Goal: Task Accomplishment & Management: Manage account settings

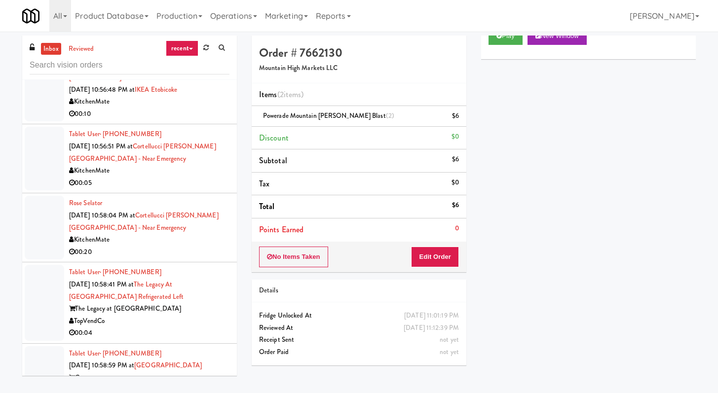
scroll to position [1319, 0]
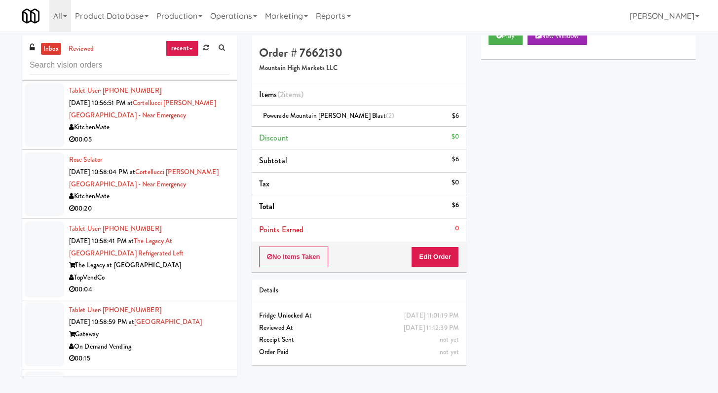
click at [175, 203] on div "KitchenMate" at bounding box center [149, 196] width 160 height 12
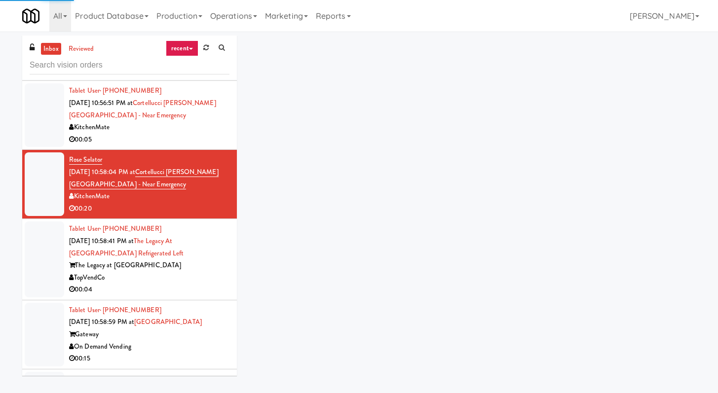
click at [178, 284] on div "TopVendCo" at bounding box center [149, 278] width 160 height 12
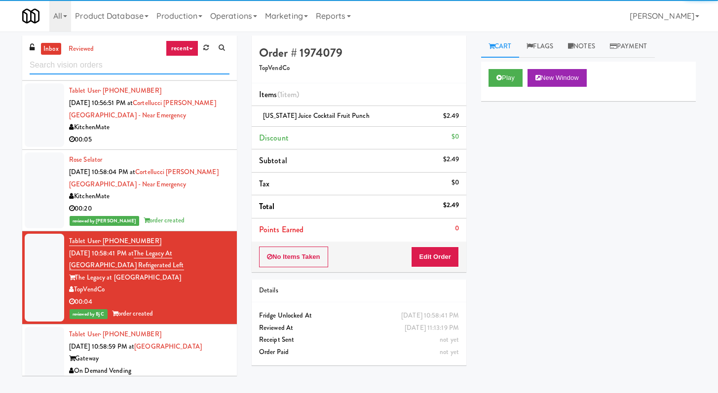
click at [115, 69] on input "text" at bounding box center [130, 65] width 200 height 18
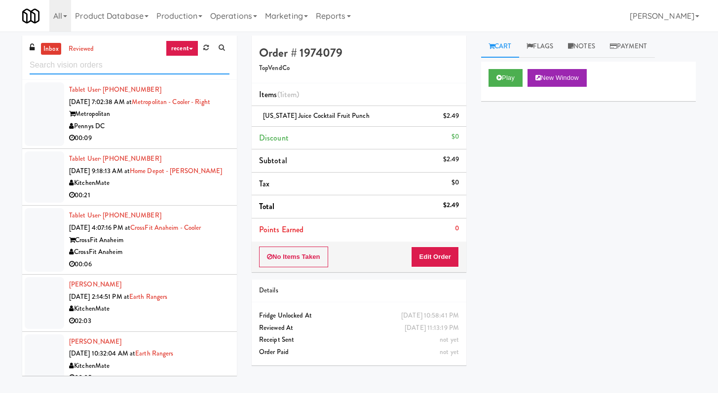
scroll to position [1331, 0]
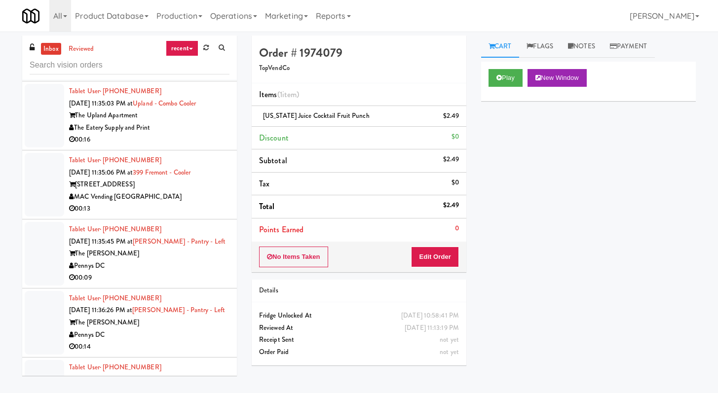
click at [178, 215] on div "00:13" at bounding box center [149, 209] width 160 height 12
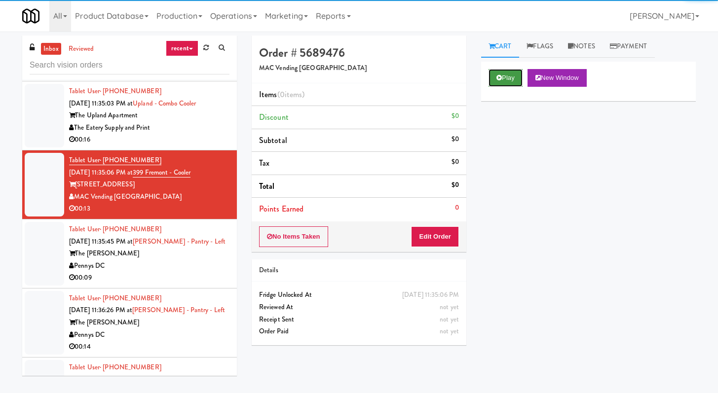
click at [517, 81] on button "Play" at bounding box center [505, 78] width 34 height 18
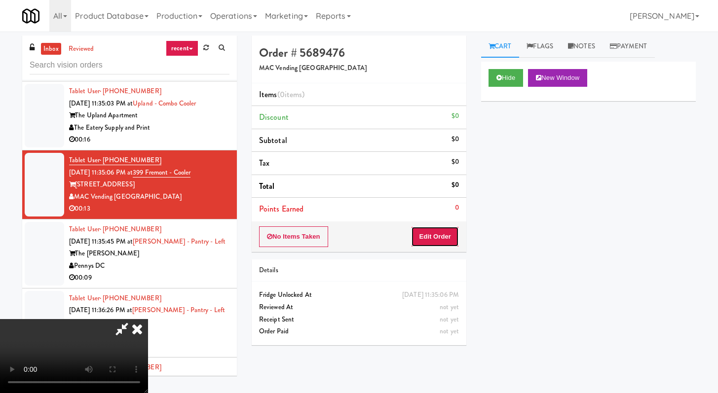
click at [451, 238] on button "Edit Order" at bounding box center [435, 236] width 48 height 21
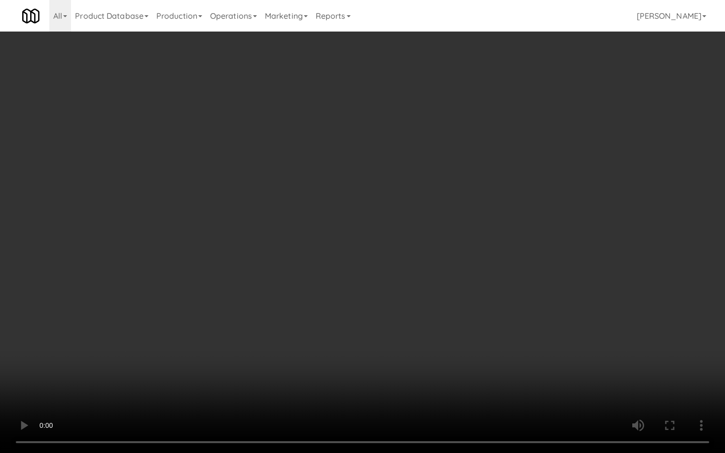
click at [332, 354] on video at bounding box center [362, 226] width 725 height 453
click at [336, 343] on video at bounding box center [362, 226] width 725 height 453
click at [341, 339] on video at bounding box center [362, 226] width 725 height 453
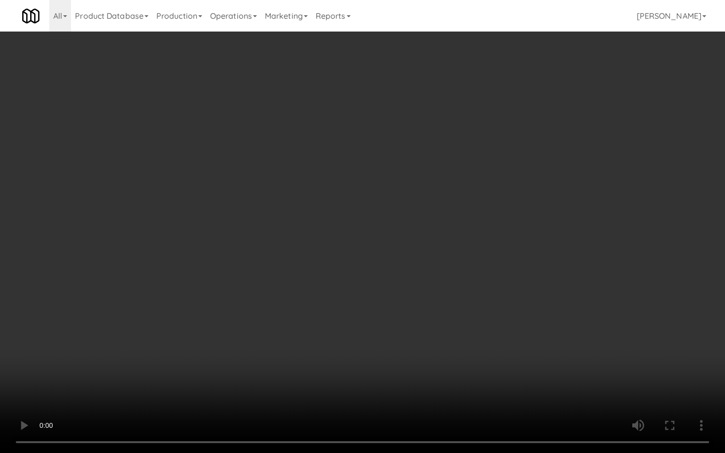
click at [369, 323] on video at bounding box center [362, 226] width 725 height 453
click at [440, 308] on video at bounding box center [362, 226] width 725 height 453
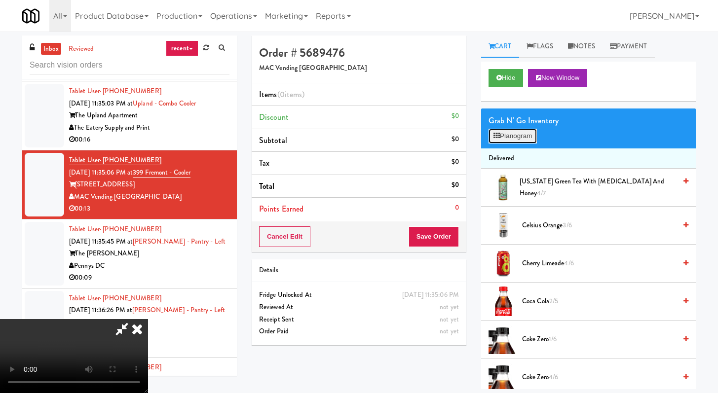
click at [519, 140] on button "Planogram" at bounding box center [512, 136] width 48 height 15
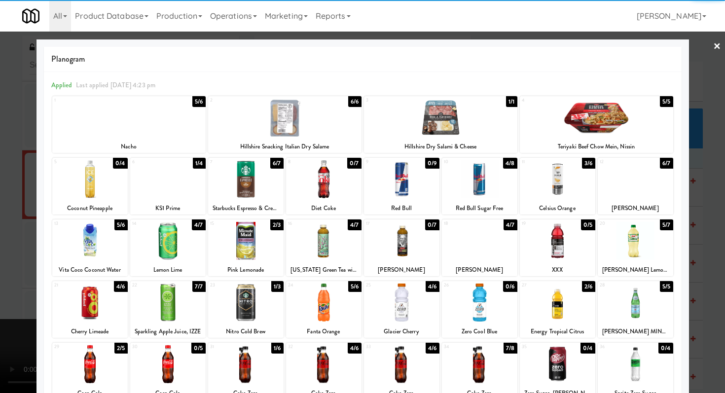
click at [601, 122] on div at bounding box center [596, 118] width 153 height 38
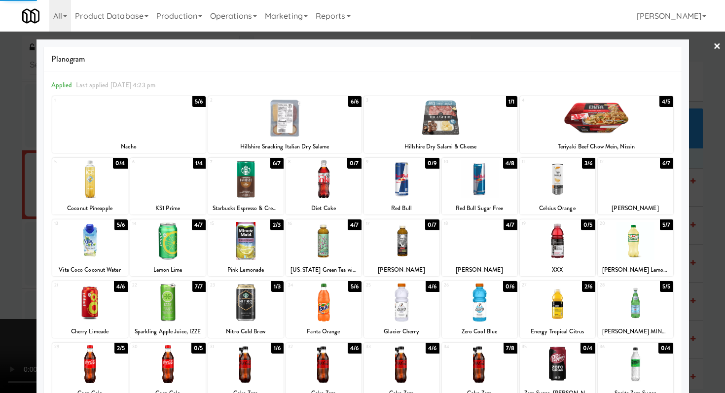
click at [703, 129] on div at bounding box center [362, 196] width 725 height 393
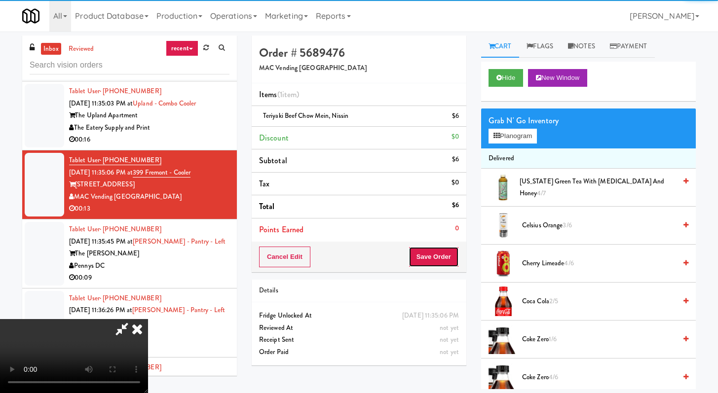
click at [434, 263] on button "Save Order" at bounding box center [433, 257] width 50 height 21
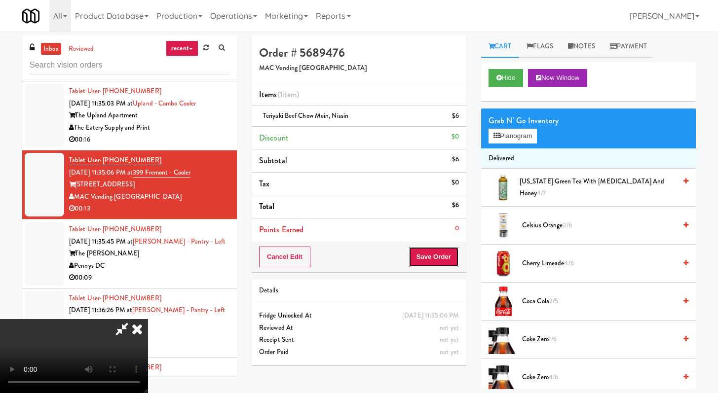
click at [439, 258] on body "Are you sure you want to update this order? Okay Cancel Okay Are you sure you w…" at bounding box center [359, 228] width 718 height 393
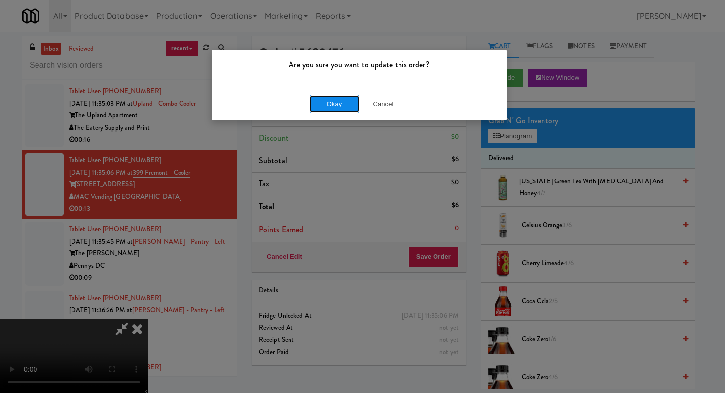
click at [336, 102] on button "Okay" at bounding box center [334, 104] width 49 height 18
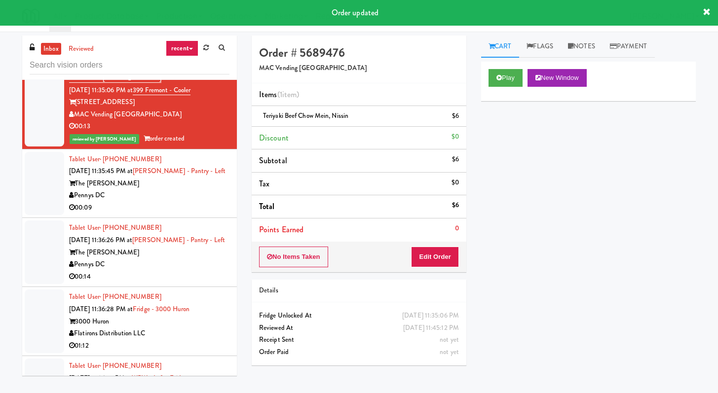
scroll to position [1413, 0]
click at [202, 202] on div "Pennys DC" at bounding box center [149, 195] width 160 height 12
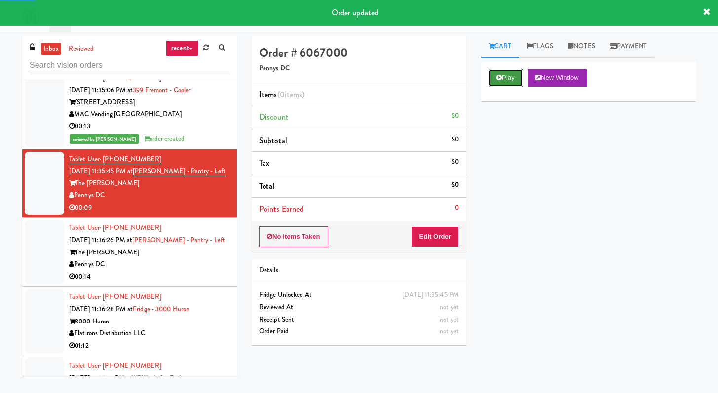
click at [500, 78] on icon at bounding box center [498, 77] width 5 height 6
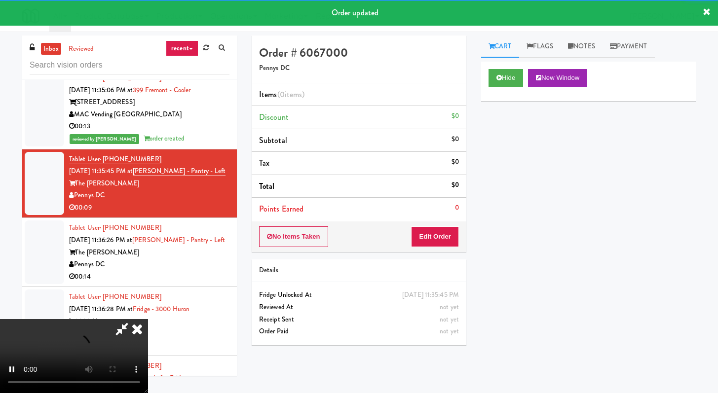
click at [425, 249] on div "No Items Taken Edit Order" at bounding box center [359, 236] width 215 height 31
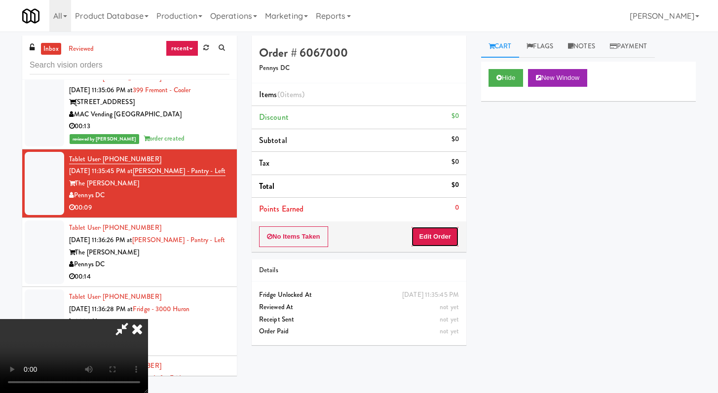
click at [436, 236] on button "Edit Order" at bounding box center [435, 236] width 48 height 21
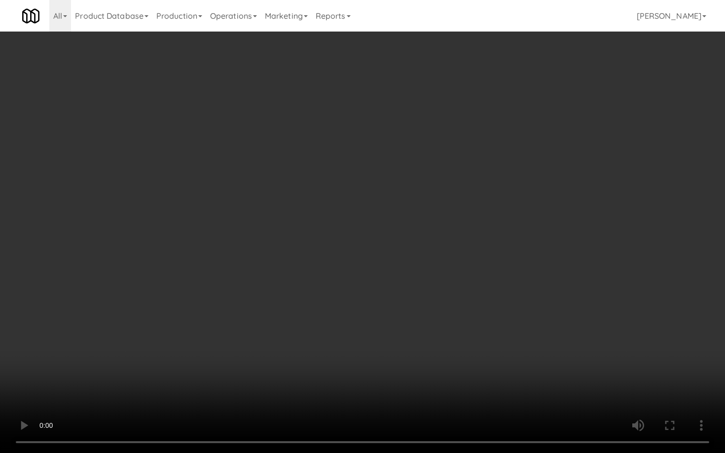
click at [465, 314] on video at bounding box center [362, 226] width 725 height 453
click at [458, 313] on video at bounding box center [362, 226] width 725 height 453
click at [454, 311] on video at bounding box center [362, 226] width 725 height 453
click at [450, 302] on video at bounding box center [362, 226] width 725 height 453
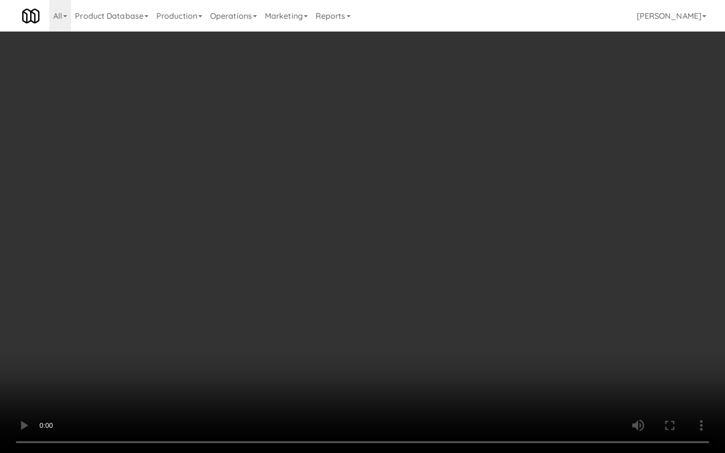
click at [450, 302] on video at bounding box center [362, 226] width 725 height 453
click at [454, 299] on video at bounding box center [362, 226] width 725 height 453
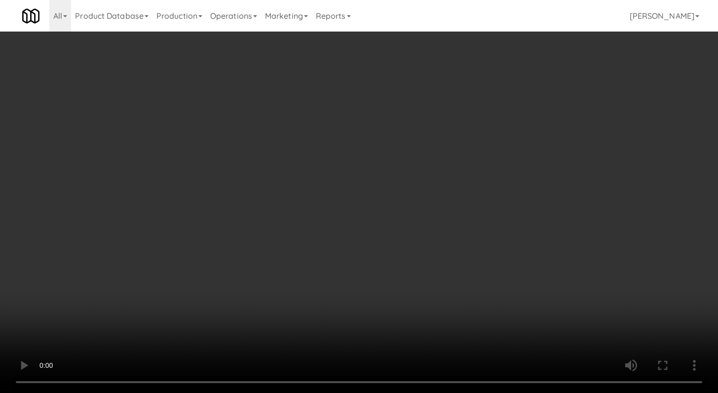
scroll to position [592, 0]
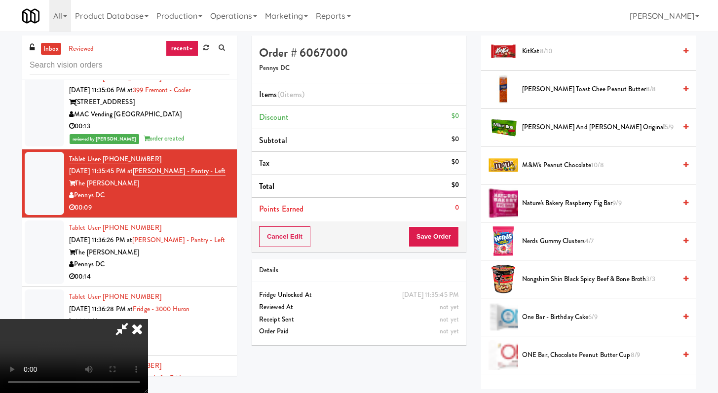
click at [555, 164] on span "M&M's Peanut Chocolate 10/8" at bounding box center [599, 165] width 154 height 12
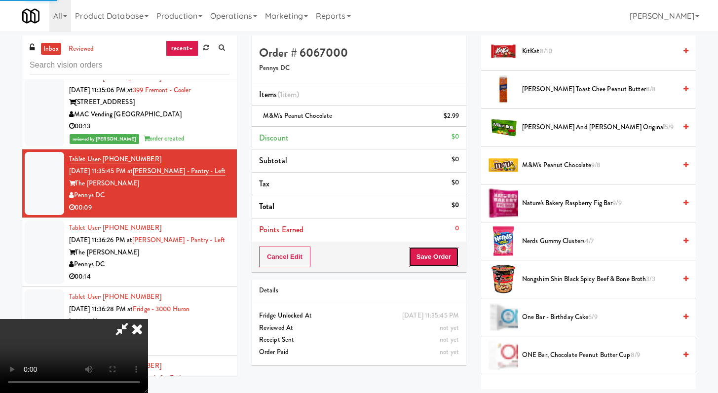
drag, startPoint x: 450, startPoint y: 256, endPoint x: 445, endPoint y: 255, distance: 5.0
click at [450, 256] on button "Save Order" at bounding box center [433, 257] width 50 height 21
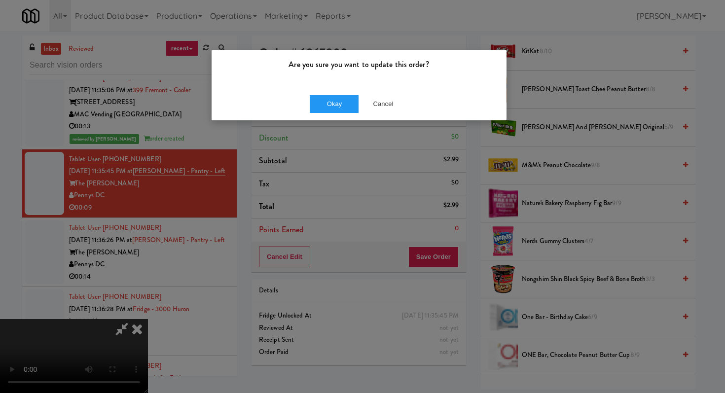
click at [335, 113] on div "Okay Cancel" at bounding box center [359, 103] width 295 height 33
click at [336, 109] on button "Okay" at bounding box center [334, 104] width 49 height 18
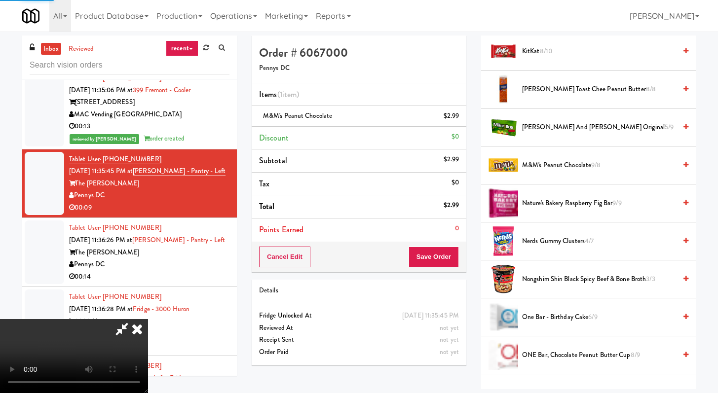
scroll to position [42, 0]
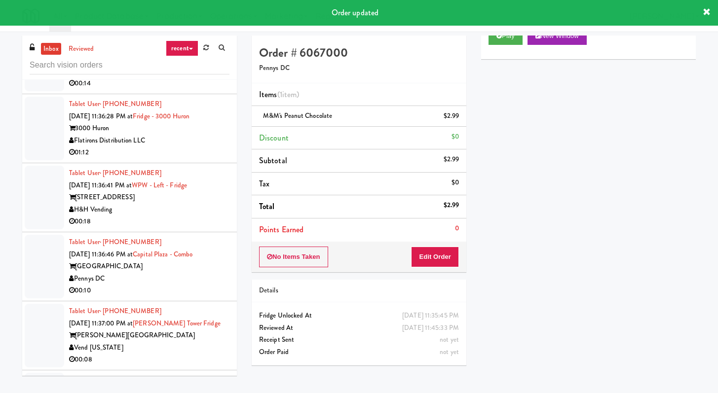
click at [193, 90] on div "00:14" at bounding box center [149, 83] width 160 height 12
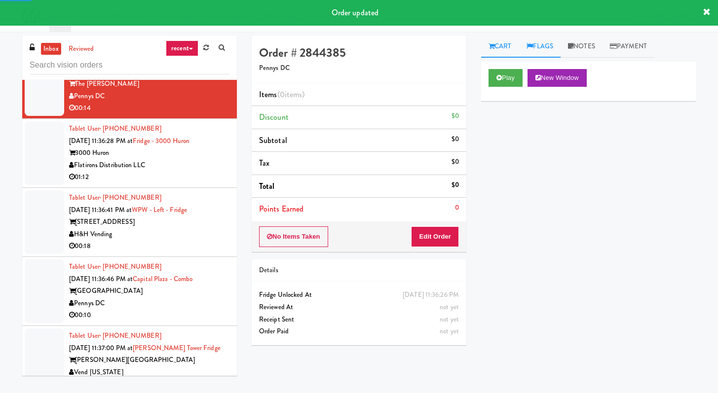
scroll to position [1593, 0]
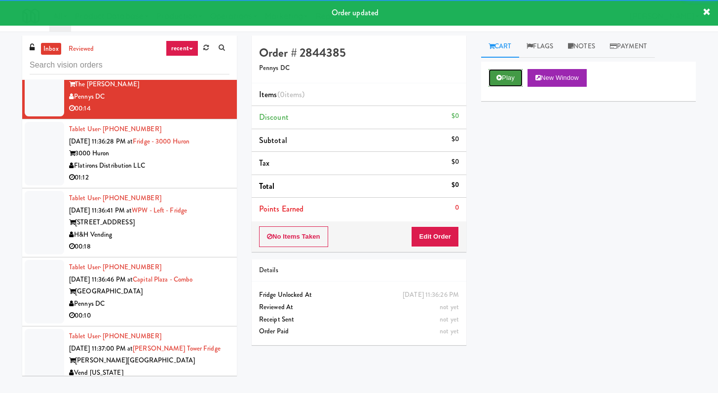
click at [522, 78] on button "Play" at bounding box center [505, 78] width 34 height 18
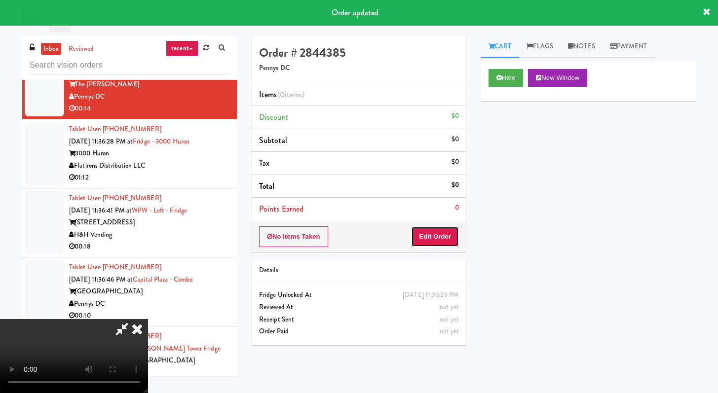
click at [446, 235] on button "Edit Order" at bounding box center [435, 236] width 48 height 21
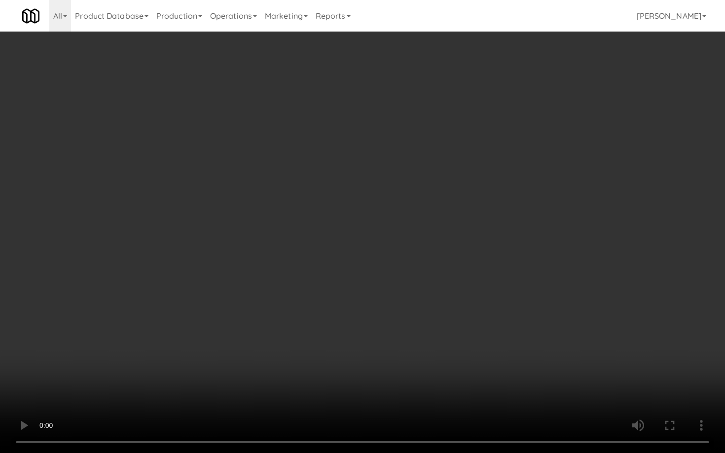
click at [319, 299] on video at bounding box center [362, 226] width 725 height 453
click at [320, 299] on video at bounding box center [362, 226] width 725 height 453
click at [329, 293] on video at bounding box center [362, 226] width 725 height 453
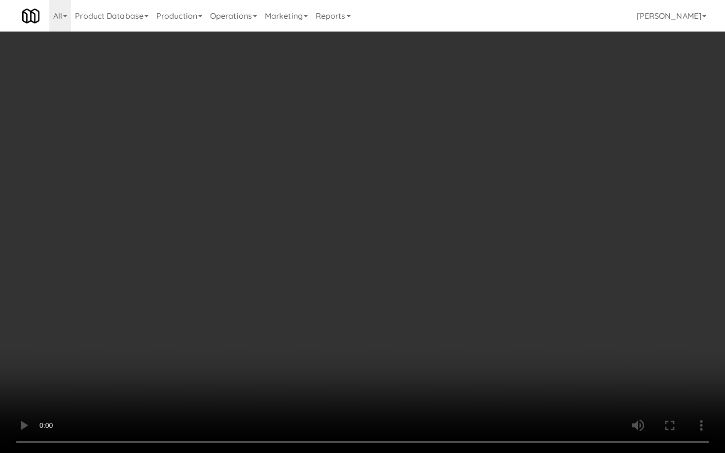
click at [329, 295] on video at bounding box center [362, 226] width 725 height 453
click at [329, 296] on video at bounding box center [362, 226] width 725 height 453
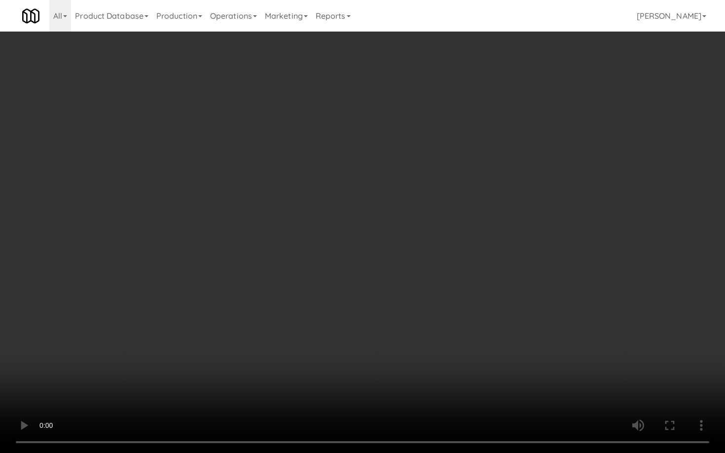
click at [329, 296] on video at bounding box center [362, 226] width 725 height 453
click at [329, 297] on video at bounding box center [362, 226] width 725 height 453
click at [330, 293] on video at bounding box center [362, 226] width 725 height 453
click at [404, 320] on video at bounding box center [362, 226] width 725 height 453
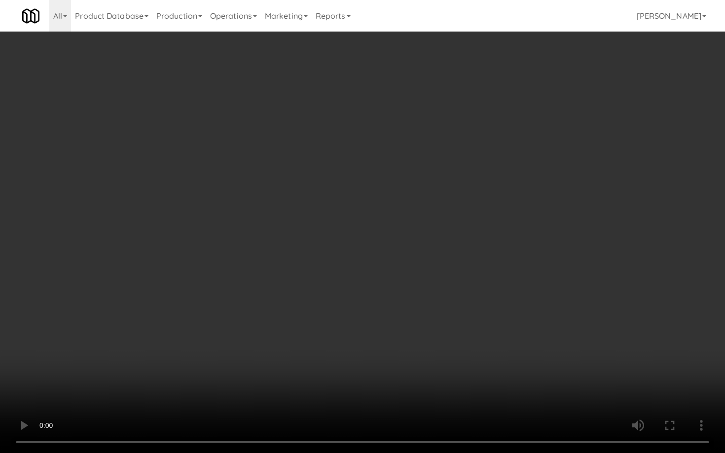
click at [404, 320] on video at bounding box center [362, 226] width 725 height 453
click at [403, 320] on video at bounding box center [362, 226] width 725 height 453
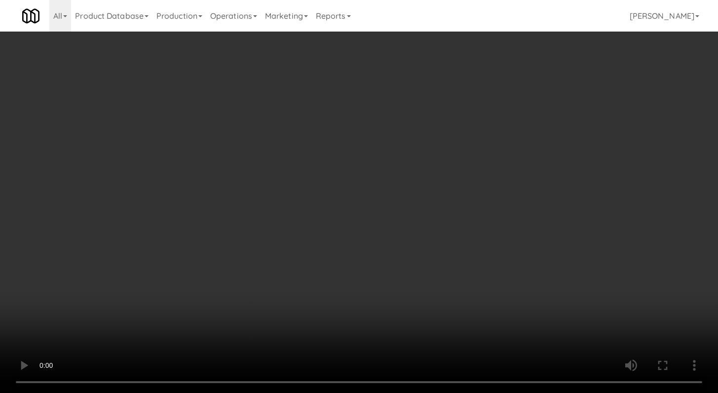
scroll to position [782, 0]
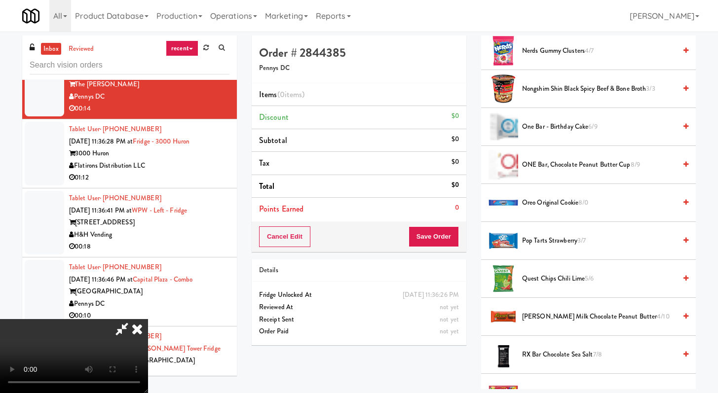
click at [550, 319] on span "[PERSON_NAME] Milk Chocolate Peanut Butter 4/10" at bounding box center [599, 317] width 154 height 12
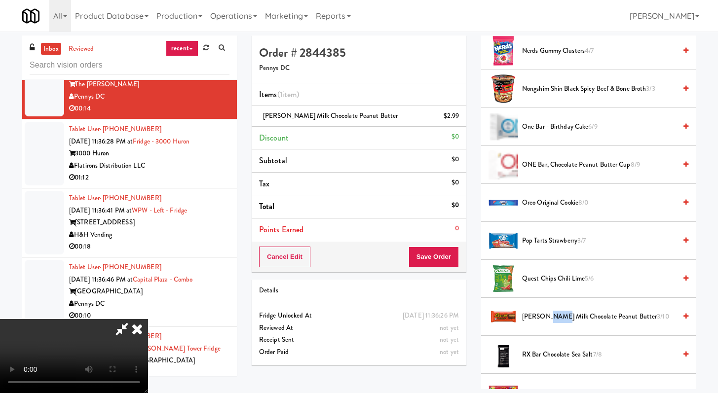
click at [550, 319] on span "[PERSON_NAME] Milk Chocolate Peanut Butter 3/10" at bounding box center [599, 317] width 154 height 12
click at [448, 258] on button "Save Order" at bounding box center [433, 257] width 50 height 21
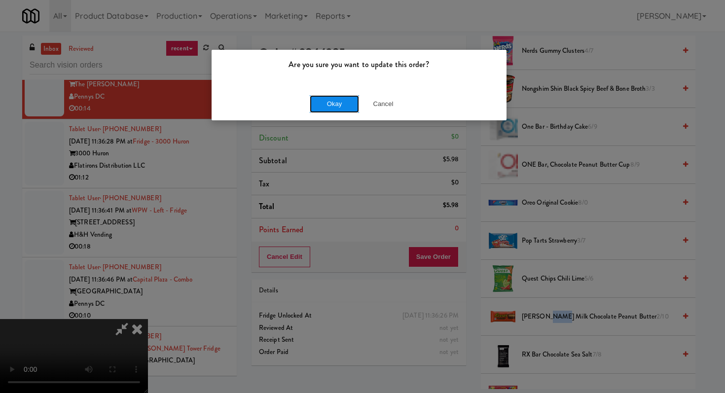
click at [345, 99] on button "Okay" at bounding box center [334, 104] width 49 height 18
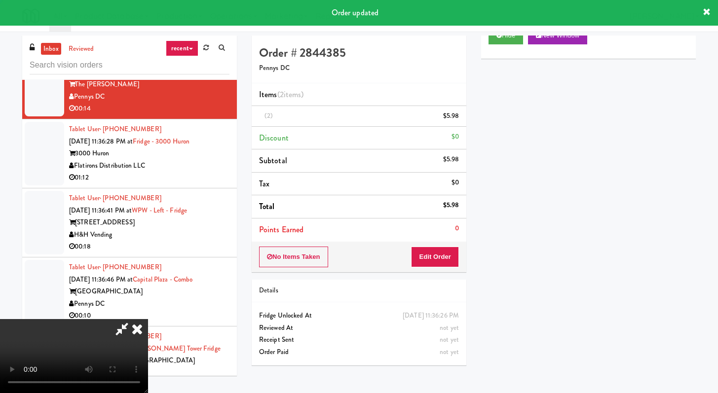
scroll to position [42, 0]
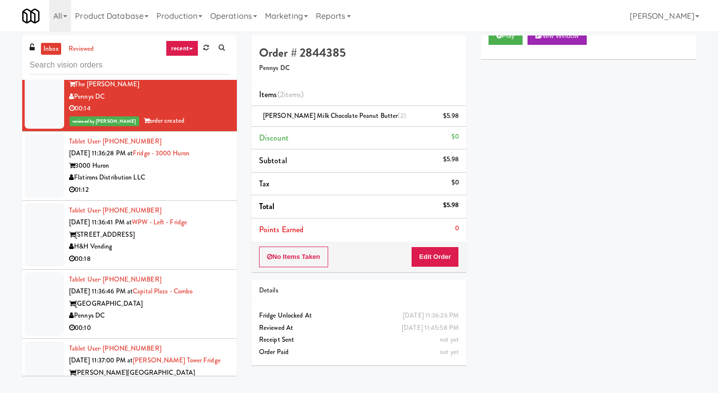
click at [183, 196] on div "01:12" at bounding box center [149, 190] width 160 height 12
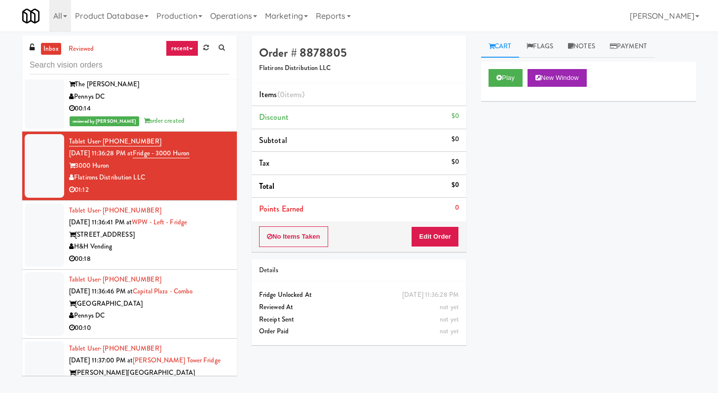
click at [183, 265] on div "00:18" at bounding box center [149, 259] width 160 height 12
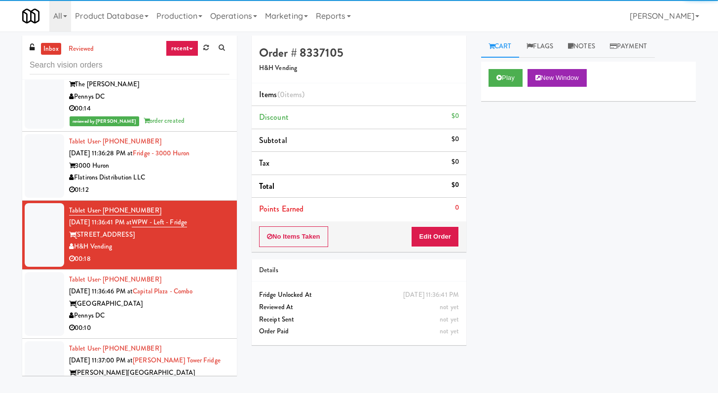
scroll to position [1761, 0]
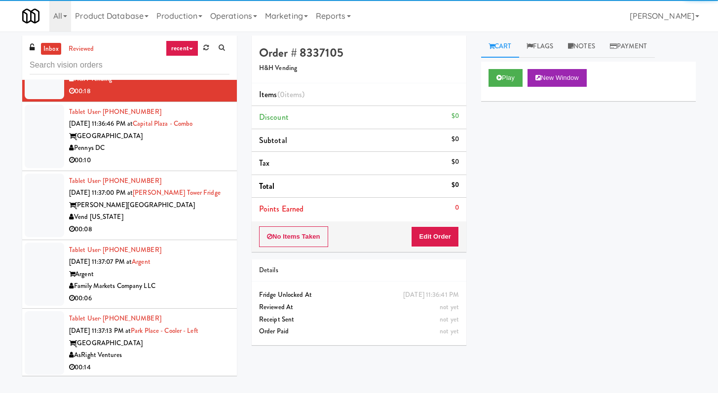
click at [169, 167] on div "00:10" at bounding box center [149, 160] width 160 height 12
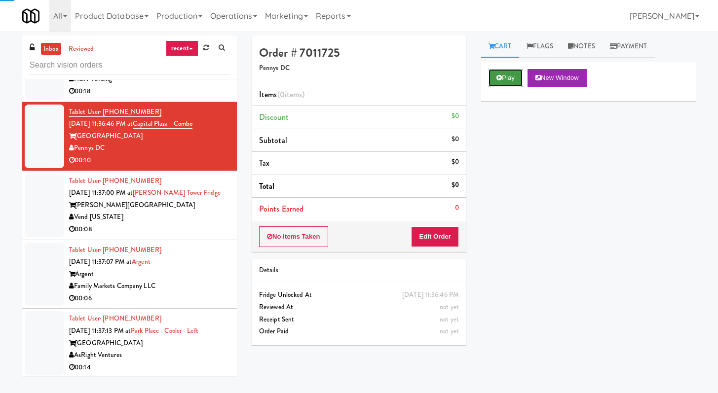
click at [511, 78] on button "Play" at bounding box center [505, 78] width 34 height 18
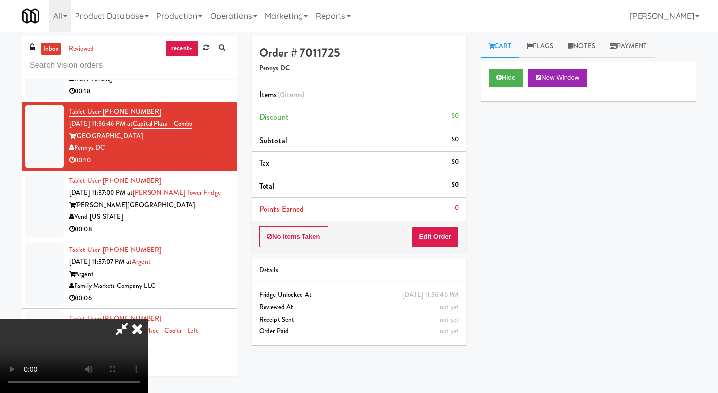
click at [444, 222] on div "No Items Taken Edit Order" at bounding box center [359, 236] width 215 height 31
click at [437, 234] on button "Edit Order" at bounding box center [435, 236] width 48 height 21
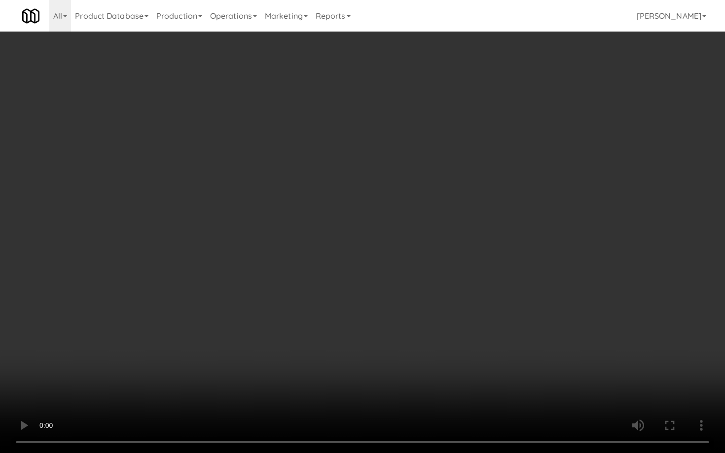
click at [451, 315] on video at bounding box center [362, 226] width 725 height 453
click at [453, 311] on video at bounding box center [362, 226] width 725 height 453
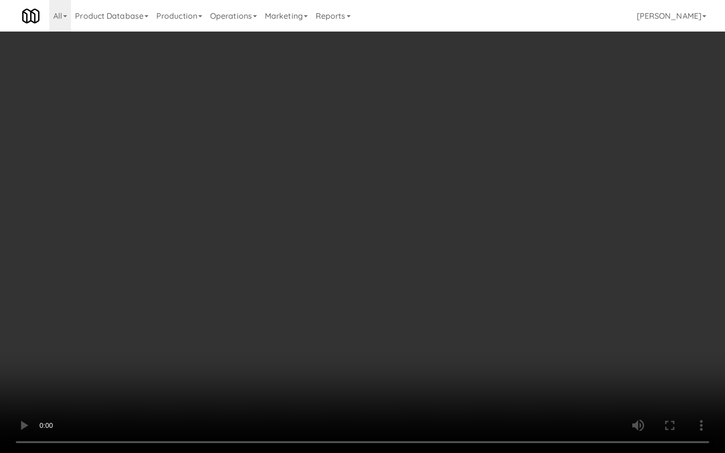
click at [453, 311] on video at bounding box center [362, 226] width 725 height 453
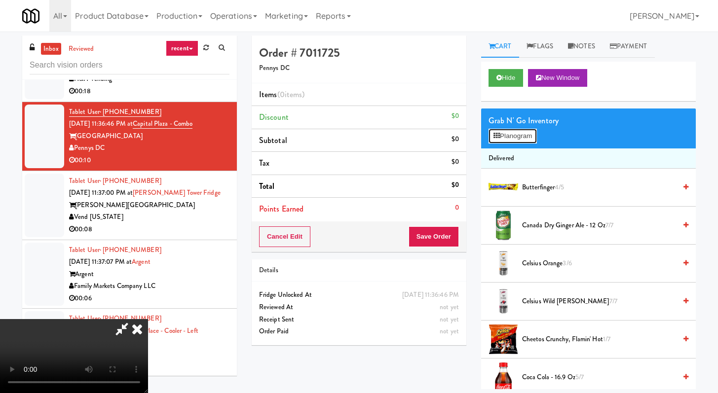
click at [528, 140] on button "Planogram" at bounding box center [512, 136] width 48 height 15
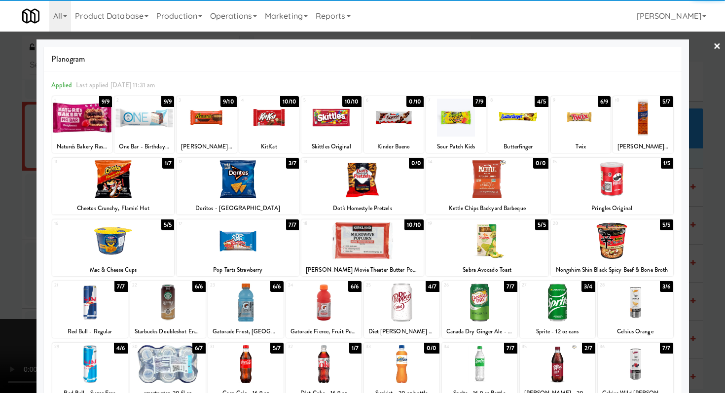
click at [356, 248] on div at bounding box center [362, 241] width 122 height 38
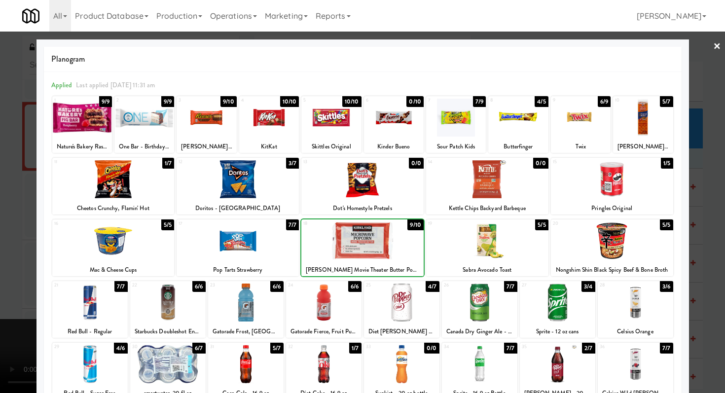
click at [267, 251] on div at bounding box center [238, 241] width 122 height 38
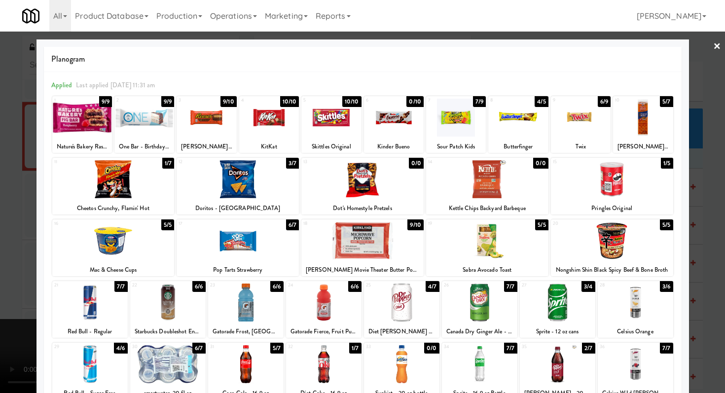
click at [516, 124] on div at bounding box center [518, 118] width 60 height 38
click at [0, 355] on div at bounding box center [362, 196] width 725 height 393
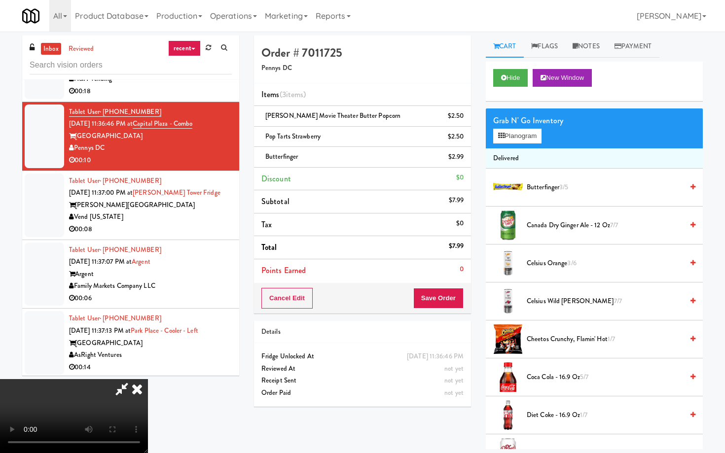
click at [148, 379] on video at bounding box center [74, 416] width 148 height 74
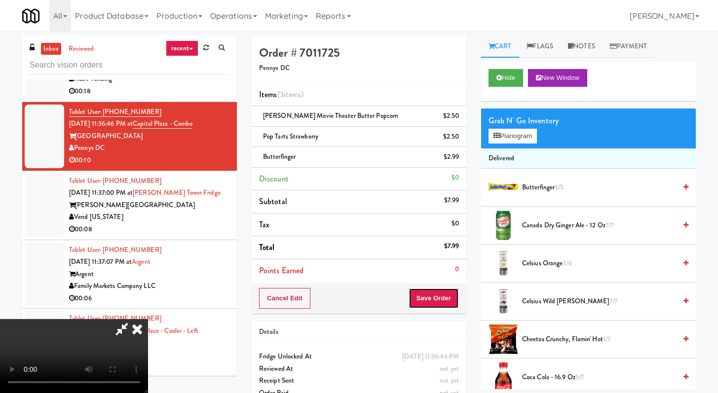
click at [434, 303] on button "Save Order" at bounding box center [433, 298] width 50 height 21
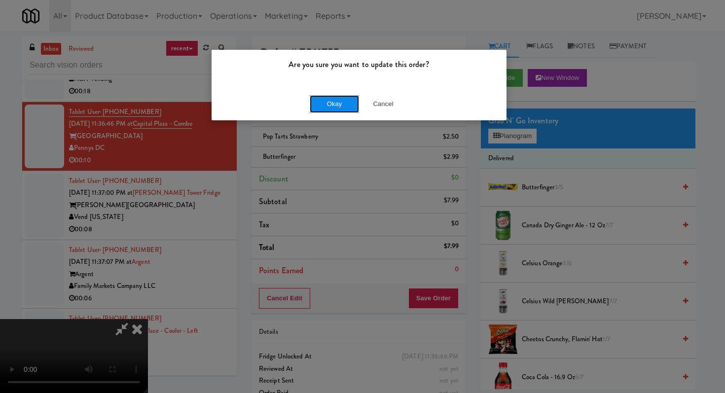
click at [330, 111] on button "Okay" at bounding box center [334, 104] width 49 height 18
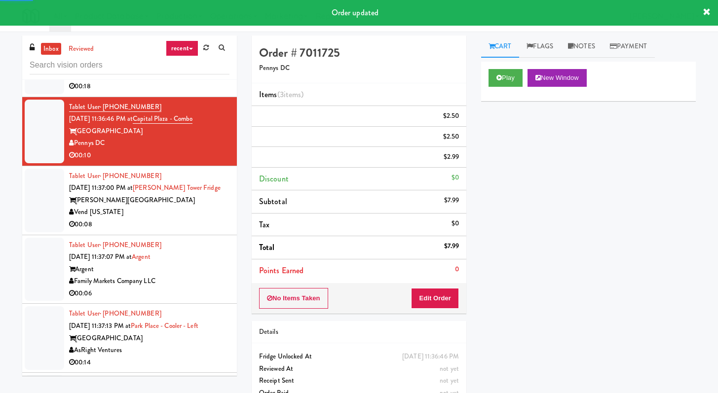
scroll to position [1776, 0]
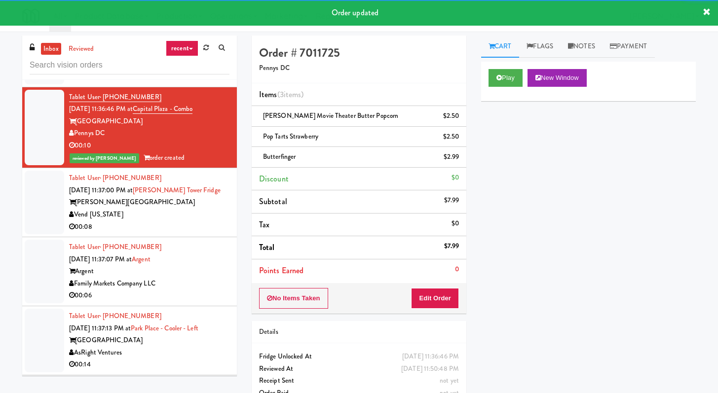
click at [193, 221] on div "Vend [US_STATE]" at bounding box center [149, 215] width 160 height 12
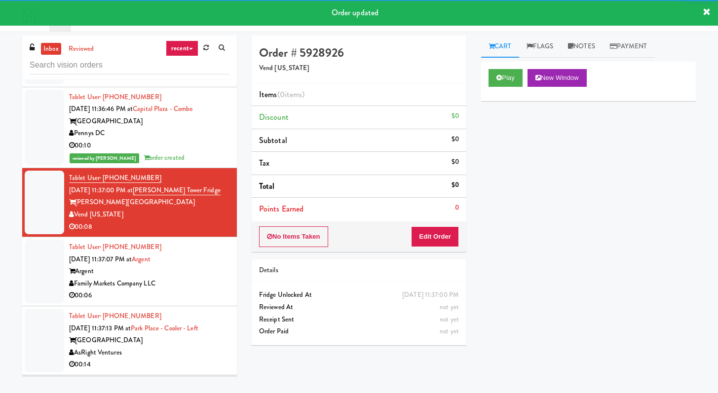
click at [486, 81] on div "Play New Window" at bounding box center [588, 81] width 215 height 39
click at [497, 83] on button "Play" at bounding box center [505, 78] width 34 height 18
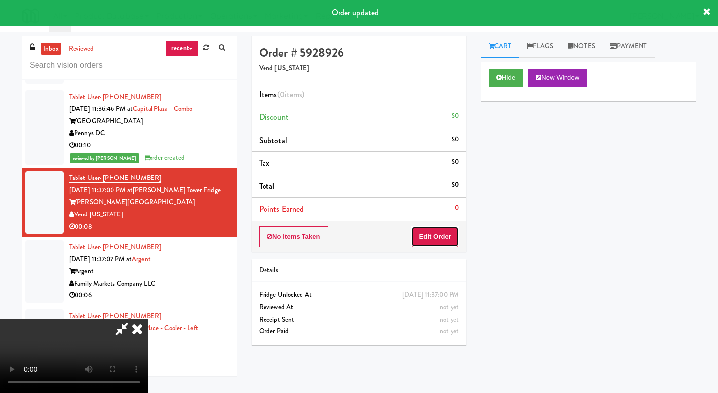
click at [417, 241] on button "Edit Order" at bounding box center [435, 236] width 48 height 21
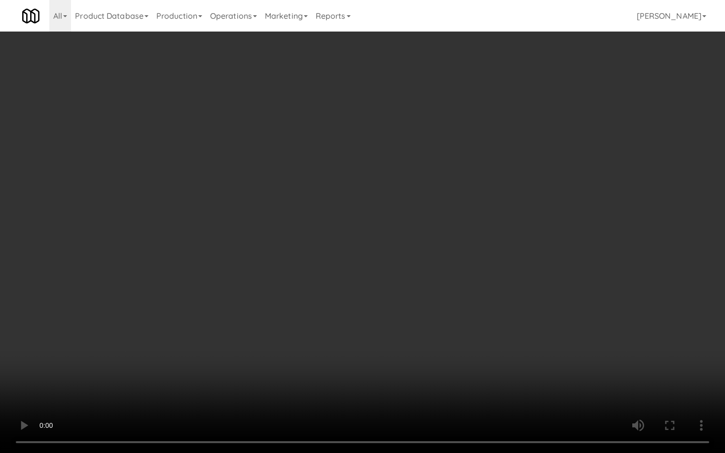
click at [376, 370] on video at bounding box center [362, 226] width 725 height 453
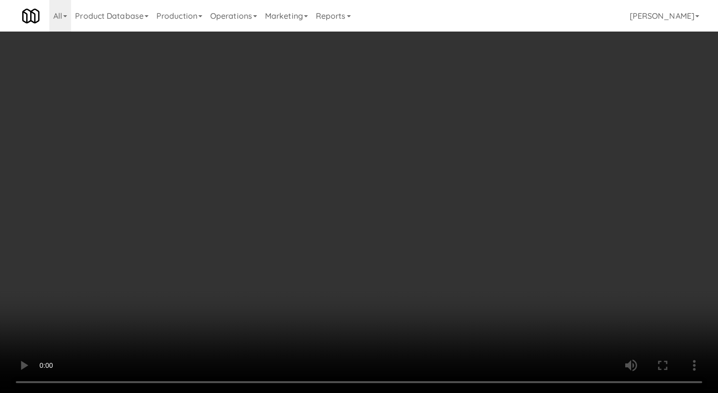
scroll to position [517, 0]
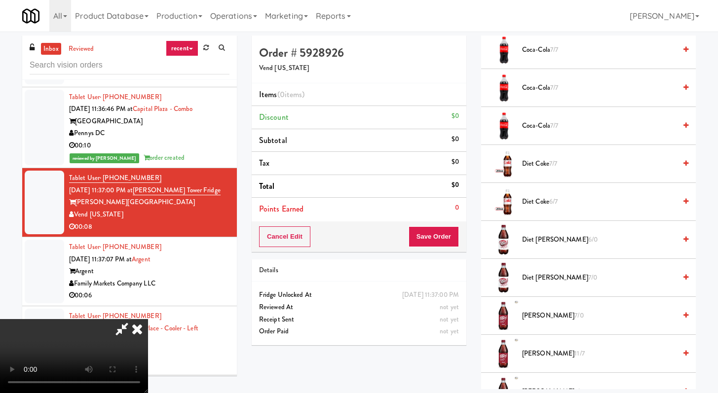
drag, startPoint x: 519, startPoint y: 319, endPoint x: 516, endPoint y: 311, distance: 8.0
click at [519, 319] on div "[PERSON_NAME] 7/0" at bounding box center [603, 316] width 170 height 12
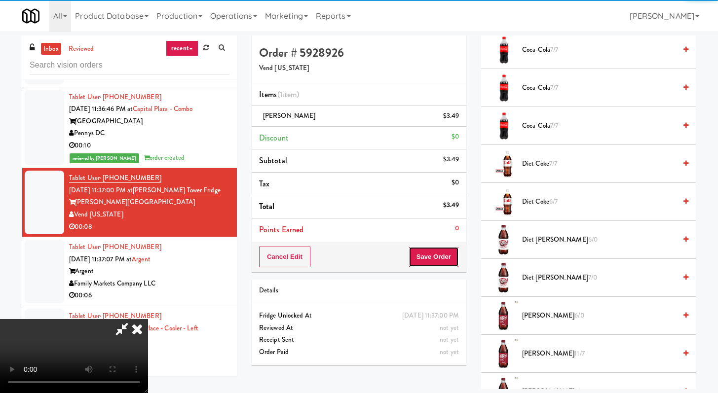
click at [449, 257] on button "Save Order" at bounding box center [433, 257] width 50 height 21
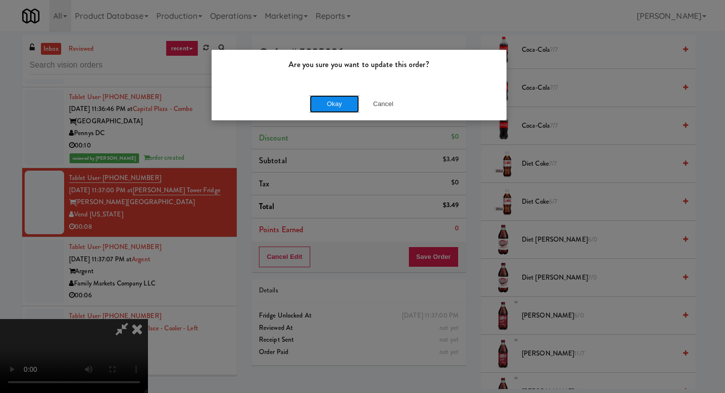
click at [337, 108] on button "Okay" at bounding box center [334, 104] width 49 height 18
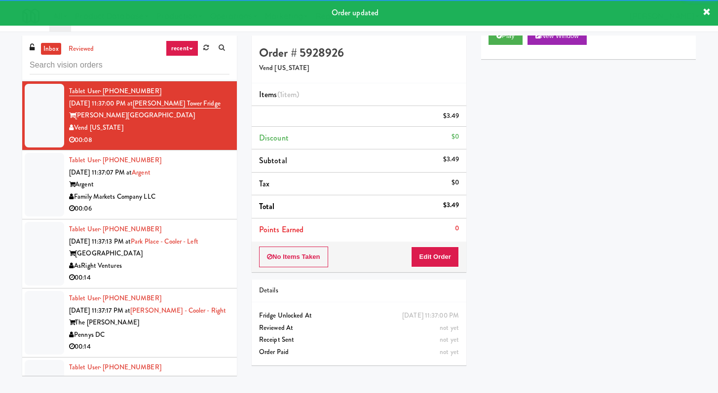
scroll to position [1914, 0]
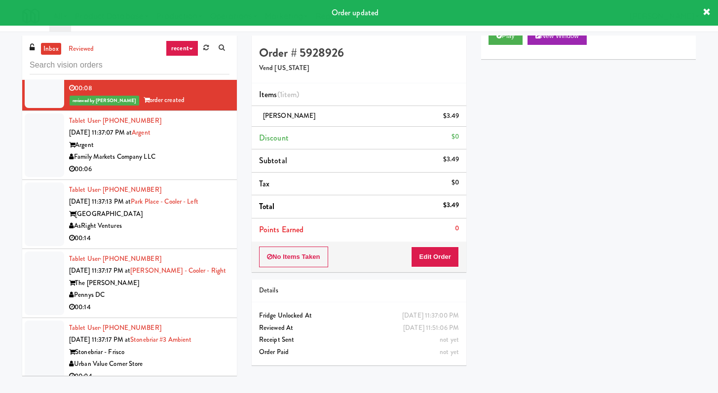
drag, startPoint x: 209, startPoint y: 220, endPoint x: 220, endPoint y: 216, distance: 11.1
click at [209, 176] on div "00:06" at bounding box center [149, 169] width 160 height 12
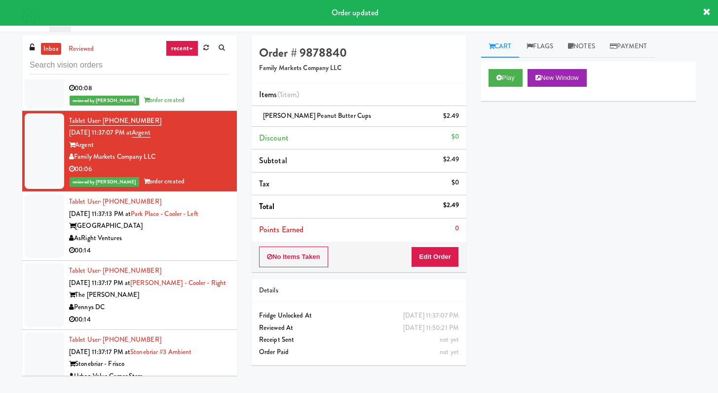
click at [165, 245] on div "AsRight Ventures" at bounding box center [149, 238] width 160 height 12
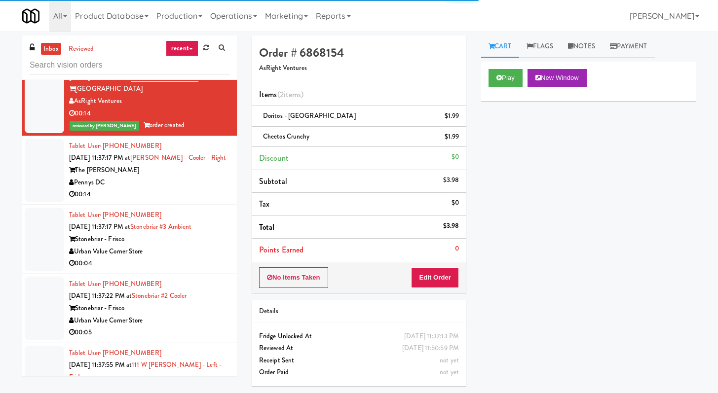
scroll to position [2508, 0]
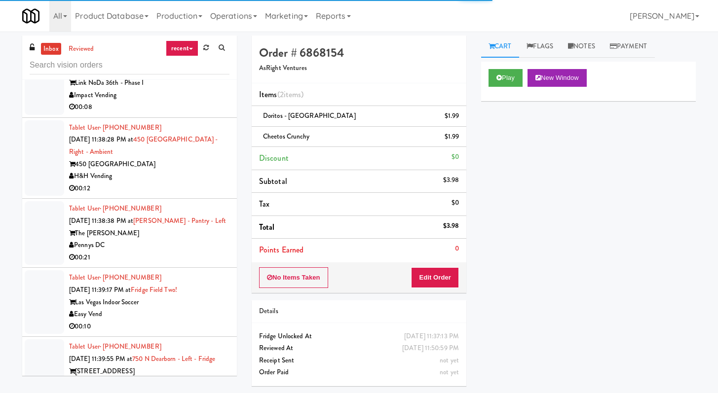
click at [193, 183] on div "H&H Vending" at bounding box center [149, 176] width 160 height 12
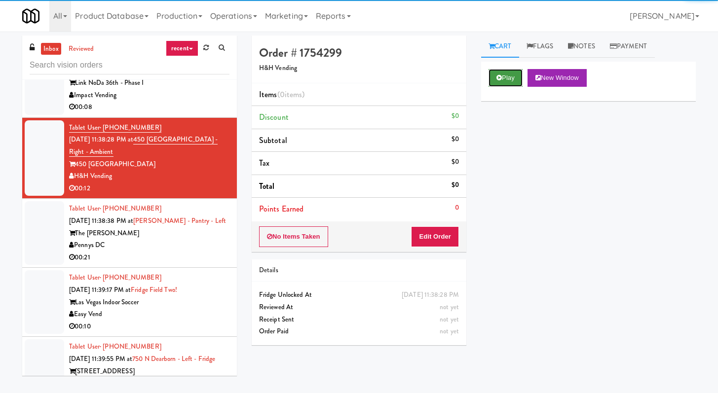
click at [489, 74] on button "Play" at bounding box center [505, 78] width 34 height 18
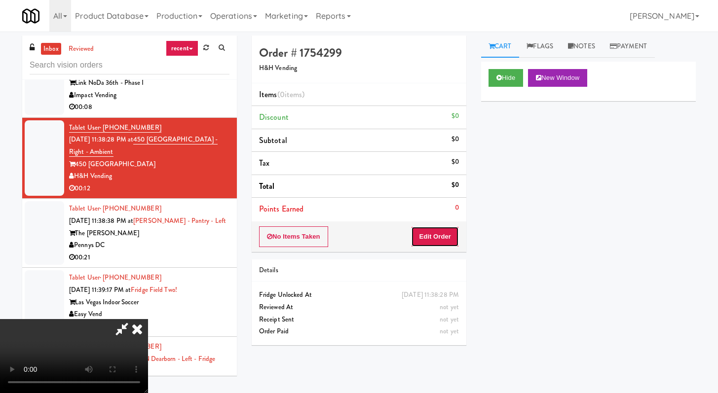
click at [416, 241] on button "Edit Order" at bounding box center [435, 236] width 48 height 21
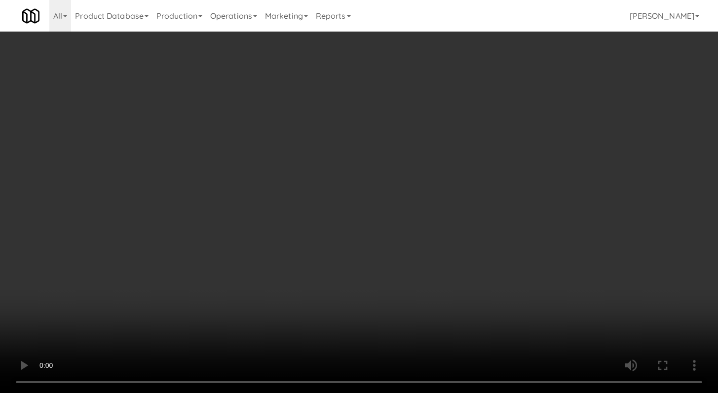
scroll to position [2496, 0]
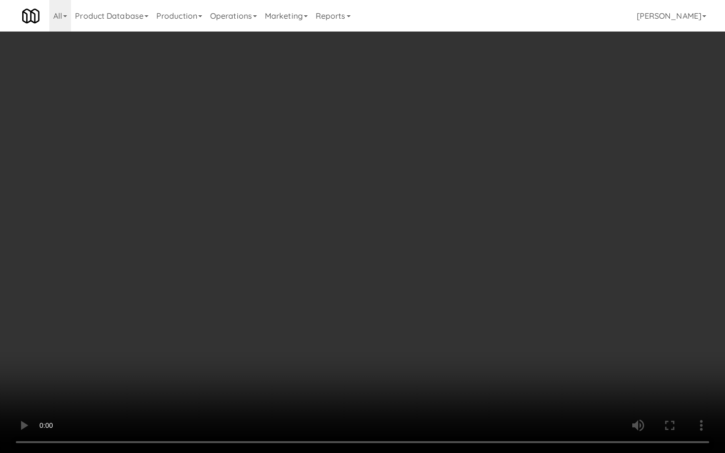
click at [380, 378] on video at bounding box center [362, 226] width 725 height 453
click at [380, 375] on video at bounding box center [362, 226] width 725 height 453
click at [379, 375] on video at bounding box center [362, 226] width 725 height 453
click at [397, 362] on video at bounding box center [362, 226] width 725 height 453
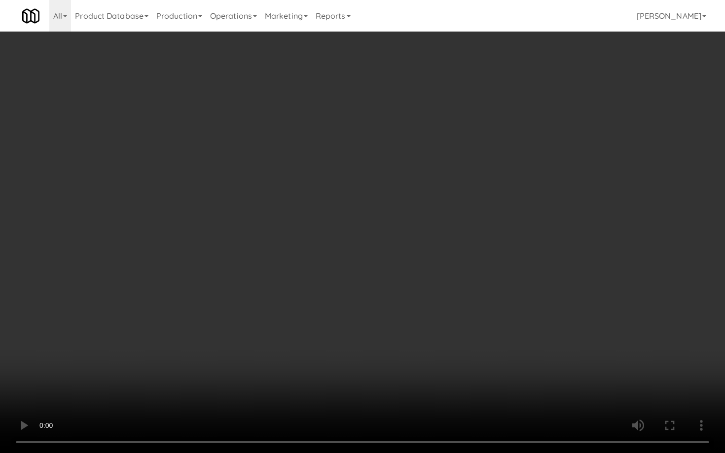
click at [397, 362] on video at bounding box center [362, 226] width 725 height 453
click at [403, 351] on video at bounding box center [362, 226] width 725 height 453
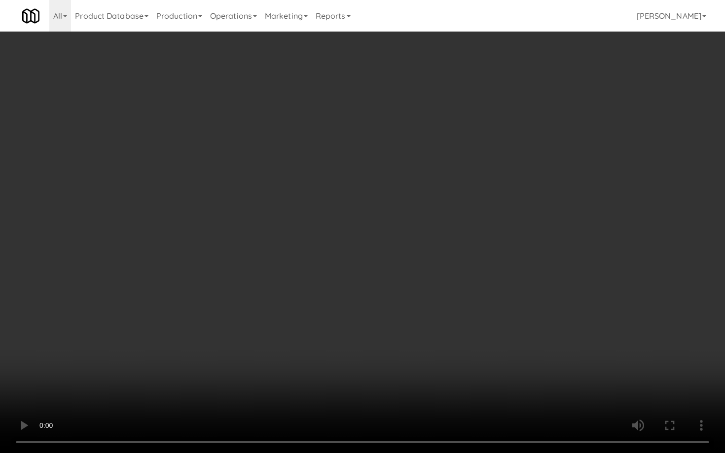
click at [403, 351] on video at bounding box center [362, 226] width 725 height 453
click at [262, 361] on video at bounding box center [362, 226] width 725 height 453
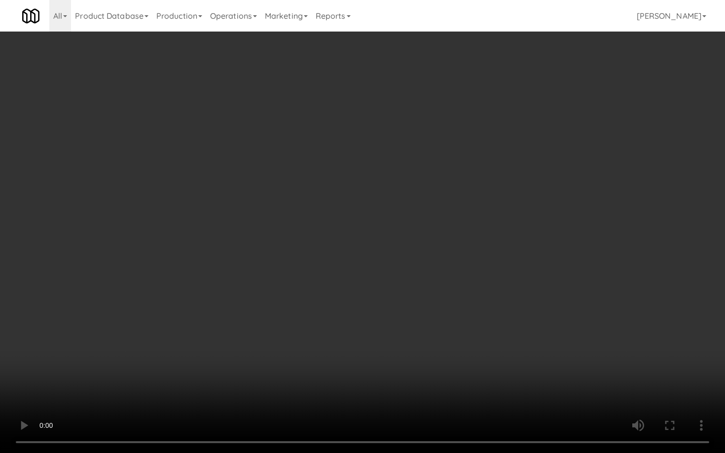
click at [262, 361] on video at bounding box center [362, 226] width 725 height 453
click at [266, 355] on video at bounding box center [362, 226] width 725 height 453
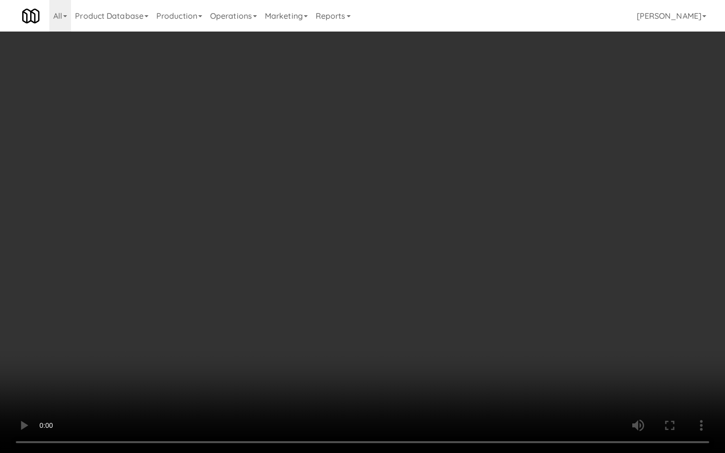
click at [266, 355] on video at bounding box center [362, 226] width 725 height 453
click at [279, 346] on video at bounding box center [362, 226] width 725 height 453
click at [279, 347] on video at bounding box center [362, 226] width 725 height 453
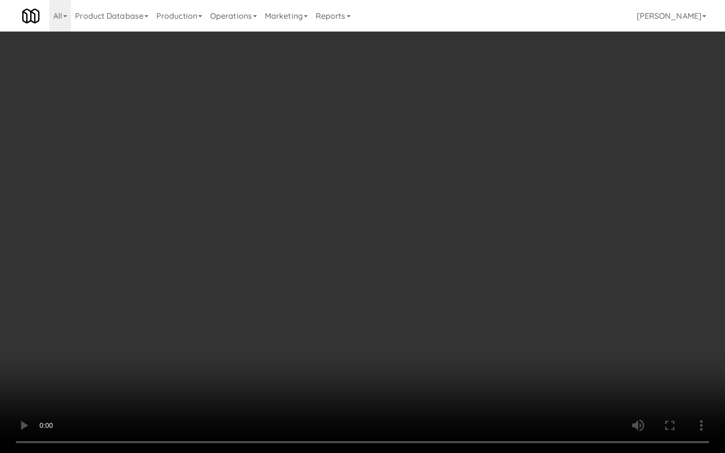
click at [279, 347] on video at bounding box center [362, 226] width 725 height 453
click at [278, 347] on video at bounding box center [362, 226] width 725 height 453
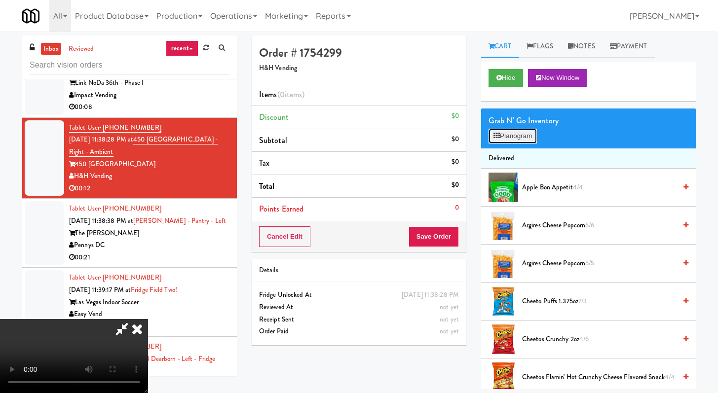
click at [495, 129] on button "Planogram" at bounding box center [512, 136] width 48 height 15
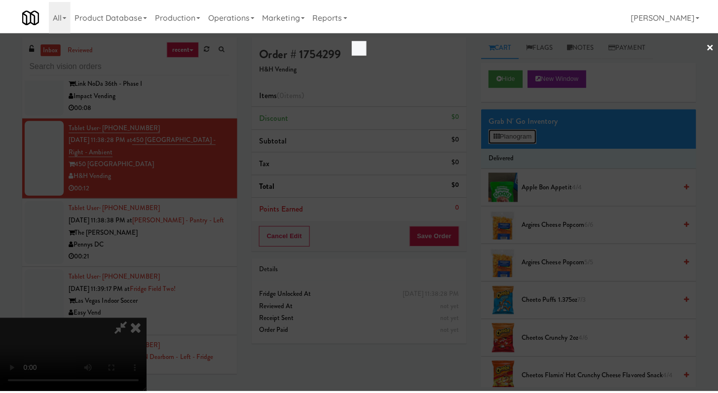
scroll to position [2496, 0]
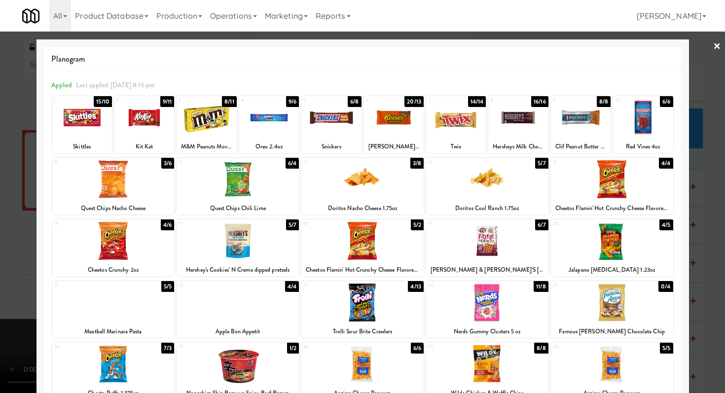
click at [370, 250] on div at bounding box center [362, 241] width 122 height 38
click at [465, 250] on div at bounding box center [487, 241] width 122 height 38
click at [256, 119] on div at bounding box center [269, 118] width 60 height 38
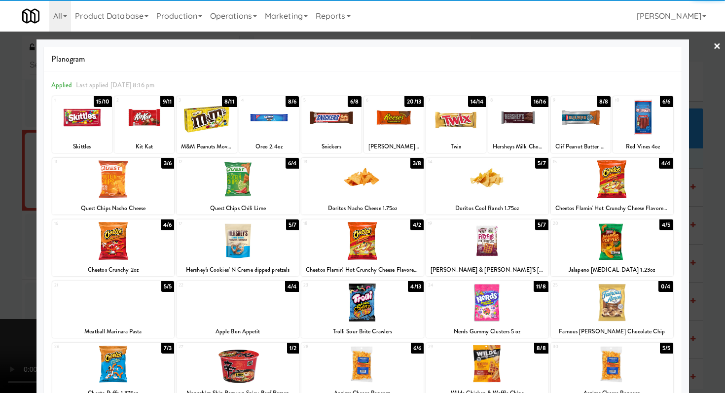
click at [479, 305] on div at bounding box center [487, 303] width 122 height 38
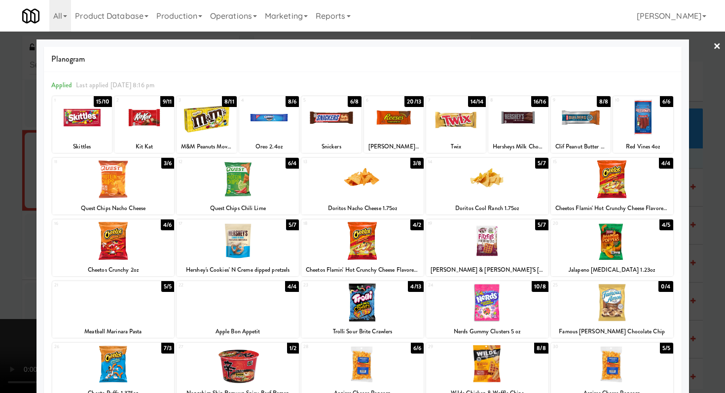
click at [0, 273] on div at bounding box center [362, 196] width 725 height 393
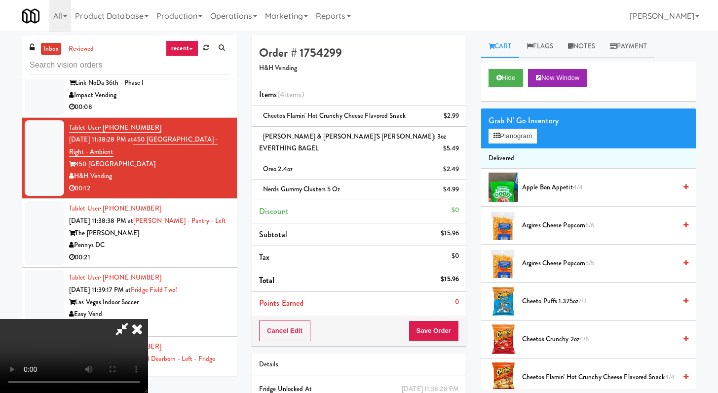
scroll to position [85, 0]
click at [148, 329] on video at bounding box center [74, 356] width 148 height 74
click at [432, 324] on button "Save Order" at bounding box center [433, 331] width 50 height 21
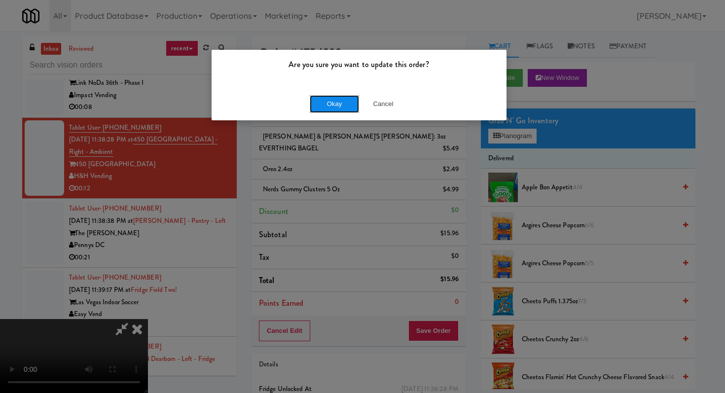
click at [334, 109] on button "Okay" at bounding box center [334, 104] width 49 height 18
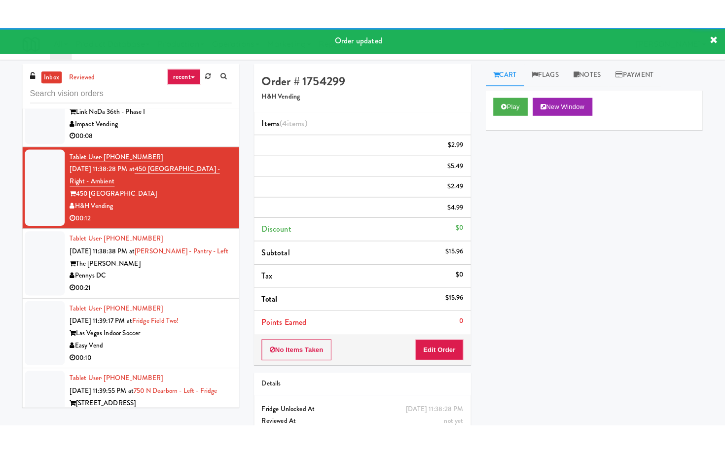
scroll to position [2543, 0]
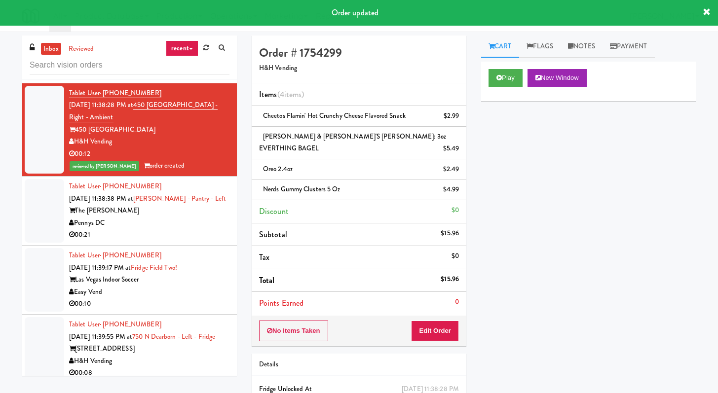
click at [192, 241] on div "00:21" at bounding box center [149, 235] width 160 height 12
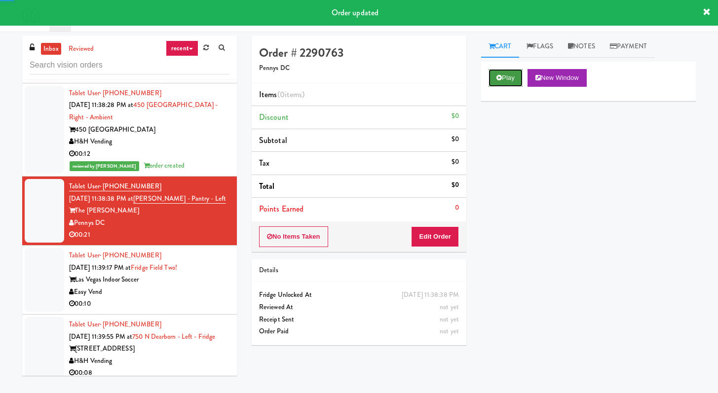
click at [512, 86] on button "Play" at bounding box center [505, 78] width 34 height 18
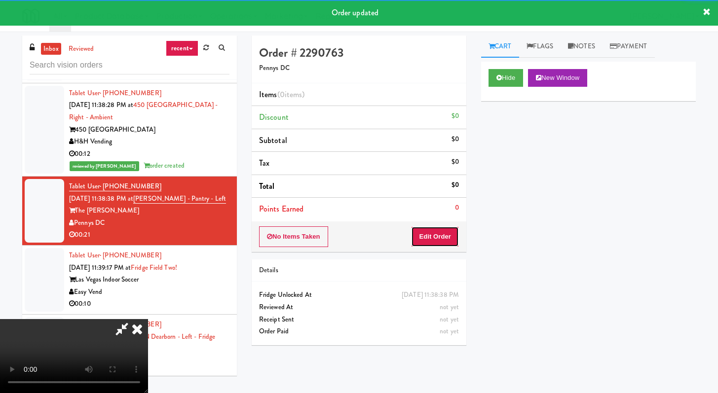
click at [432, 243] on button "Edit Order" at bounding box center [435, 236] width 48 height 21
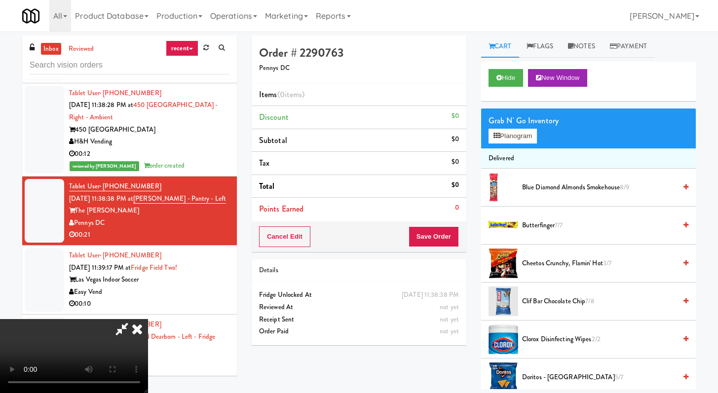
scroll to position [2530, 0]
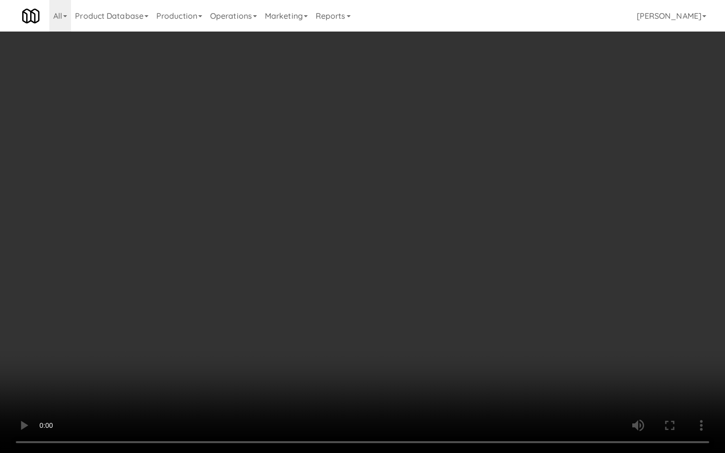
click at [522, 358] on video at bounding box center [362, 226] width 725 height 453
click at [522, 351] on video at bounding box center [362, 226] width 725 height 453
click at [521, 346] on video at bounding box center [362, 226] width 725 height 453
click at [527, 336] on video at bounding box center [362, 226] width 725 height 453
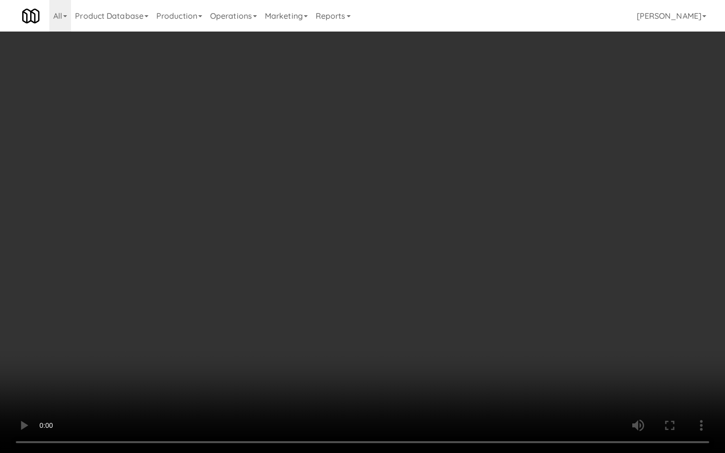
click at [527, 338] on video at bounding box center [362, 226] width 725 height 453
click at [515, 350] on video at bounding box center [362, 226] width 725 height 453
click at [515, 351] on video at bounding box center [362, 226] width 725 height 453
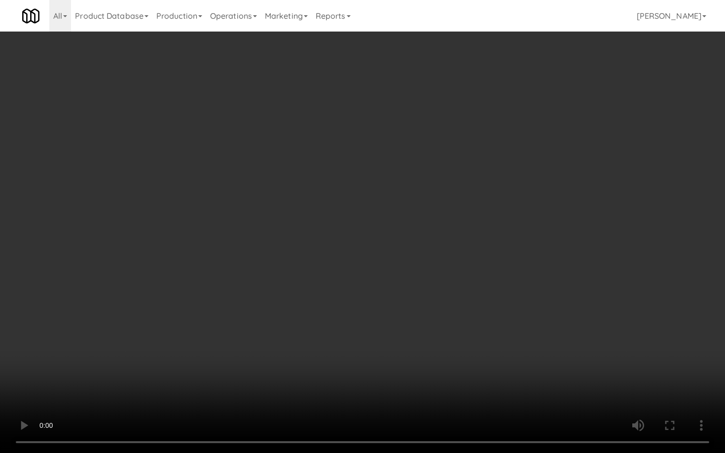
click at [515, 353] on video at bounding box center [362, 226] width 725 height 453
click at [524, 348] on video at bounding box center [362, 226] width 725 height 453
click at [265, 383] on video at bounding box center [362, 226] width 725 height 453
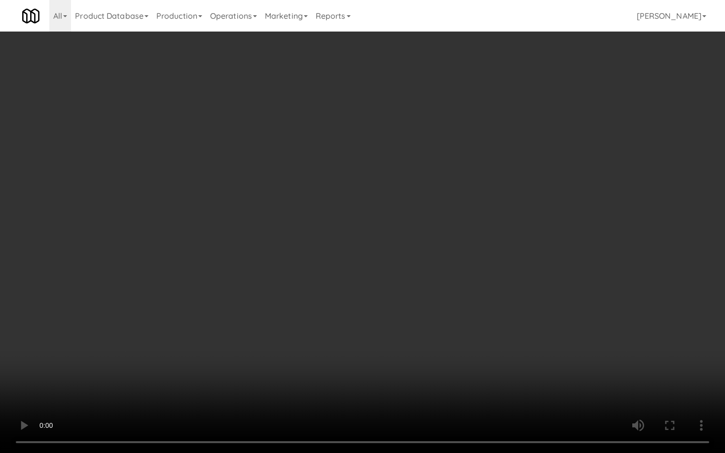
click at [265, 383] on video at bounding box center [362, 226] width 725 height 453
click at [328, 362] on video at bounding box center [362, 226] width 725 height 453
click at [349, 348] on video at bounding box center [362, 226] width 725 height 453
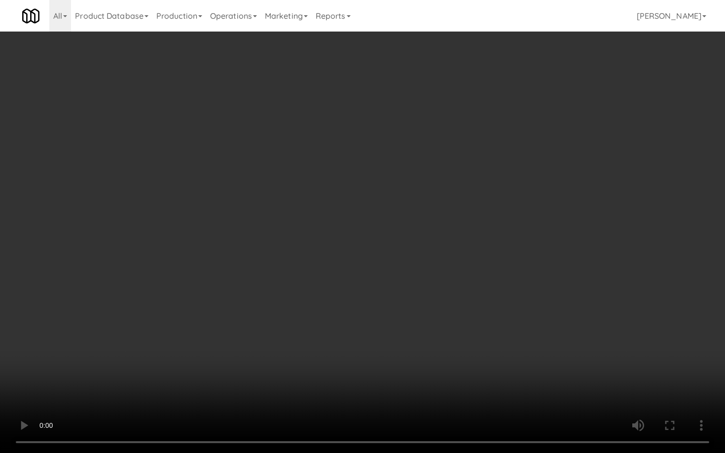
click at [349, 349] on video at bounding box center [362, 226] width 725 height 453
click at [475, 340] on video at bounding box center [362, 226] width 725 height 453
drag, startPoint x: 476, startPoint y: 340, endPoint x: 497, endPoint y: 344, distance: 21.1
click at [476, 340] on video at bounding box center [362, 226] width 725 height 453
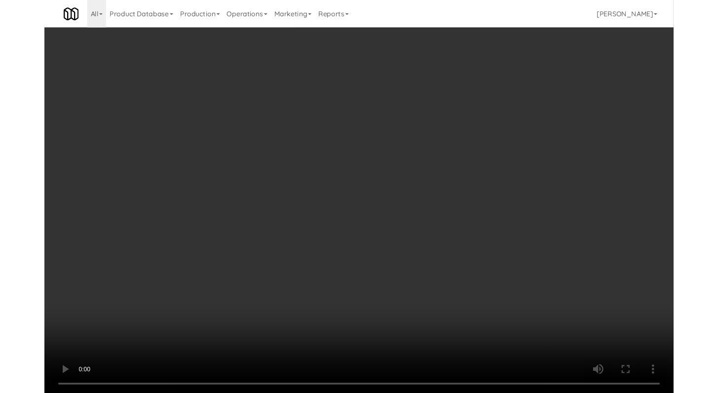
scroll to position [2543, 0]
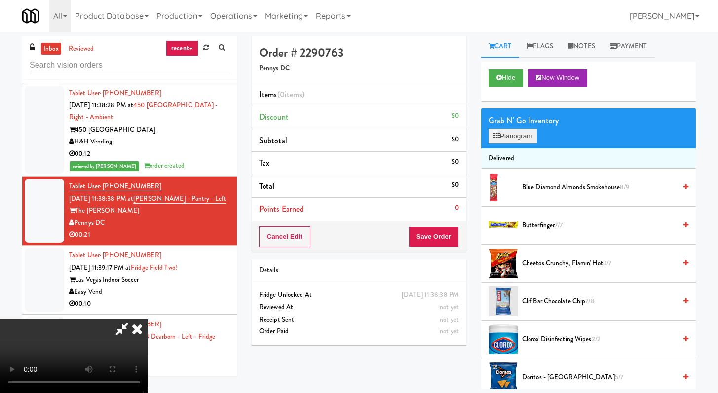
click at [519, 146] on div "Grab N' Go Inventory Planogram" at bounding box center [588, 129] width 215 height 40
click at [518, 139] on button "Planogram" at bounding box center [512, 136] width 48 height 15
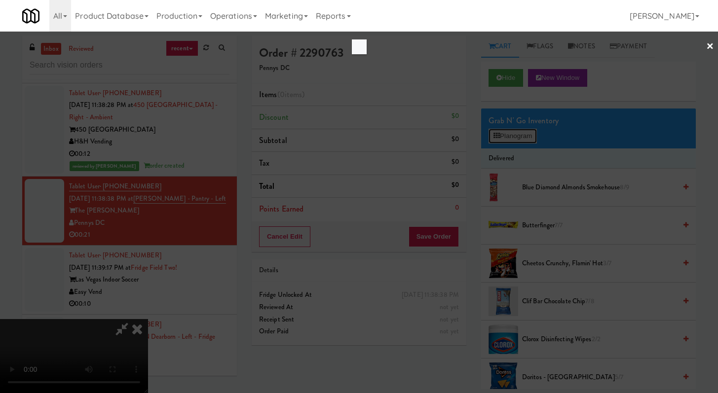
scroll to position [2530, 0]
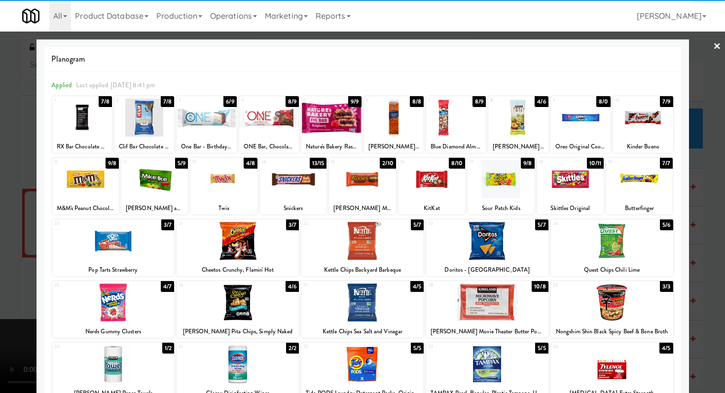
click at [250, 244] on div at bounding box center [238, 241] width 122 height 38
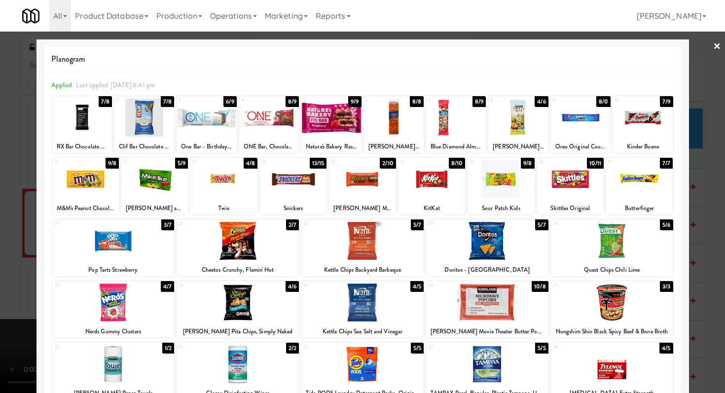
click at [587, 303] on div at bounding box center [612, 303] width 122 height 38
click at [342, 178] on div at bounding box center [362, 179] width 67 height 38
click at [0, 197] on div at bounding box center [362, 196] width 725 height 393
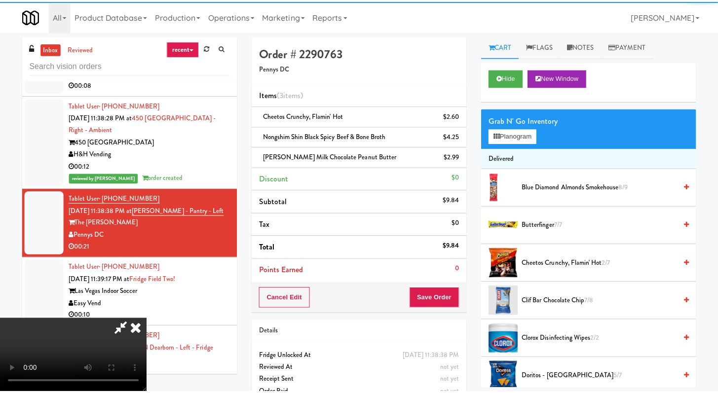
scroll to position [2543, 0]
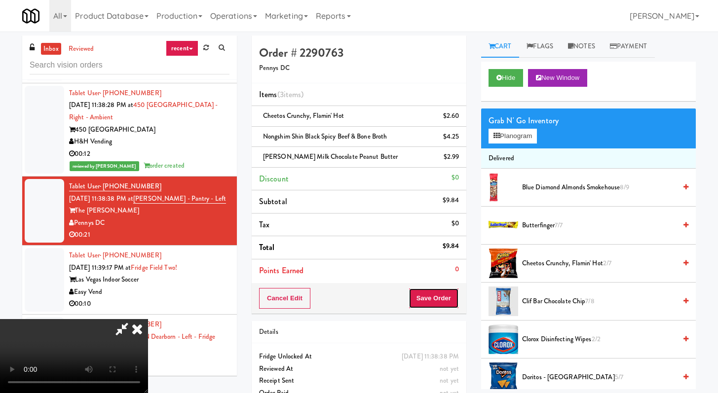
click at [450, 291] on button "Save Order" at bounding box center [433, 298] width 50 height 21
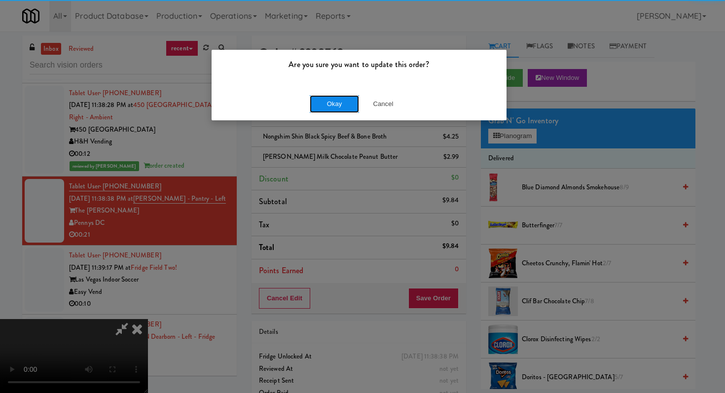
click at [345, 108] on button "Okay" at bounding box center [334, 104] width 49 height 18
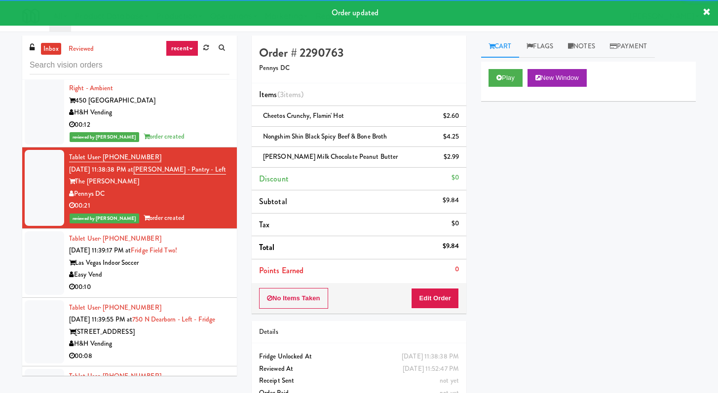
scroll to position [2715, 0]
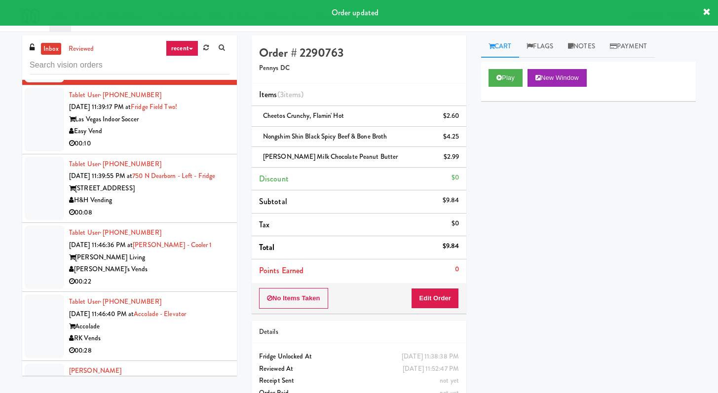
click at [216, 150] on div "00:10" at bounding box center [149, 144] width 160 height 12
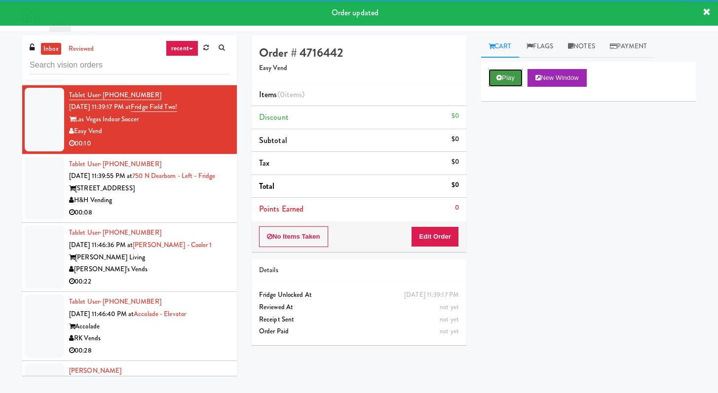
click at [503, 84] on button "Play" at bounding box center [505, 78] width 34 height 18
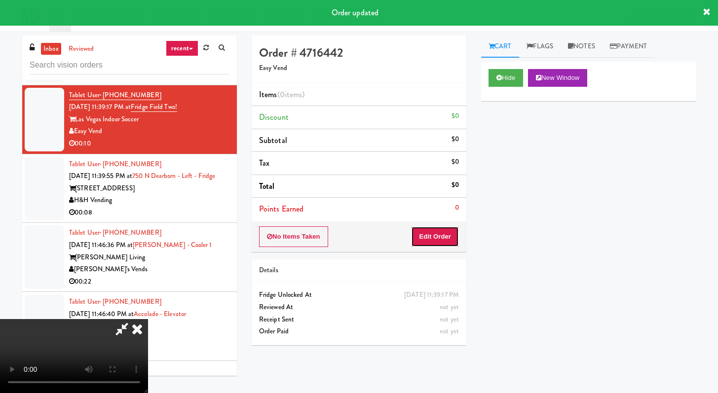
click at [445, 235] on button "Edit Order" at bounding box center [435, 236] width 48 height 21
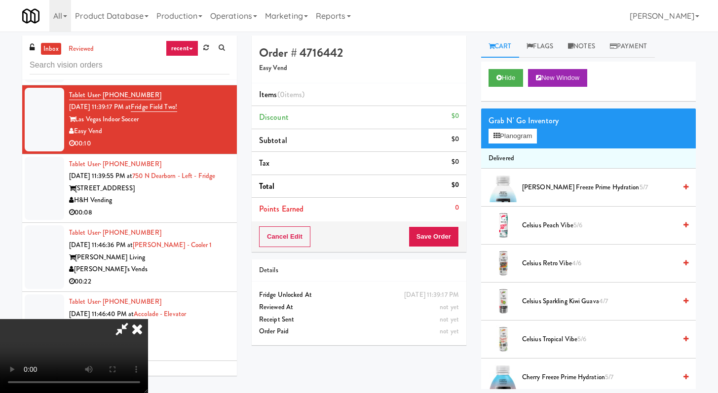
scroll to position [85, 0]
drag, startPoint x: 497, startPoint y: 91, endPoint x: 500, endPoint y: 75, distance: 16.1
click at [497, 91] on div "Hide New Window" at bounding box center [588, 81] width 215 height 39
click at [500, 75] on icon at bounding box center [498, 77] width 5 height 6
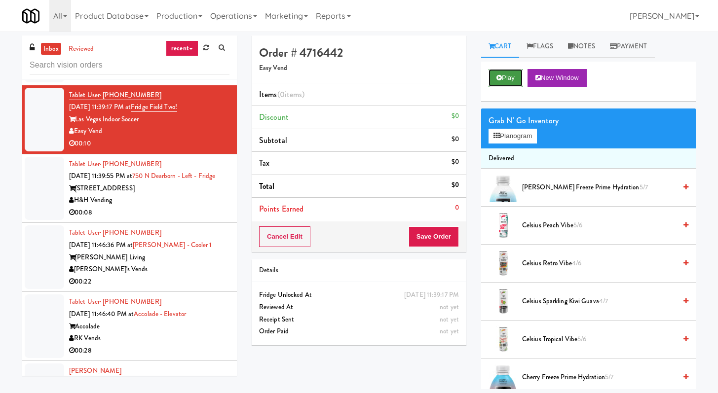
scroll to position [0, 0]
click at [500, 75] on icon at bounding box center [498, 77] width 5 height 6
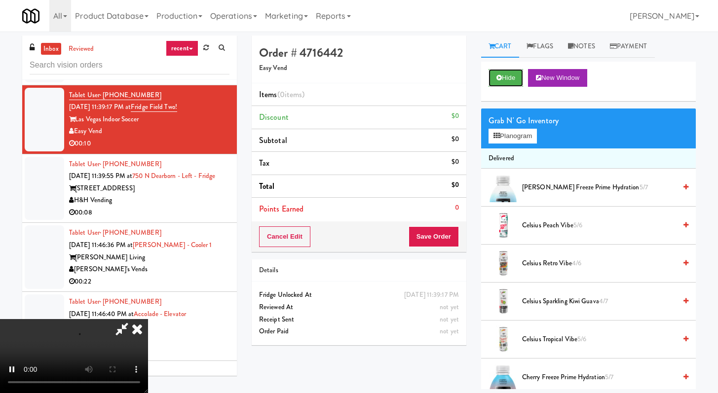
scroll to position [85, 0]
click at [148, 319] on video at bounding box center [74, 356] width 148 height 74
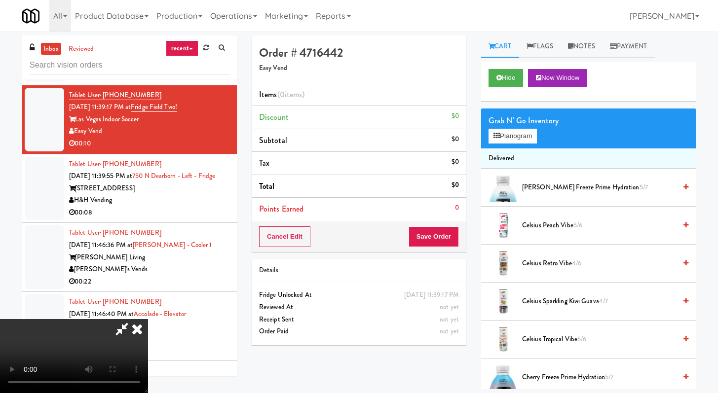
scroll to position [154, 0]
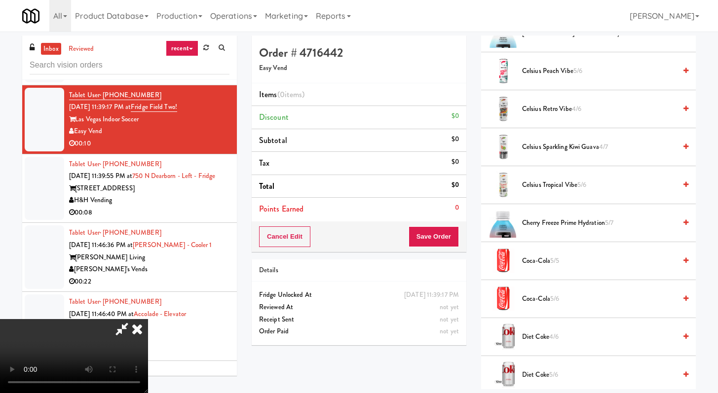
click at [148, 319] on video at bounding box center [74, 356] width 148 height 74
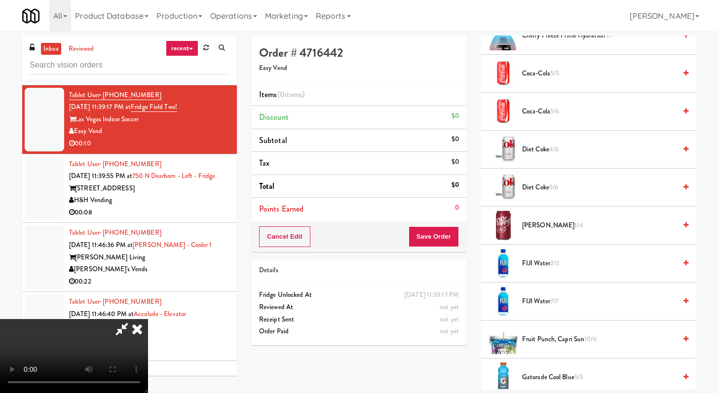
click at [532, 227] on span "[PERSON_NAME] 1/4" at bounding box center [599, 226] width 154 height 12
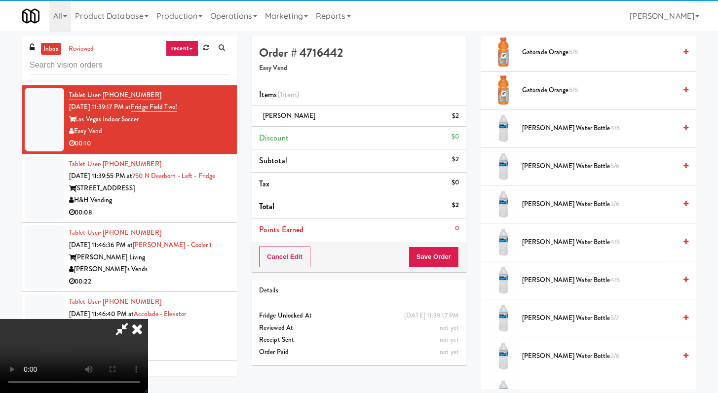
scroll to position [903, 0]
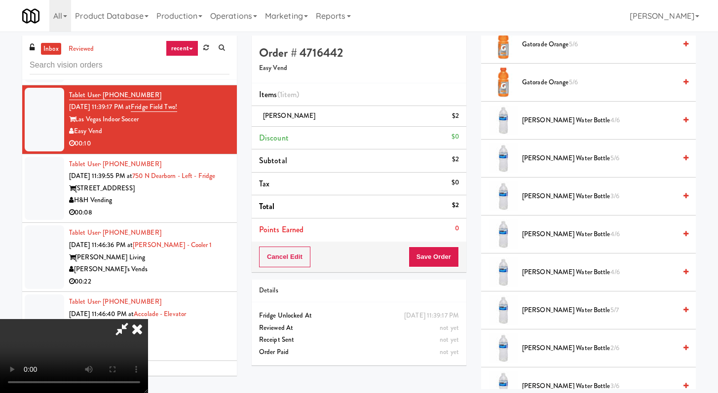
click at [554, 115] on span "[PERSON_NAME] Water Bottle 4/6" at bounding box center [599, 120] width 154 height 12
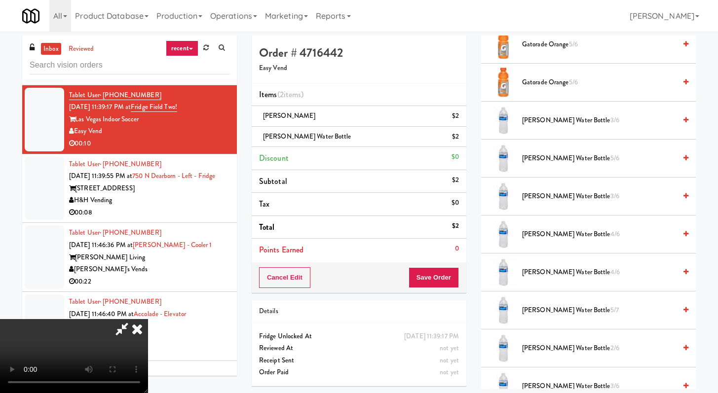
click at [553, 120] on span "[PERSON_NAME] Water Bottle 3/6" at bounding box center [599, 120] width 154 height 12
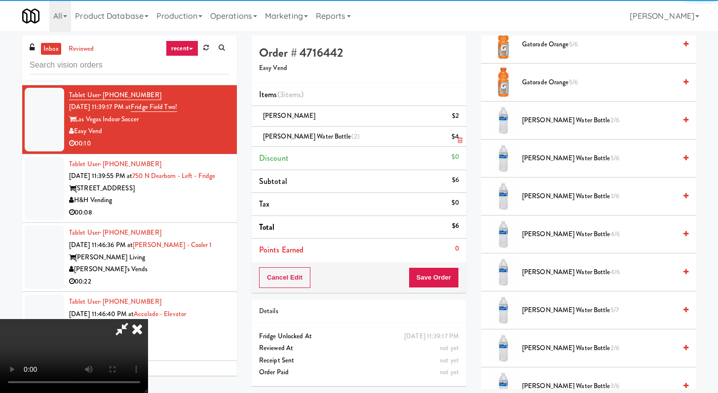
click at [459, 138] on icon at bounding box center [459, 140] width 5 height 6
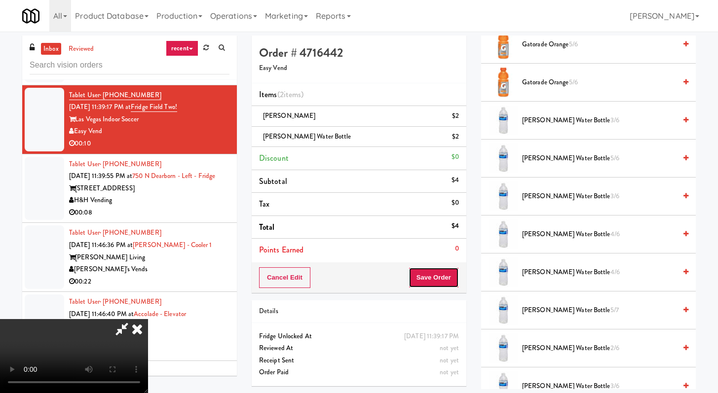
click at [446, 276] on button "Save Order" at bounding box center [433, 277] width 50 height 21
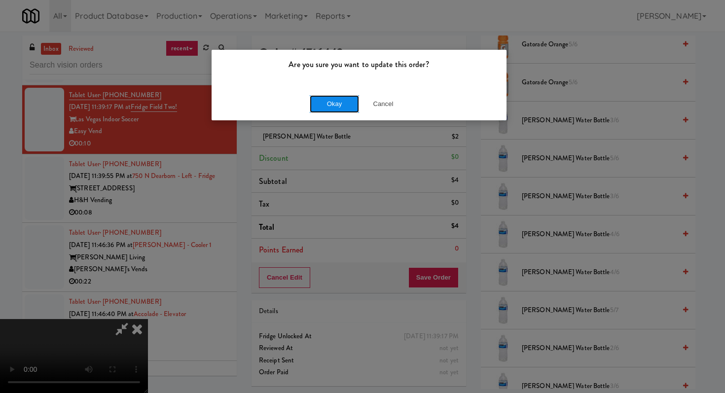
click at [342, 106] on button "Okay" at bounding box center [334, 104] width 49 height 18
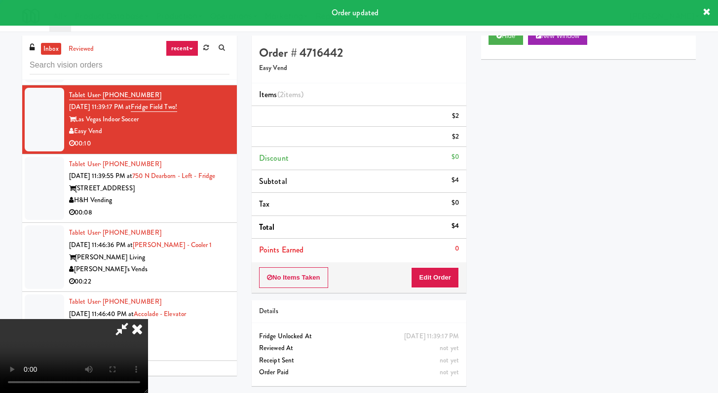
scroll to position [0, 0]
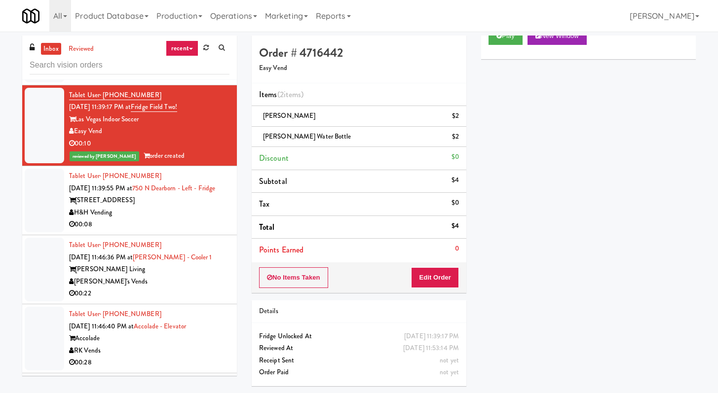
click at [157, 219] on div "H&H Vending" at bounding box center [149, 213] width 160 height 12
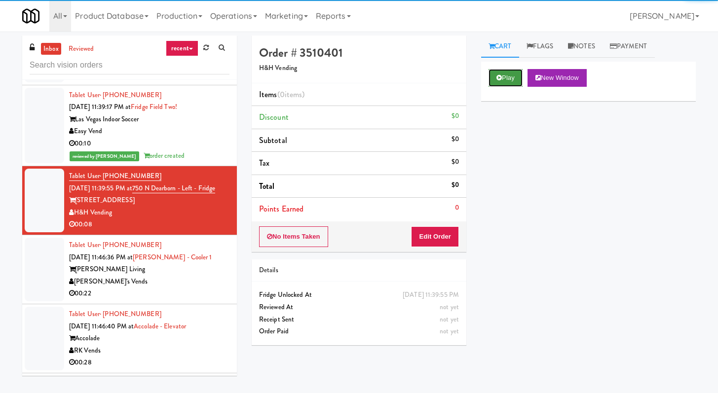
click at [502, 73] on button "Play" at bounding box center [505, 78] width 34 height 18
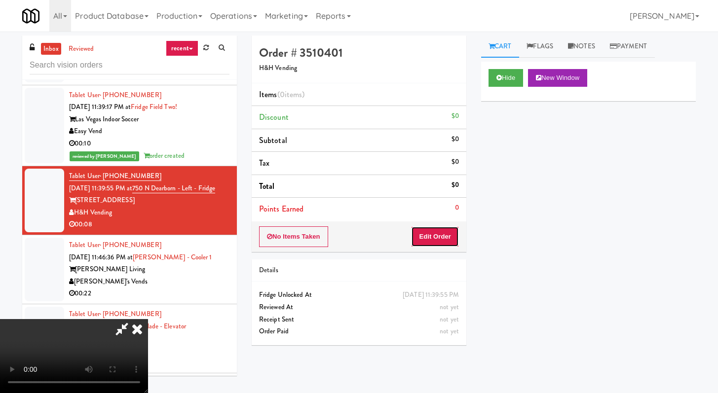
click at [437, 236] on button "Edit Order" at bounding box center [435, 236] width 48 height 21
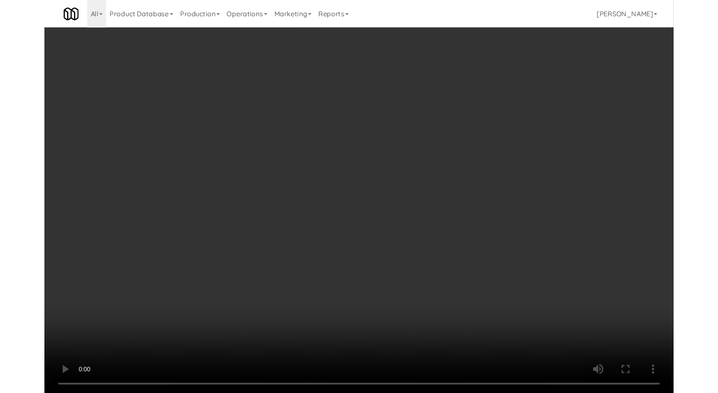
scroll to position [2704, 0]
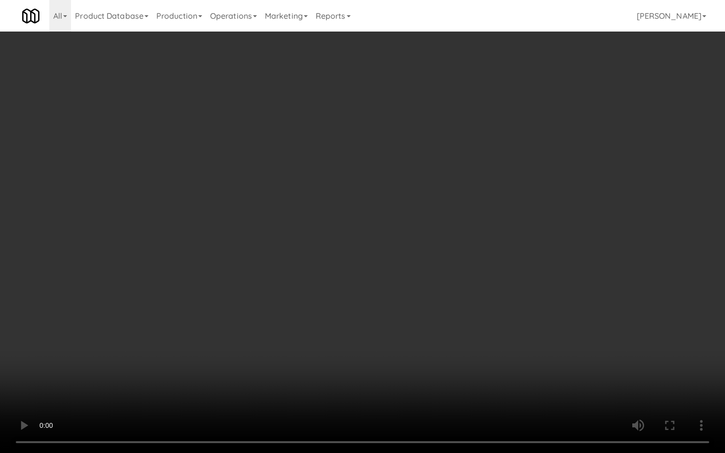
click at [359, 336] on video at bounding box center [362, 226] width 725 height 453
click at [371, 327] on video at bounding box center [362, 226] width 725 height 453
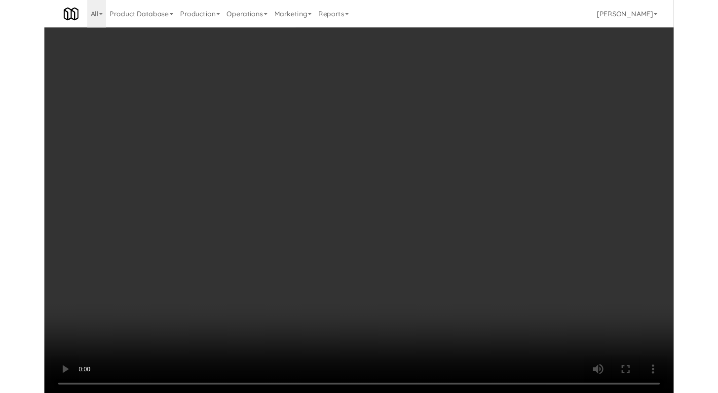
scroll to position [2715, 0]
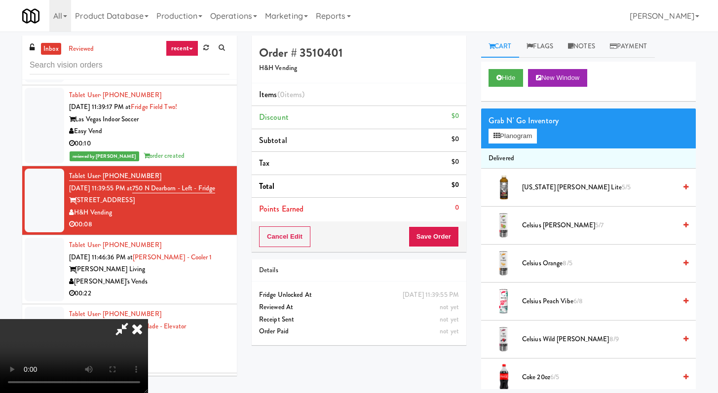
click at [530, 379] on span "Coke 20oz 6/5" at bounding box center [599, 377] width 154 height 12
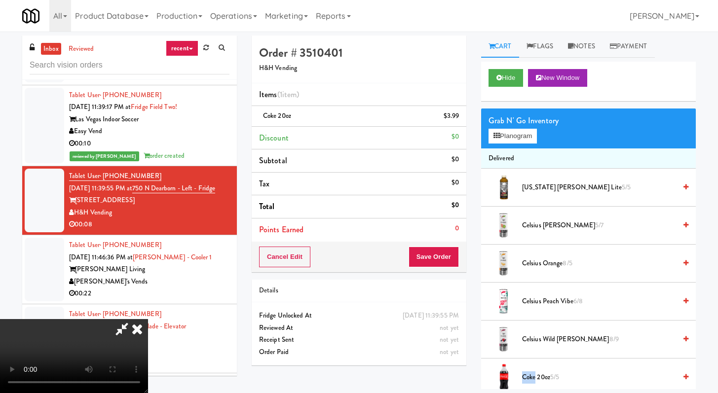
click at [530, 379] on span "Coke 20oz 5/5" at bounding box center [599, 377] width 154 height 12
click at [436, 252] on button "Save Order" at bounding box center [433, 257] width 50 height 21
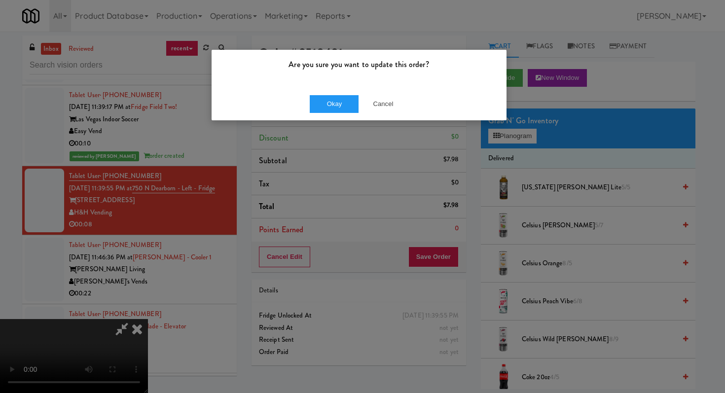
click at [341, 113] on div "Okay Cancel" at bounding box center [359, 103] width 295 height 33
click at [342, 102] on button "Okay" at bounding box center [334, 104] width 49 height 18
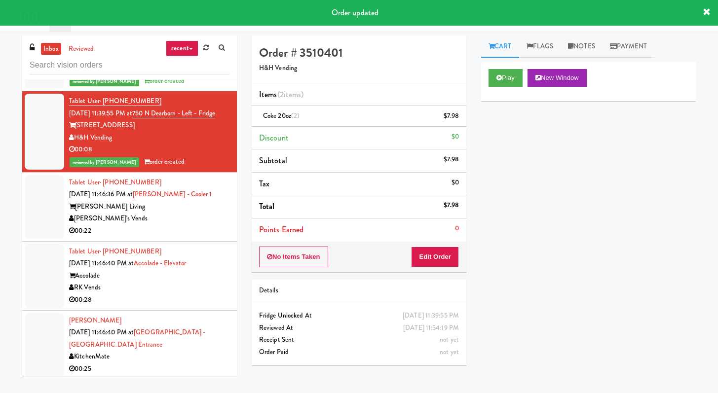
scroll to position [2885, 0]
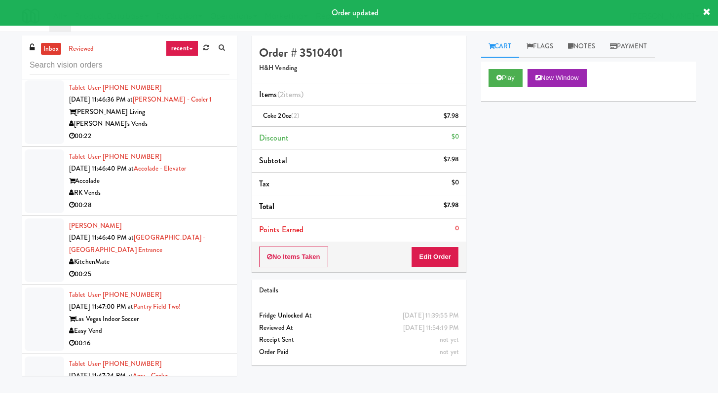
click at [180, 130] on div "[PERSON_NAME]'s Vends" at bounding box center [149, 124] width 160 height 12
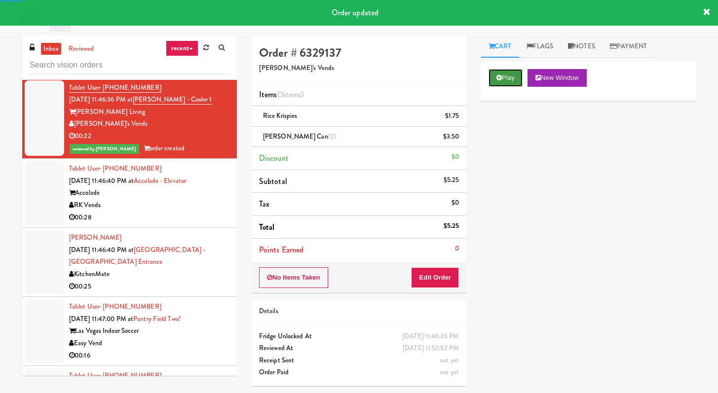
click at [516, 80] on button "Play" at bounding box center [505, 78] width 34 height 18
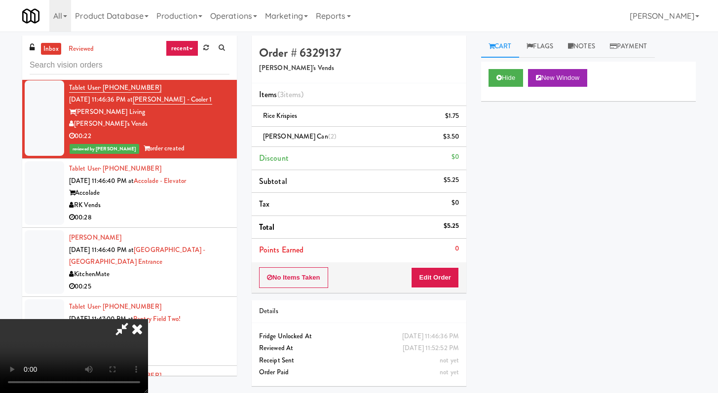
click at [142, 327] on icon at bounding box center [137, 329] width 22 height 20
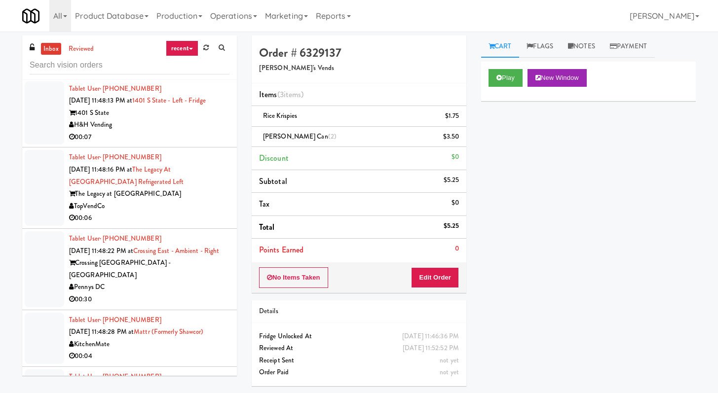
scroll to position [4111, 0]
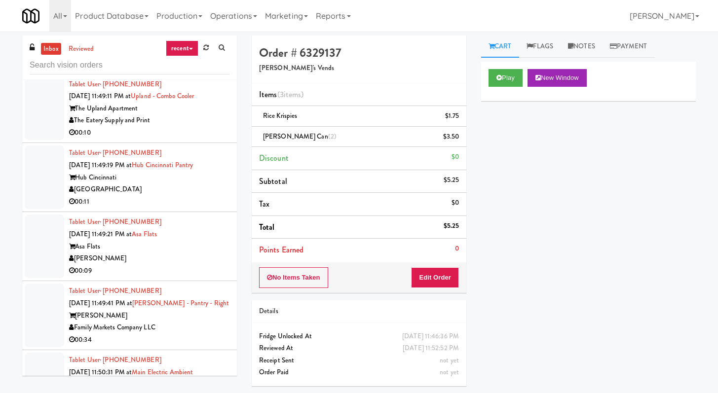
click at [167, 208] on div "00:11" at bounding box center [149, 202] width 160 height 12
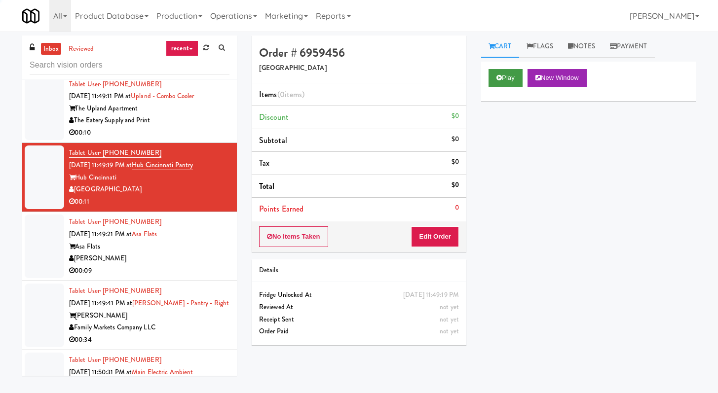
click at [515, 69] on div "Play New Window" at bounding box center [588, 81] width 215 height 39
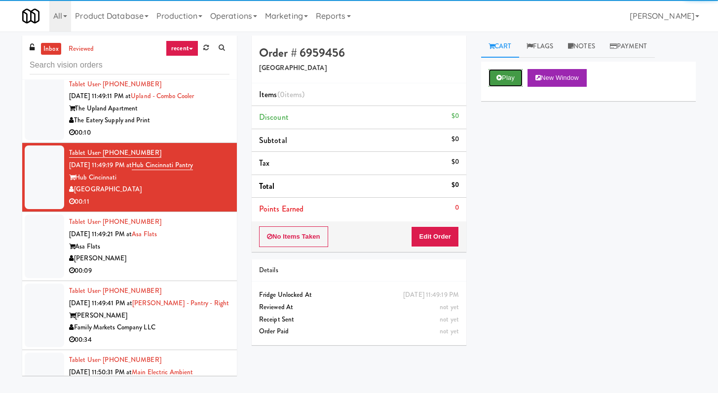
click at [504, 81] on button "Play" at bounding box center [505, 78] width 34 height 18
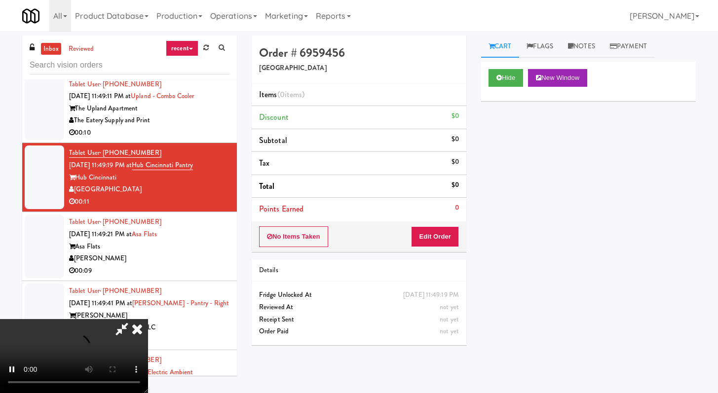
click at [432, 223] on div "No Items Taken Edit Order" at bounding box center [359, 236] width 215 height 31
click at [431, 228] on button "Edit Order" at bounding box center [435, 236] width 48 height 21
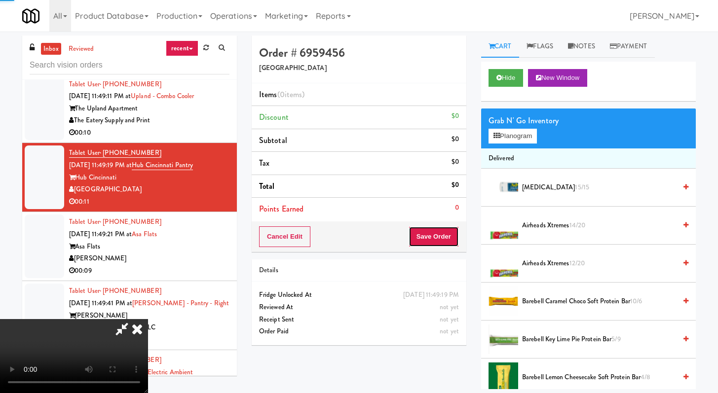
click at [430, 232] on button "Save Order" at bounding box center [433, 236] width 50 height 21
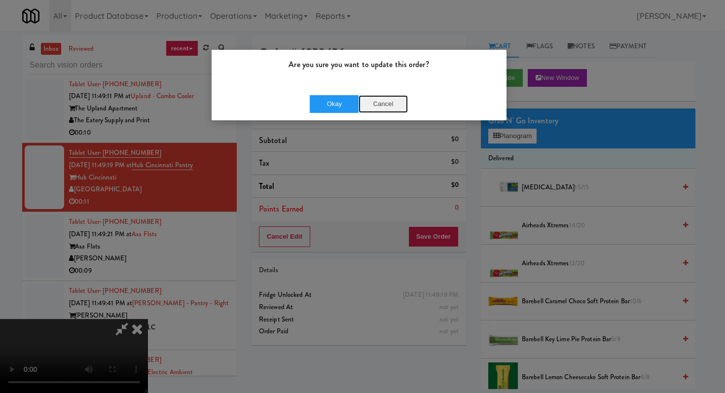
click at [384, 96] on button "Cancel" at bounding box center [383, 104] width 49 height 18
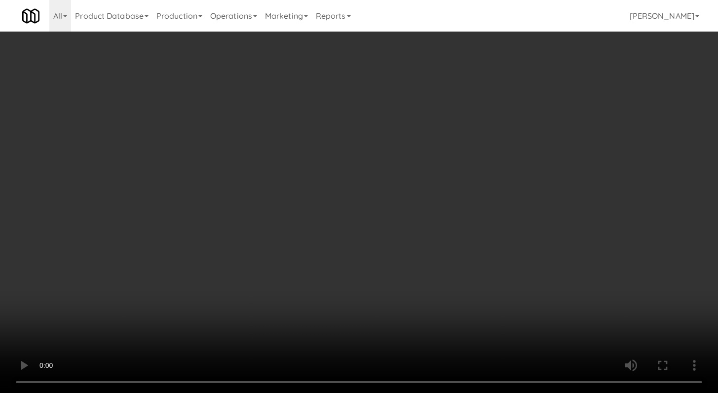
scroll to position [4099, 0]
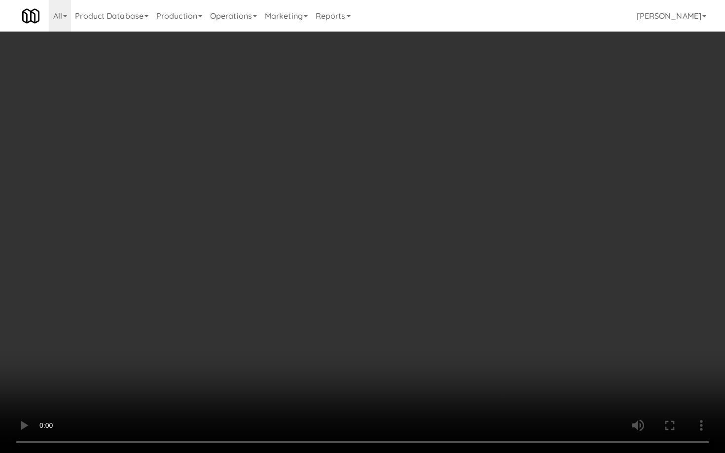
click at [379, 341] on video at bounding box center [362, 226] width 725 height 453
click at [603, 369] on video at bounding box center [362, 226] width 725 height 453
click at [590, 347] on video at bounding box center [362, 226] width 725 height 453
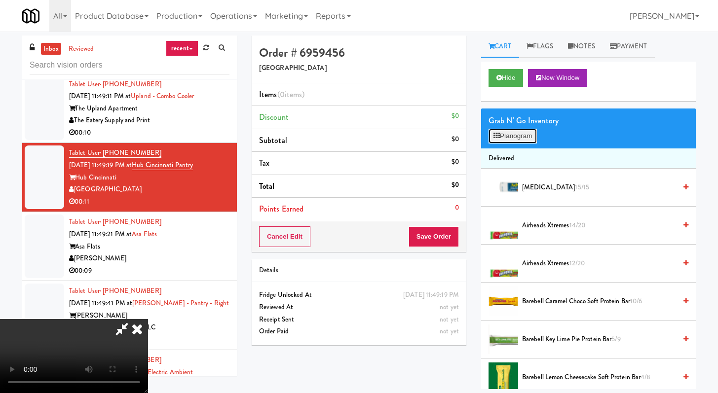
click at [515, 134] on button "Planogram" at bounding box center [512, 136] width 48 height 15
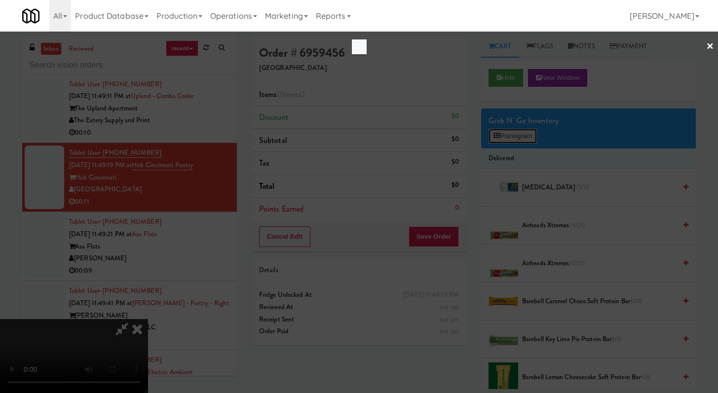
scroll to position [4099, 0]
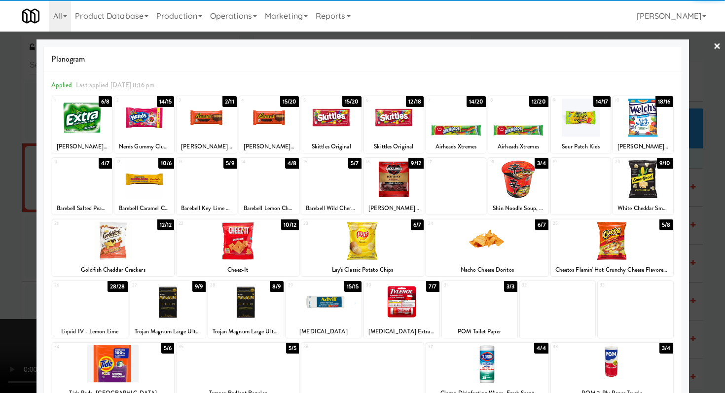
click at [513, 125] on div at bounding box center [518, 118] width 60 height 38
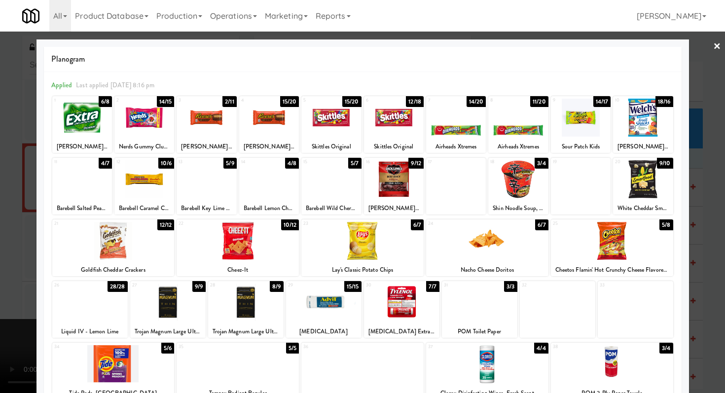
click at [678, 187] on div "Planogram Applied Last applied [DATE] 8:16 pm 1 6/8 Wrigley's Extra Spearmint 2…" at bounding box center [363, 261] width 653 height 445
click at [685, 188] on div at bounding box center [362, 196] width 725 height 393
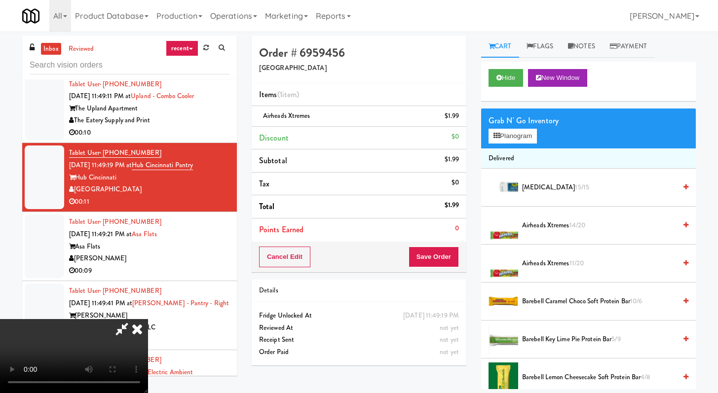
scroll to position [85, 0]
click at [148, 319] on video at bounding box center [74, 356] width 148 height 74
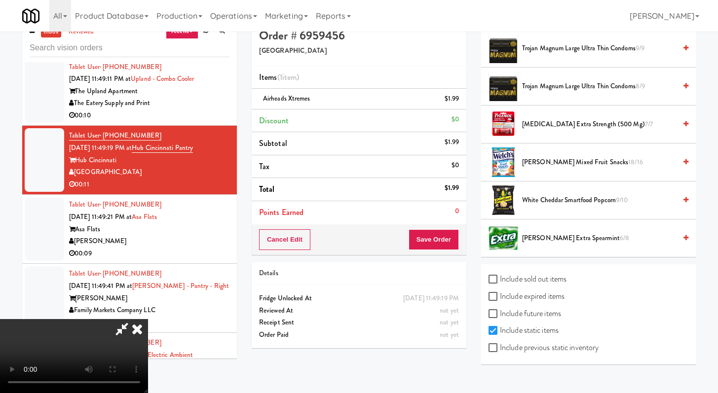
scroll to position [32, 0]
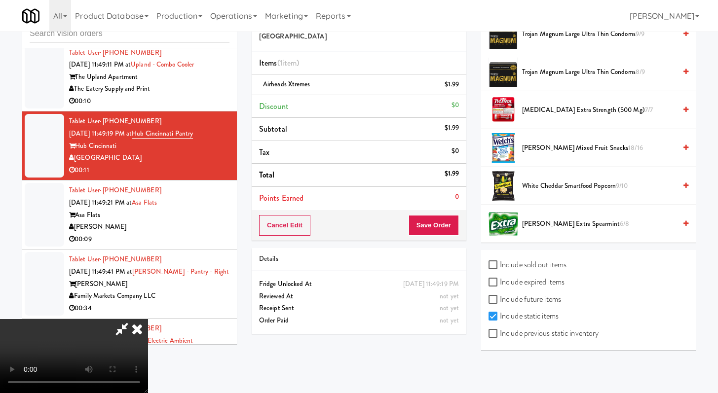
click at [558, 185] on span "White Cheddar Smartfood Popcorn 9/10" at bounding box center [599, 186] width 154 height 12
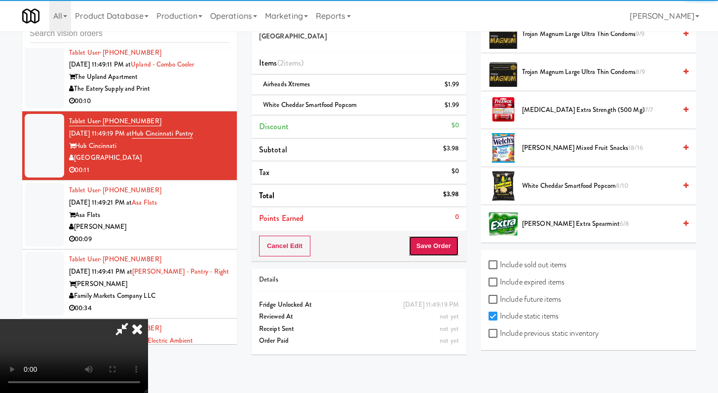
click at [455, 237] on button "Save Order" at bounding box center [433, 246] width 50 height 21
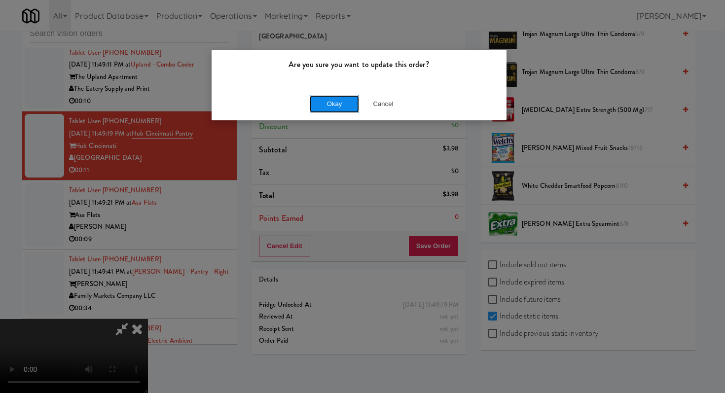
click at [329, 99] on button "Okay" at bounding box center [334, 104] width 49 height 18
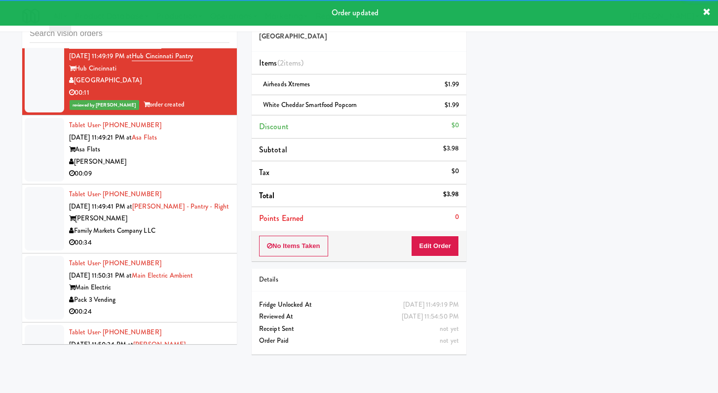
scroll to position [4251, 0]
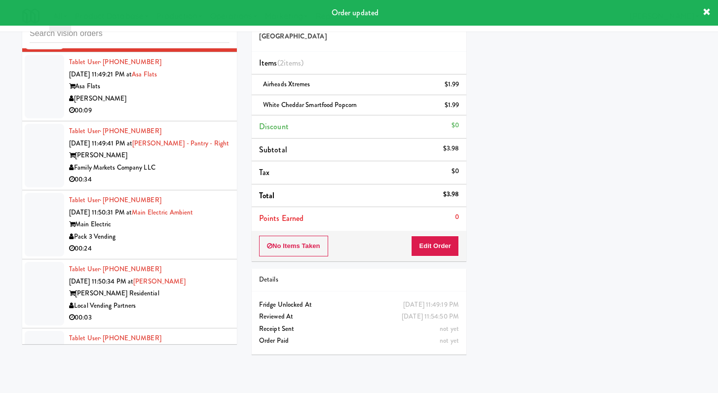
click at [205, 117] on div "00:09" at bounding box center [149, 111] width 160 height 12
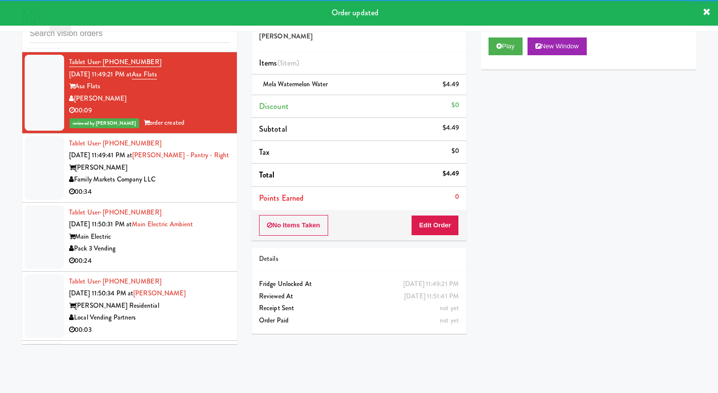
click at [199, 198] on div "00:34" at bounding box center [149, 192] width 160 height 12
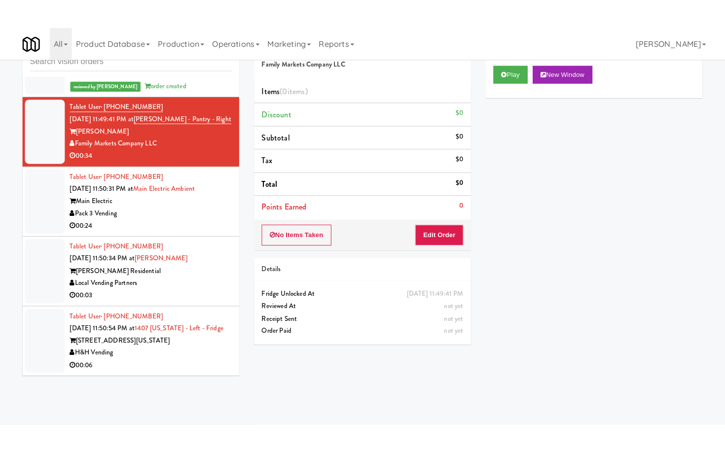
scroll to position [4381, 0]
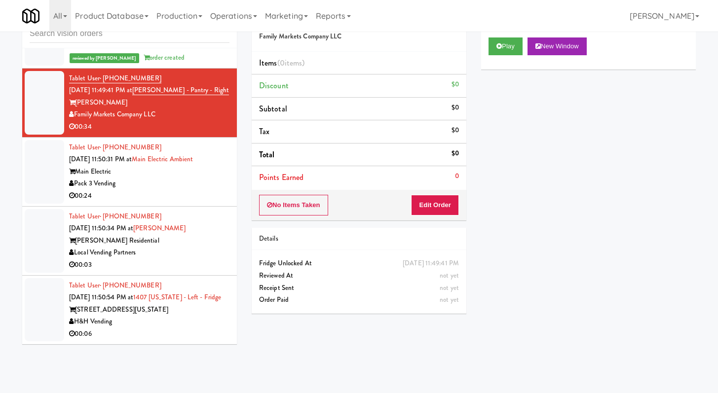
drag, startPoint x: 191, startPoint y: 254, endPoint x: 204, endPoint y: 248, distance: 14.3
click at [190, 259] on div "00:03" at bounding box center [149, 265] width 160 height 12
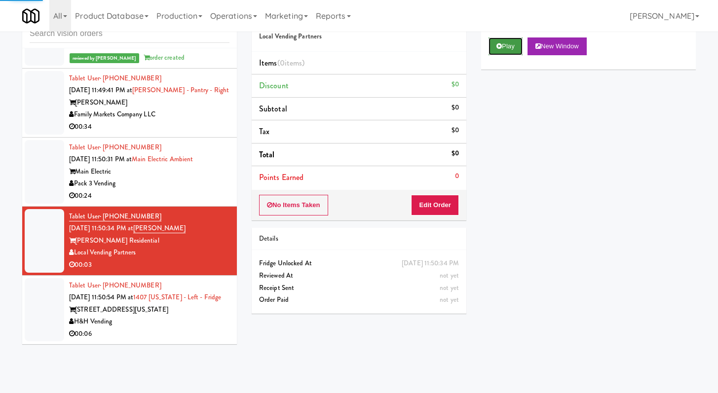
click at [506, 51] on button "Play" at bounding box center [505, 46] width 34 height 18
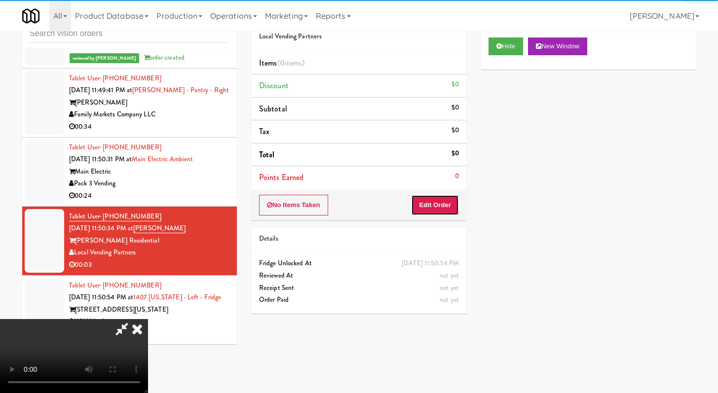
click at [429, 204] on button "Edit Order" at bounding box center [435, 205] width 48 height 21
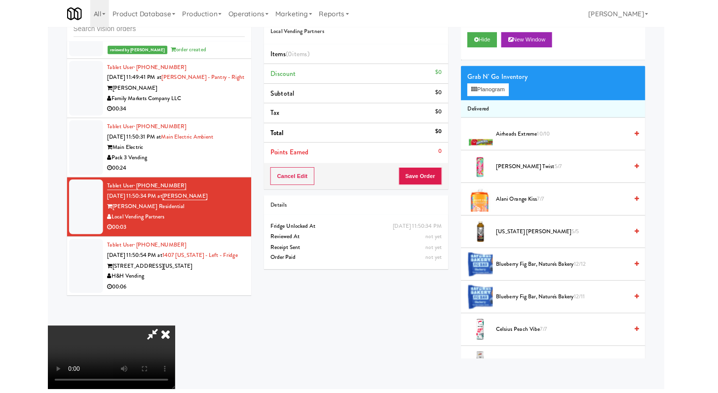
scroll to position [4369, 0]
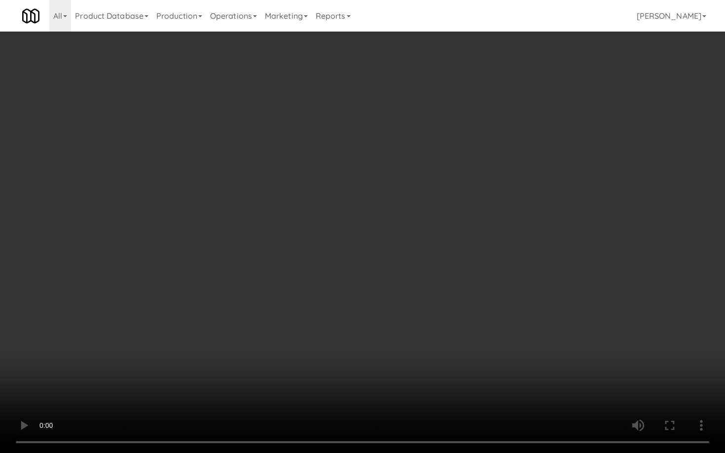
click at [285, 261] on video at bounding box center [362, 226] width 725 height 453
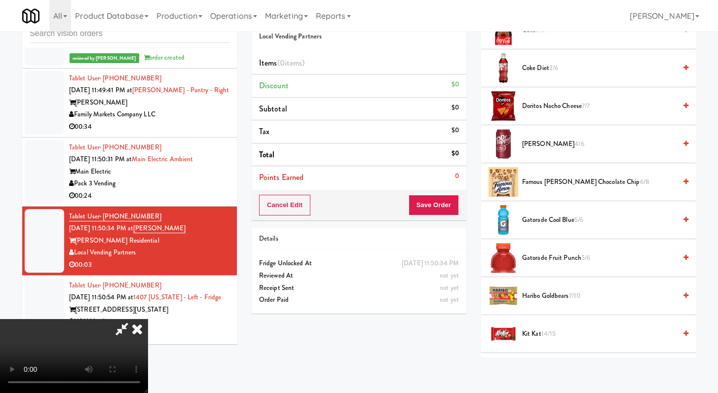
scroll to position [553, 0]
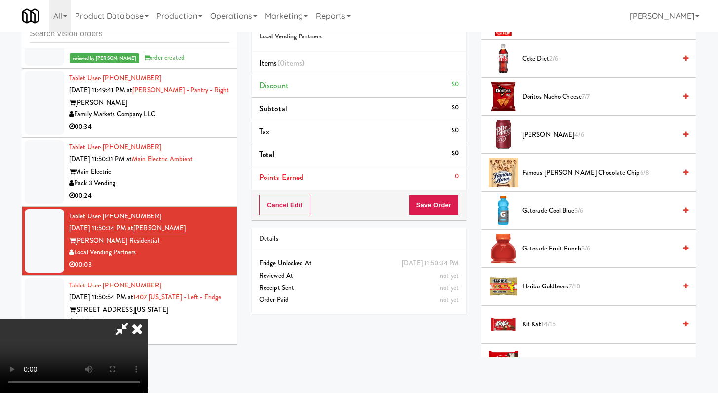
click at [561, 208] on span "Gatorade Cool Blue 5/6" at bounding box center [599, 211] width 154 height 12
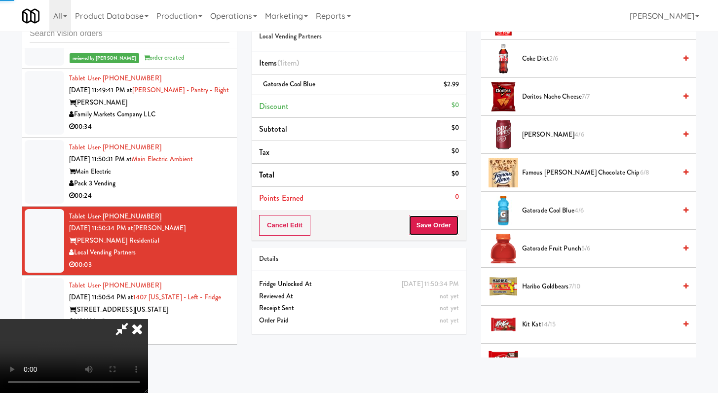
click at [441, 227] on button "Save Order" at bounding box center [433, 225] width 50 height 21
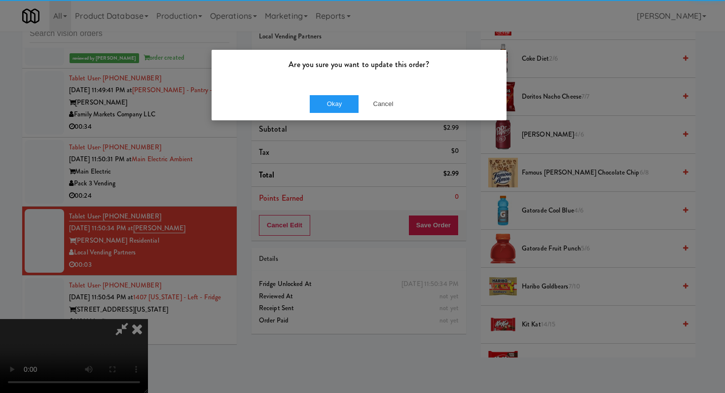
click at [331, 93] on div "Okay Cancel" at bounding box center [359, 103] width 295 height 33
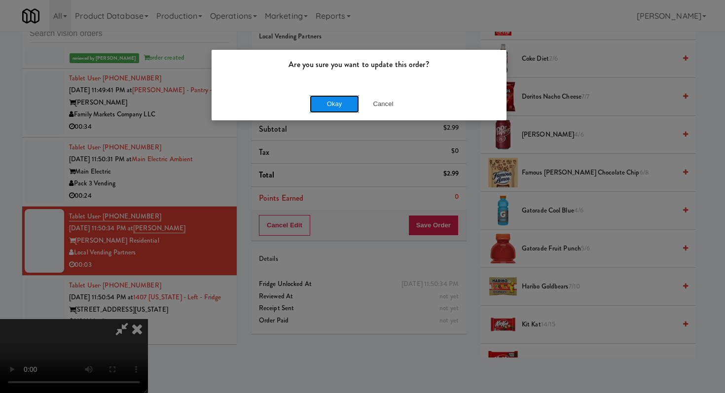
click at [330, 99] on button "Okay" at bounding box center [334, 104] width 49 height 18
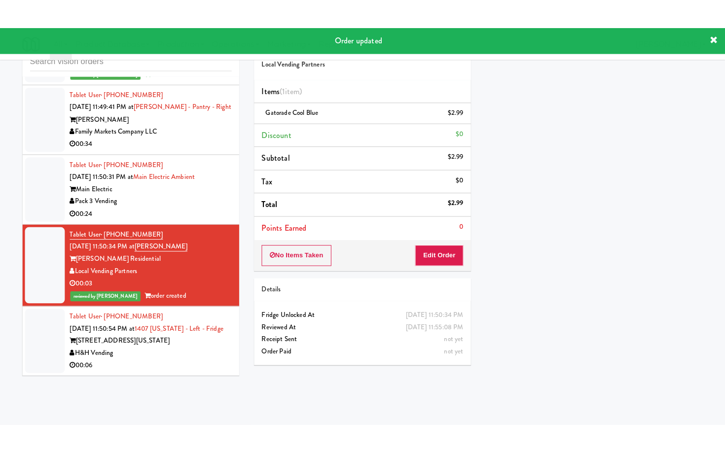
scroll to position [4393, 0]
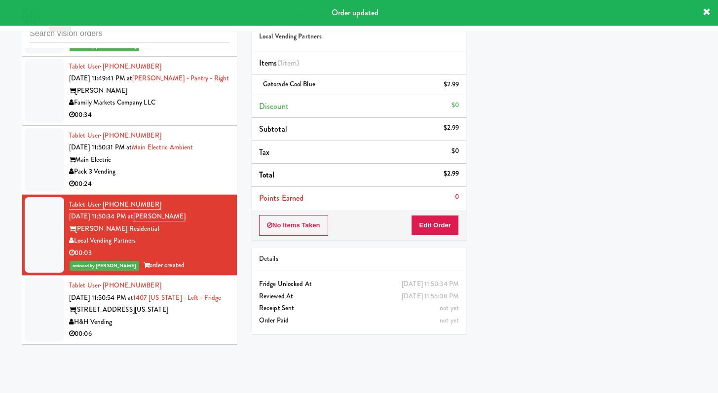
click at [175, 325] on div "H&H Vending" at bounding box center [149, 322] width 160 height 12
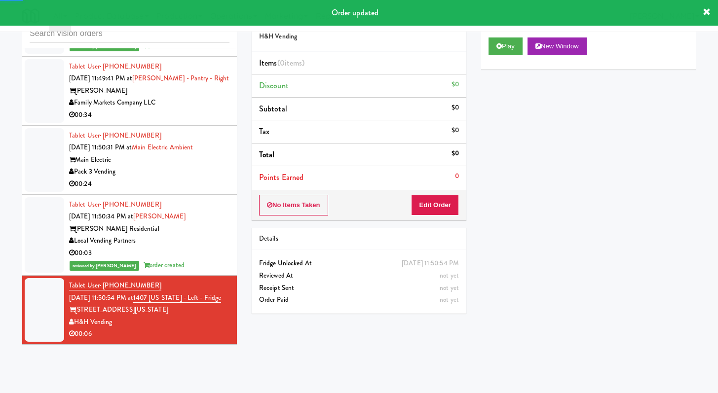
click at [525, 47] on div "Play New Window" at bounding box center [588, 46] width 200 height 18
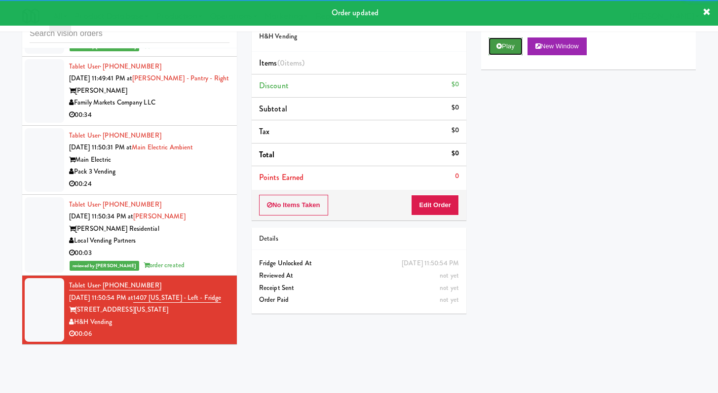
click at [513, 42] on button "Play" at bounding box center [505, 46] width 34 height 18
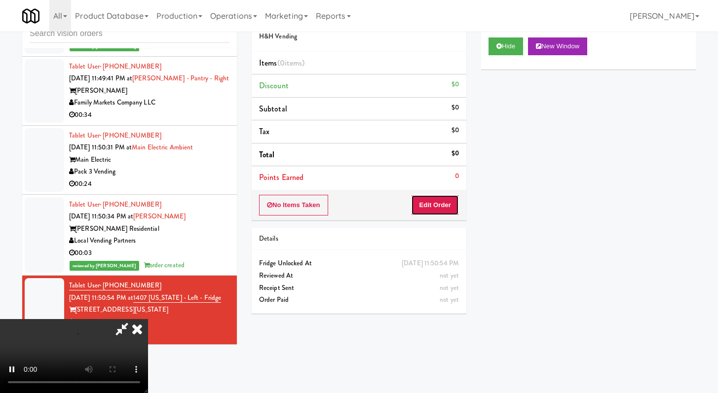
click at [425, 209] on button "Edit Order" at bounding box center [435, 205] width 48 height 21
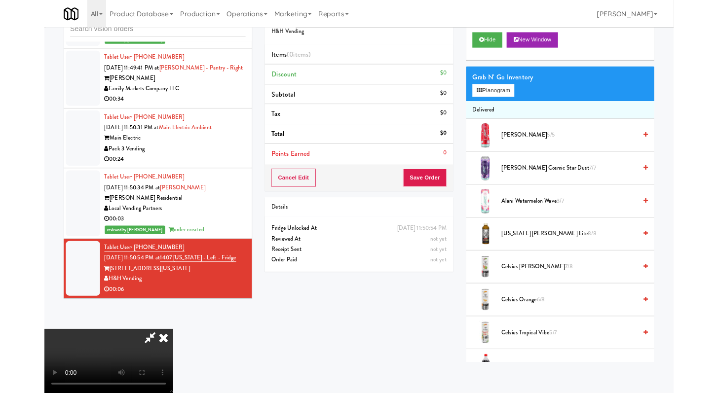
scroll to position [4393, 0]
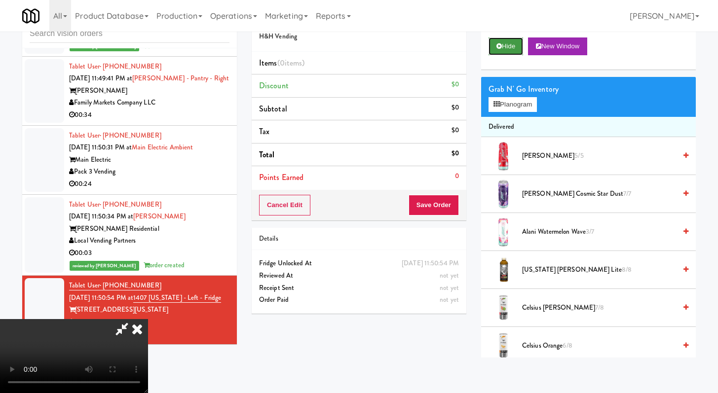
click at [489, 38] on button "Hide" at bounding box center [505, 46] width 35 height 18
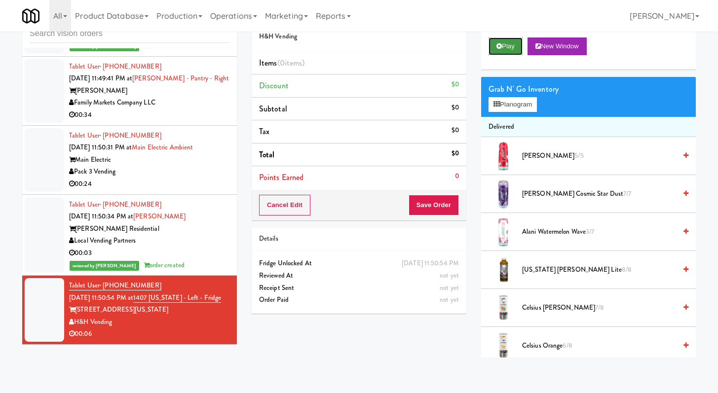
click at [493, 41] on button "Play" at bounding box center [505, 46] width 34 height 18
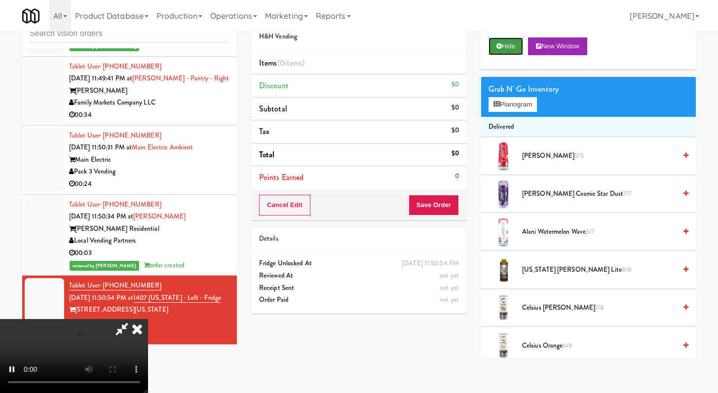
click at [501, 53] on button "Hide" at bounding box center [505, 46] width 35 height 18
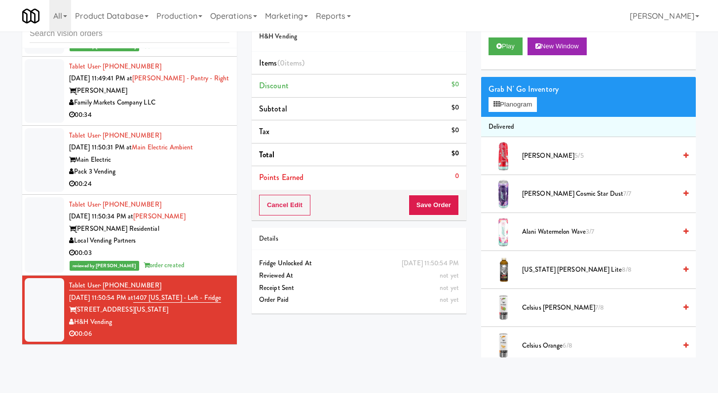
click at [444, 39] on h5 "H&H Vending" at bounding box center [359, 36] width 200 height 7
click at [135, 39] on input "text" at bounding box center [130, 34] width 200 height 18
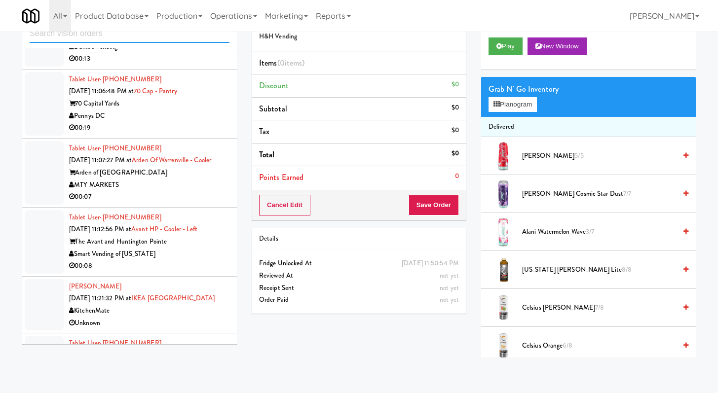
scroll to position [1094, 0]
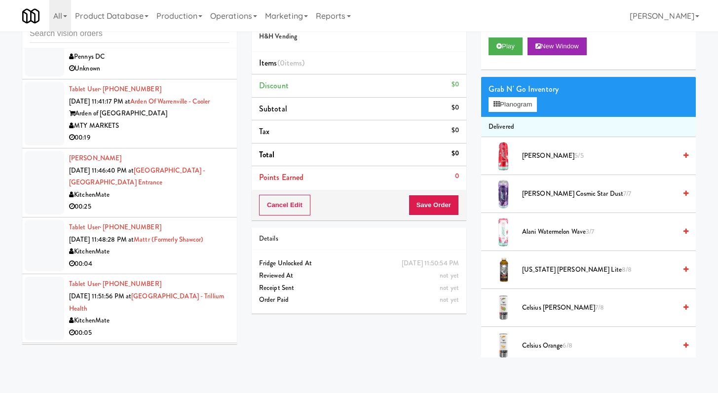
click at [154, 144] on div "00:19" at bounding box center [149, 138] width 160 height 12
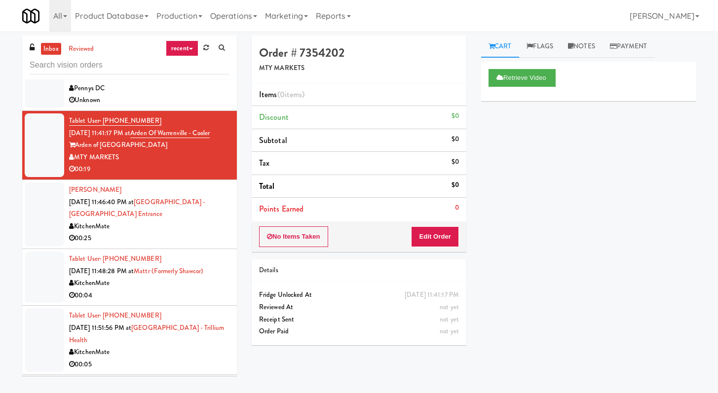
scroll to position [2054, 0]
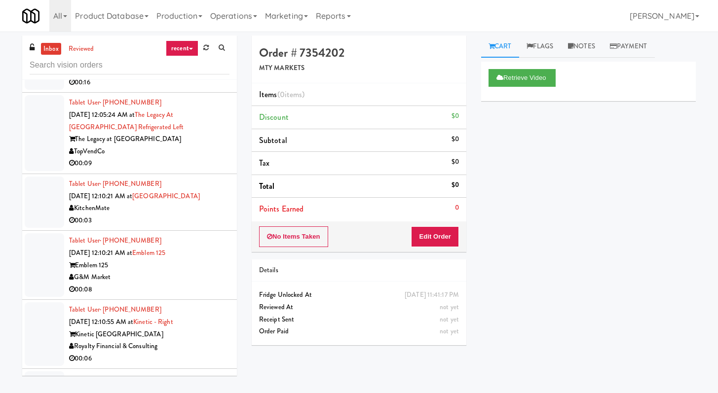
drag, startPoint x: 169, startPoint y: 236, endPoint x: 198, endPoint y: 233, distance: 28.8
click at [170, 170] on div "00:09" at bounding box center [149, 163] width 160 height 12
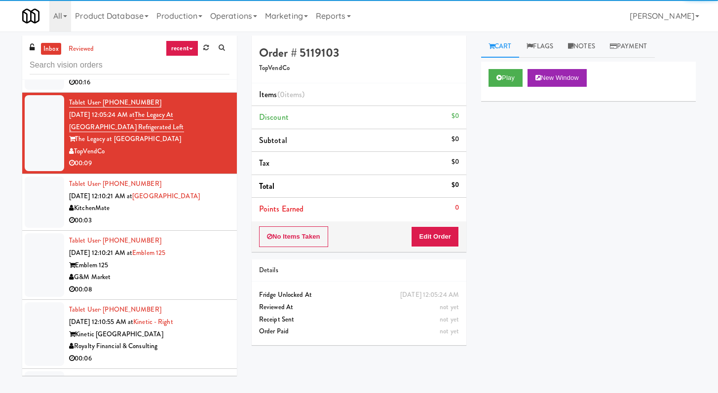
click at [509, 64] on div "Play New Window" at bounding box center [588, 81] width 215 height 39
click at [507, 72] on button "Play" at bounding box center [505, 78] width 34 height 18
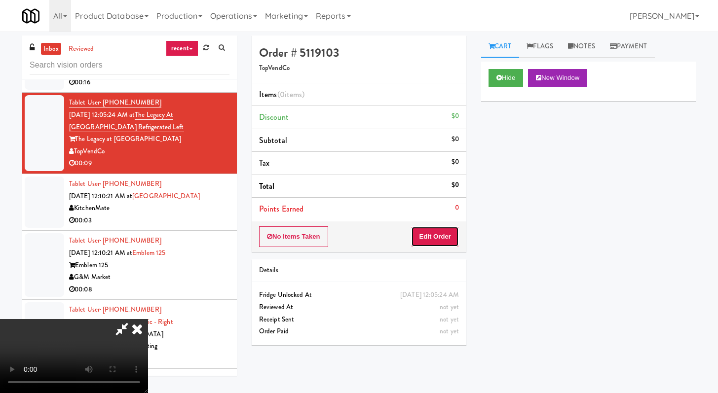
click at [437, 229] on button "Edit Order" at bounding box center [435, 236] width 48 height 21
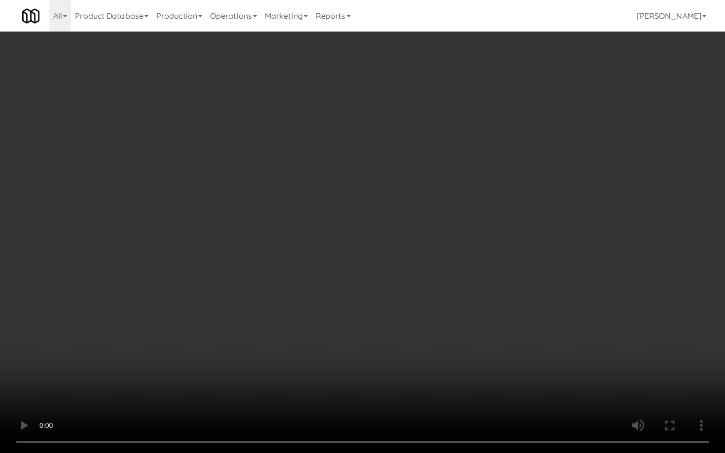
click at [354, 348] on video at bounding box center [362, 226] width 725 height 453
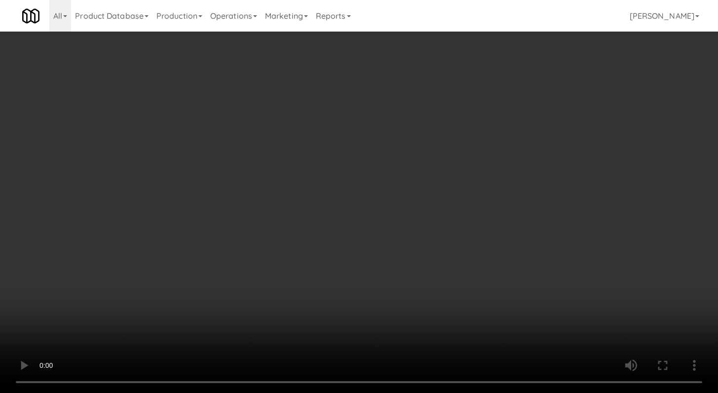
scroll to position [1044, 0]
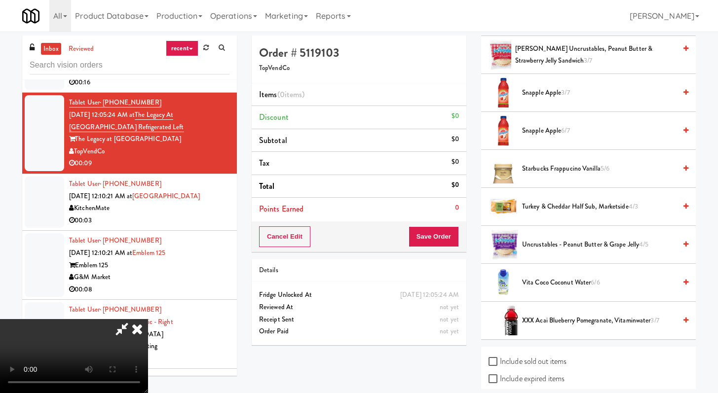
click at [531, 271] on li "Vita Coco Coconut Water 6/6" at bounding box center [588, 283] width 215 height 38
click at [531, 283] on span "Vita Coco Coconut Water 6/6" at bounding box center [599, 283] width 154 height 12
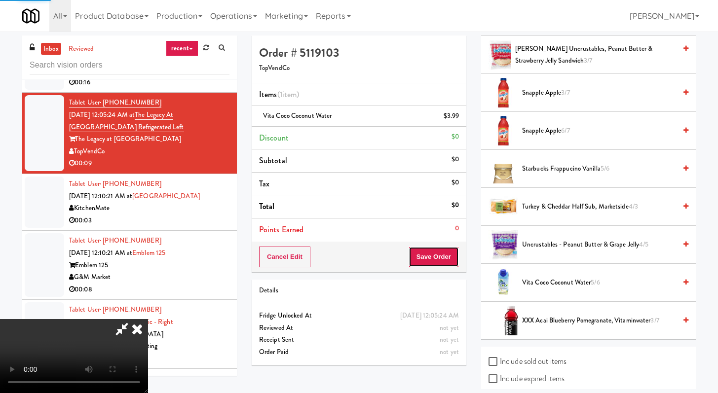
click at [443, 259] on button "Save Order" at bounding box center [433, 257] width 50 height 21
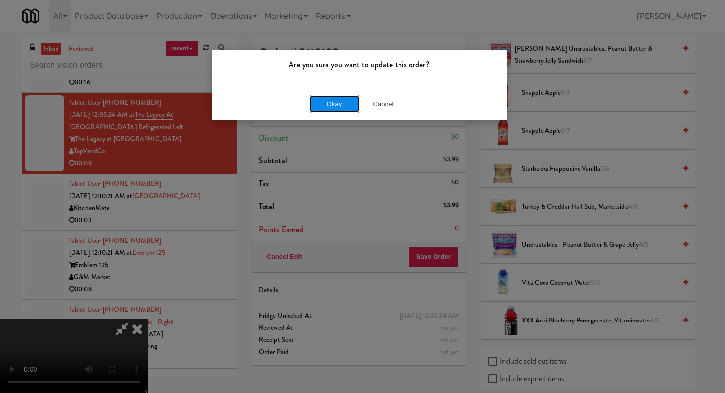
click at [324, 104] on button "Okay" at bounding box center [334, 104] width 49 height 18
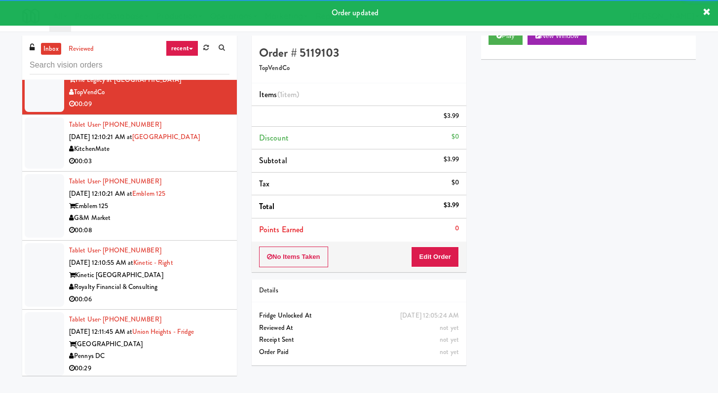
scroll to position [2199, 0]
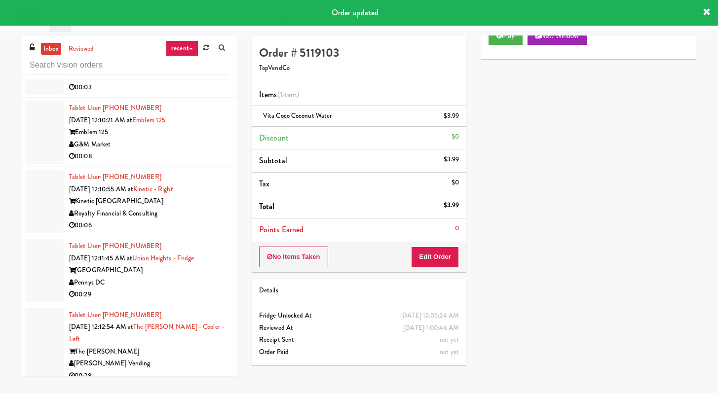
click at [208, 163] on div "00:08" at bounding box center [149, 156] width 160 height 12
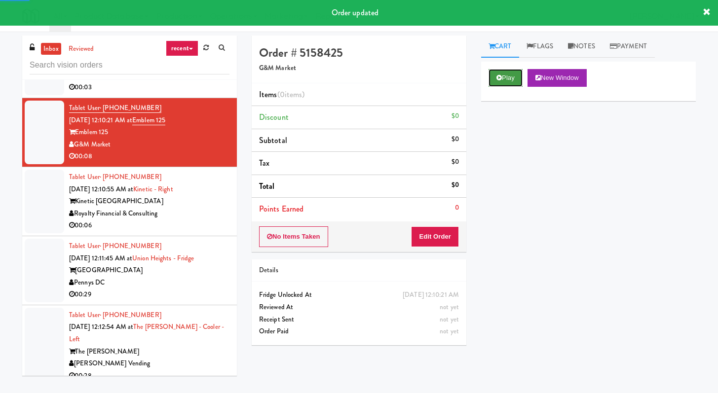
click at [501, 82] on button "Play" at bounding box center [505, 78] width 34 height 18
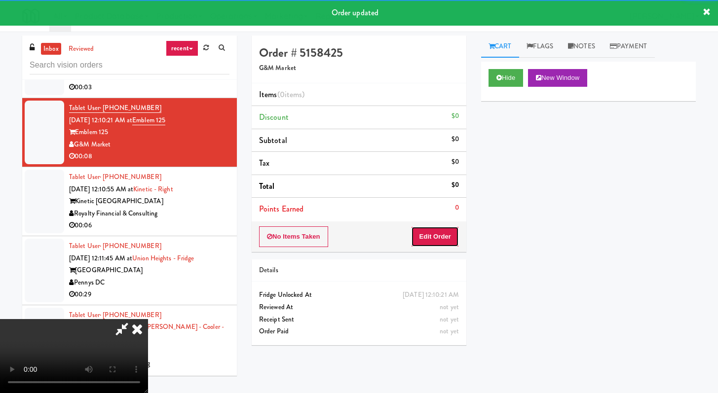
click at [432, 227] on button "Edit Order" at bounding box center [435, 236] width 48 height 21
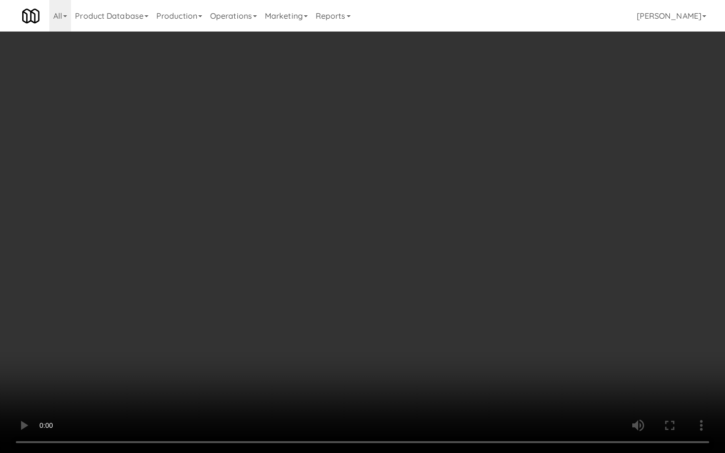
click at [382, 377] on video at bounding box center [362, 226] width 725 height 453
click at [412, 371] on video at bounding box center [362, 226] width 725 height 453
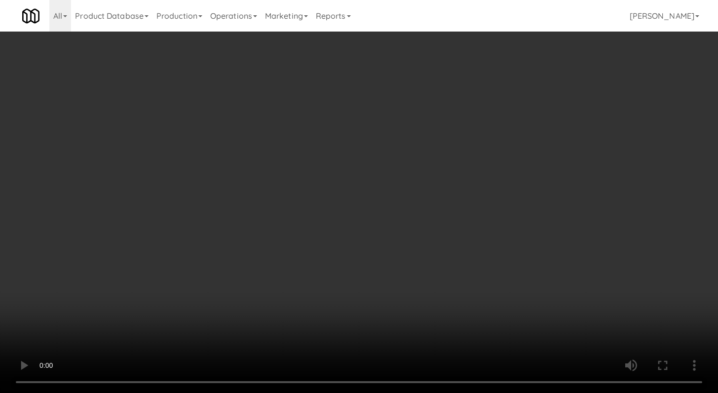
scroll to position [1185, 0]
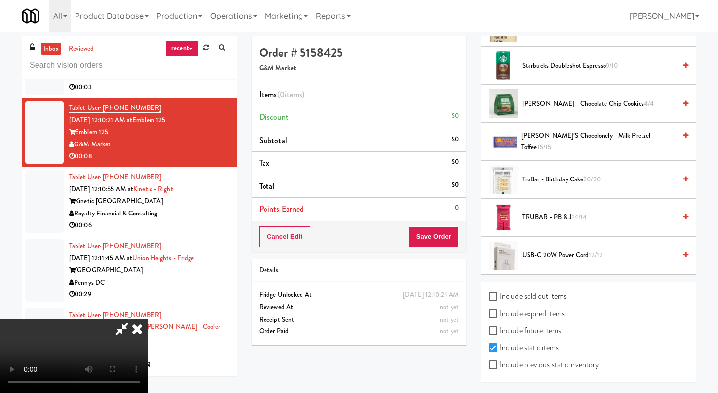
click at [542, 108] on span "[PERSON_NAME] - Chocolate Chip Cookies 4/4" at bounding box center [599, 104] width 154 height 12
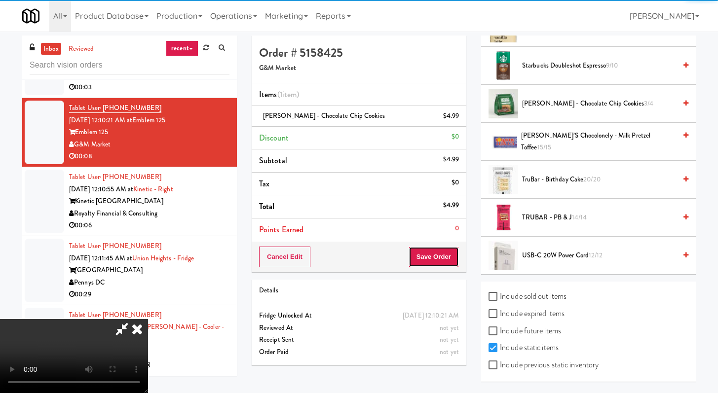
click at [455, 263] on button "Save Order" at bounding box center [433, 257] width 50 height 21
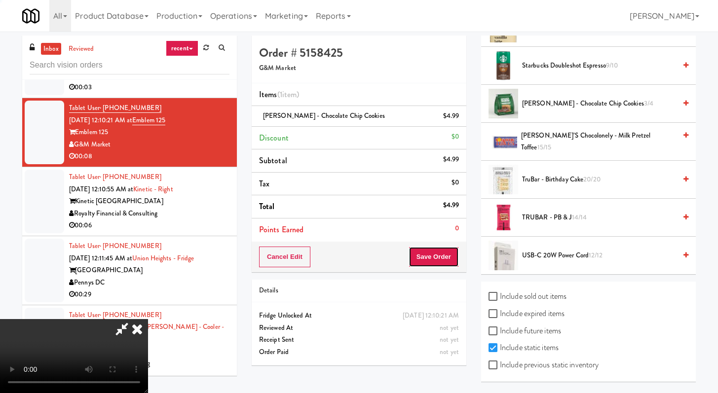
click at [455, 263] on button "Save Order" at bounding box center [433, 257] width 50 height 21
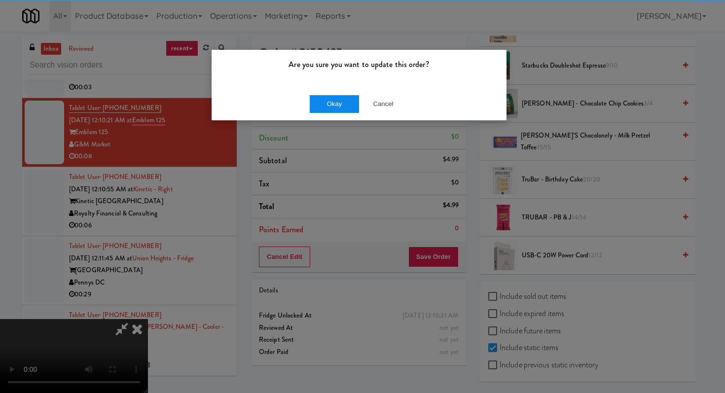
click at [329, 95] on div "Okay Cancel" at bounding box center [359, 103] width 295 height 33
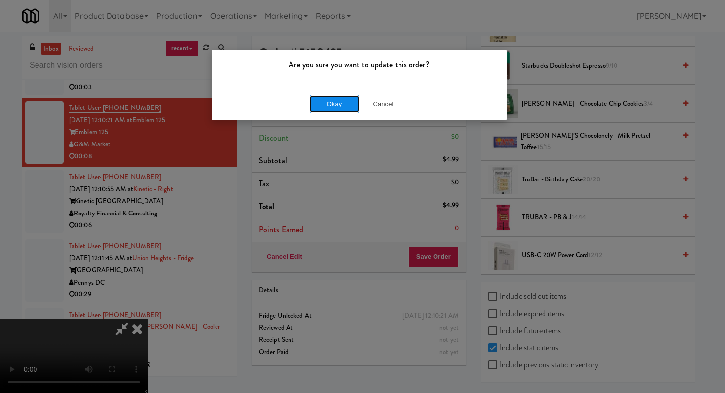
click at [328, 98] on button "Okay" at bounding box center [334, 104] width 49 height 18
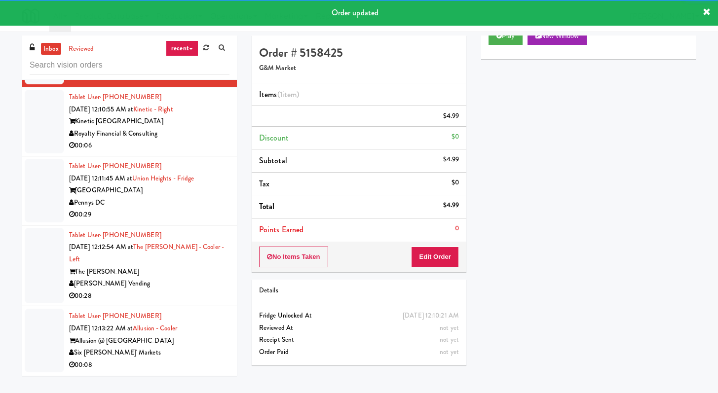
scroll to position [2348, 0]
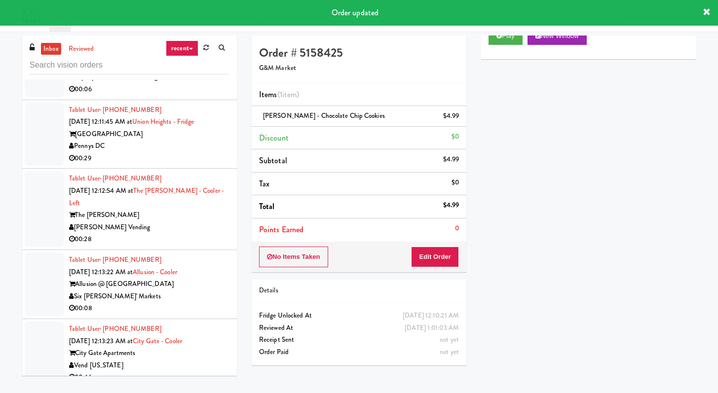
click at [213, 96] on div "00:06" at bounding box center [149, 89] width 160 height 12
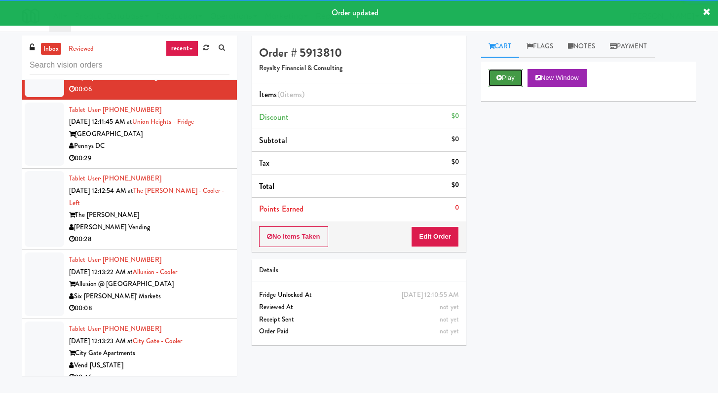
click at [507, 77] on button "Play" at bounding box center [505, 78] width 34 height 18
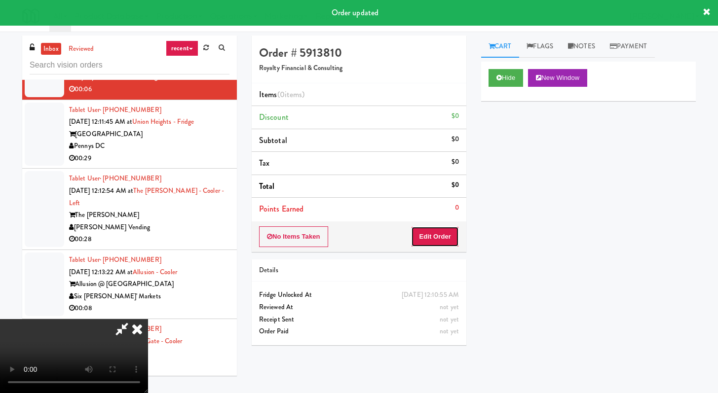
click at [429, 233] on button "Edit Order" at bounding box center [435, 236] width 48 height 21
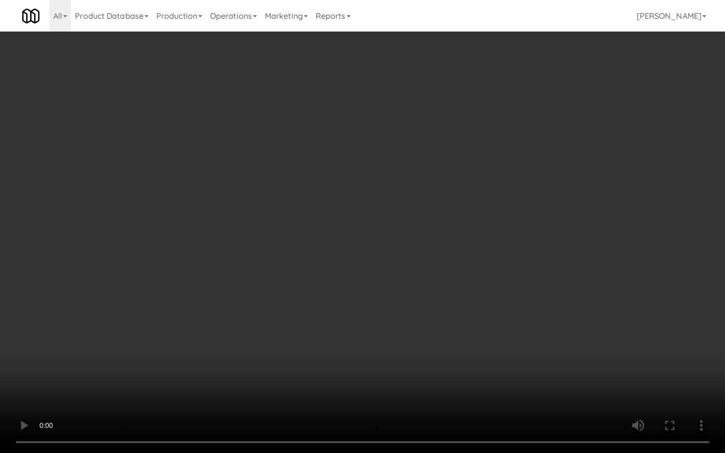
click at [414, 308] on video at bounding box center [362, 226] width 725 height 453
click at [416, 293] on video at bounding box center [362, 226] width 725 height 453
click at [419, 288] on video at bounding box center [362, 226] width 725 height 453
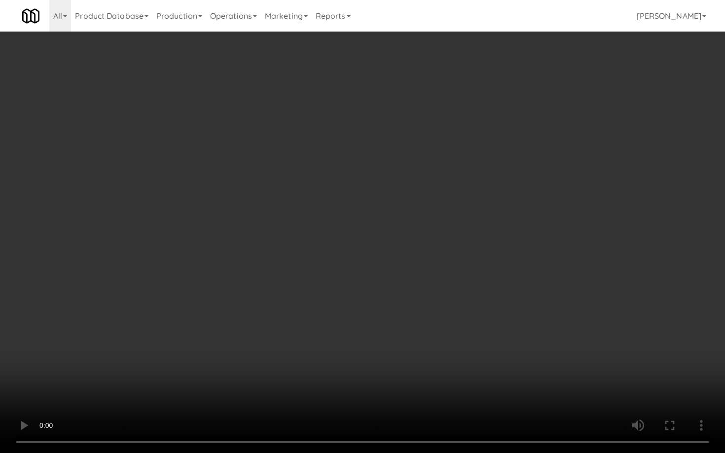
click at [419, 288] on video at bounding box center [362, 226] width 725 height 453
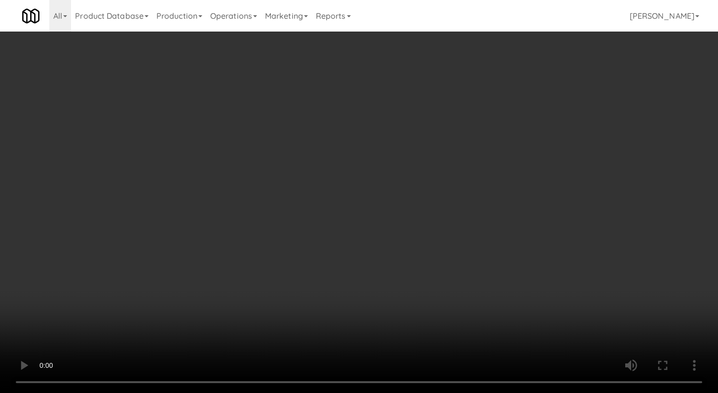
scroll to position [31, 0]
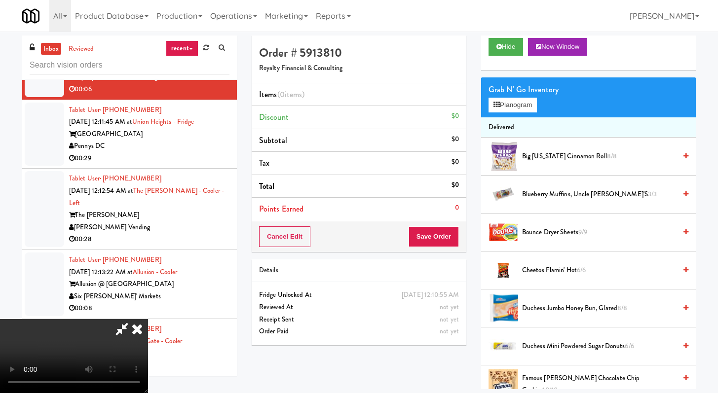
click at [552, 272] on span "Cheetos Flamin' Hot 6/6" at bounding box center [599, 270] width 154 height 12
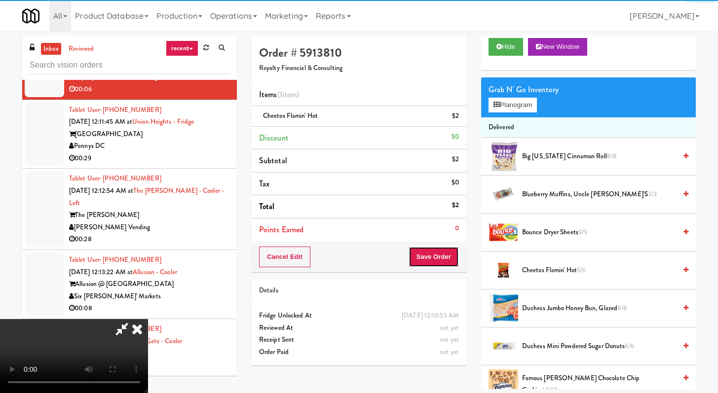
click at [448, 255] on button "Save Order" at bounding box center [433, 257] width 50 height 21
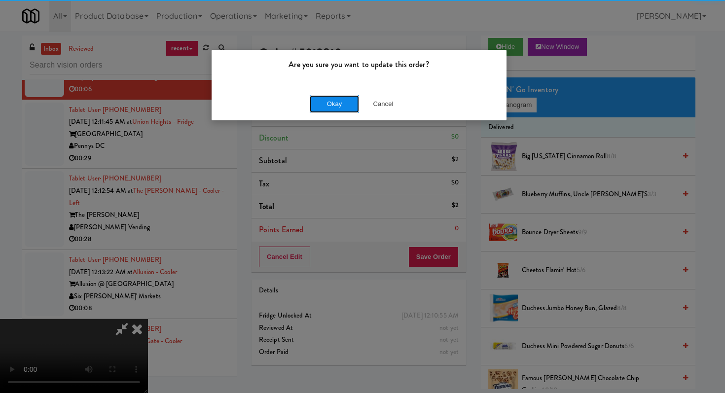
click at [329, 110] on button "Okay" at bounding box center [334, 104] width 49 height 18
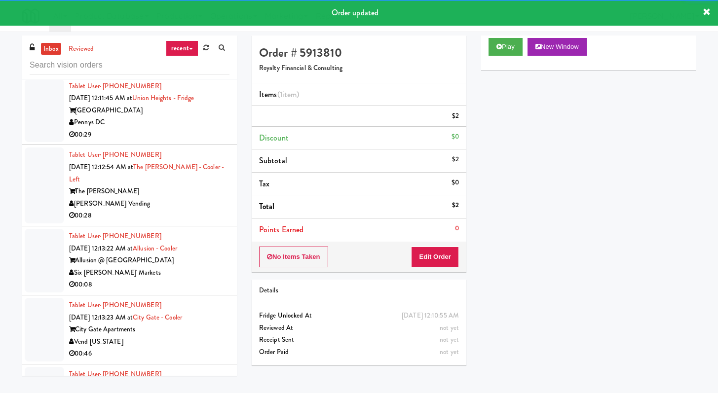
scroll to position [2375, 0]
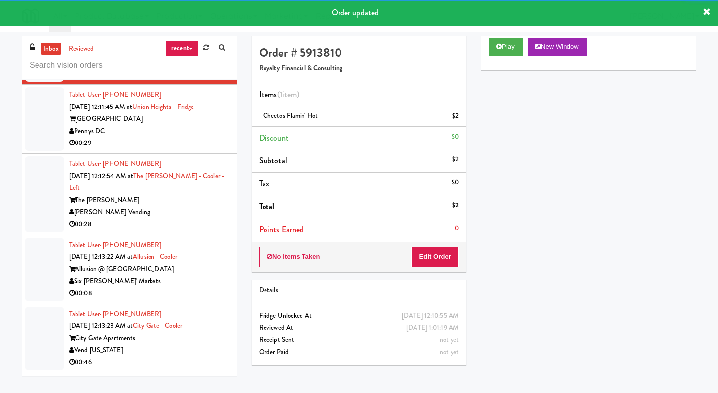
click at [190, 138] on div "Pennys DC" at bounding box center [149, 131] width 160 height 12
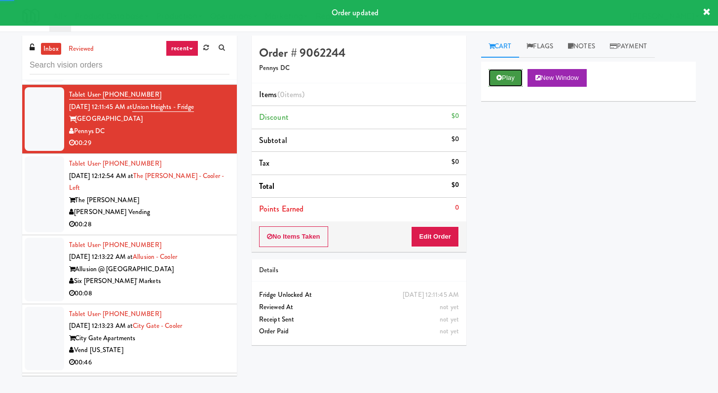
click at [507, 78] on button "Play" at bounding box center [505, 78] width 34 height 18
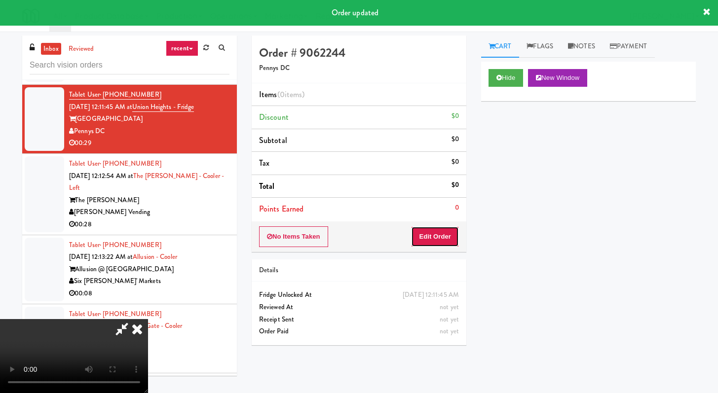
click at [441, 242] on button "Edit Order" at bounding box center [435, 236] width 48 height 21
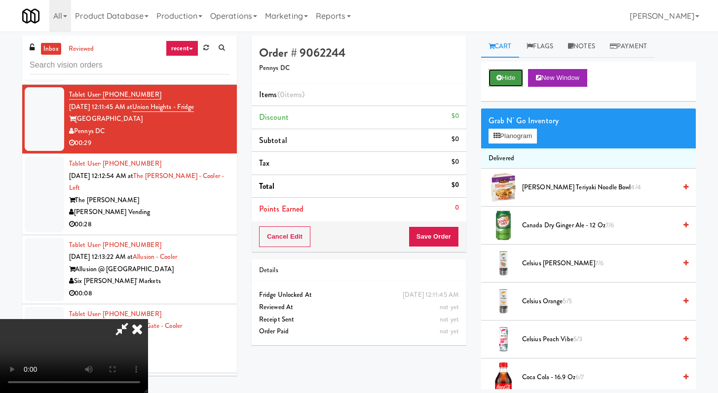
click at [493, 81] on button "Hide" at bounding box center [505, 78] width 35 height 18
